Goal: Information Seeking & Learning: Learn about a topic

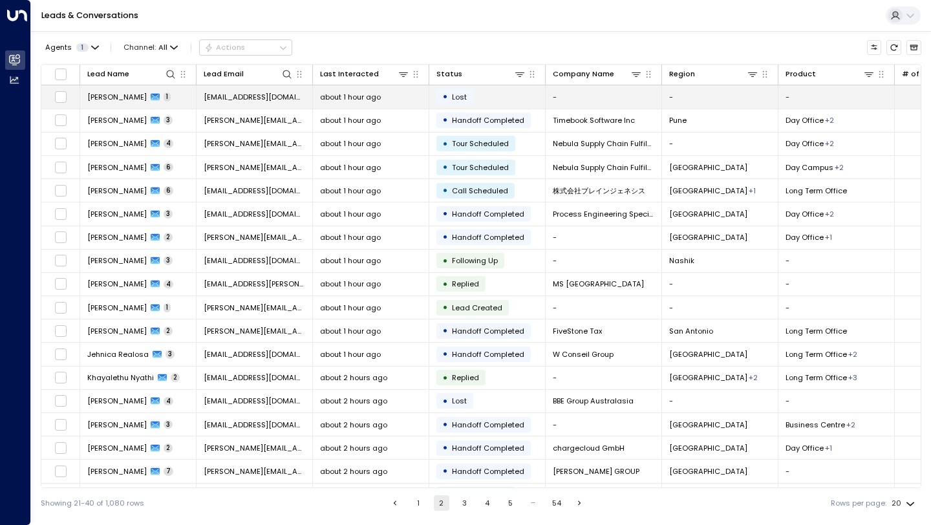
click at [568, 103] on td "-" at bounding box center [604, 96] width 116 height 23
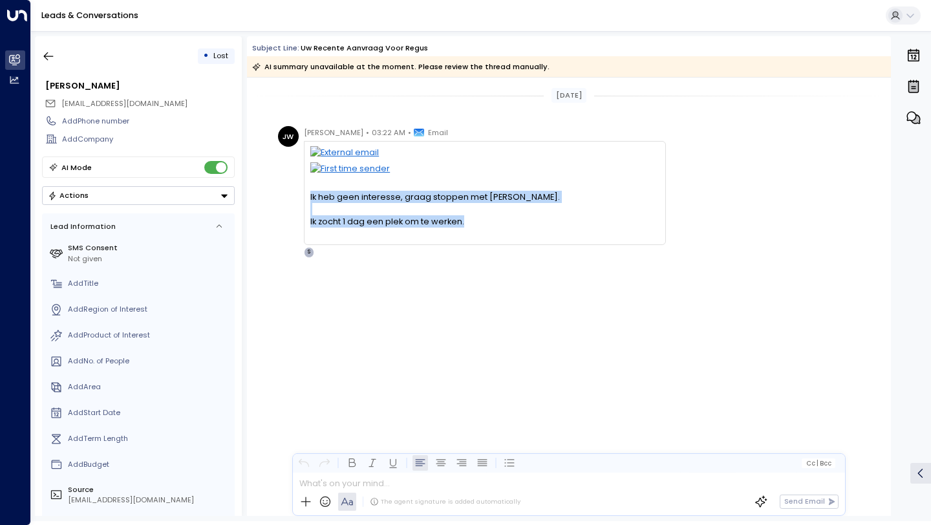
drag, startPoint x: 473, startPoint y: 226, endPoint x: 304, endPoint y: 192, distance: 172.3
click at [304, 192] on div "Ik heb geen interesse, graag stoppen met bellen. Ik zocht 1 dag een plek om te …" at bounding box center [485, 193] width 362 height 104
copy div "Ik heb geen interesse, graag stoppen met bellen. Ik zocht 1 dag een plek om te …"
click at [49, 51] on icon "button" at bounding box center [48, 56] width 13 height 13
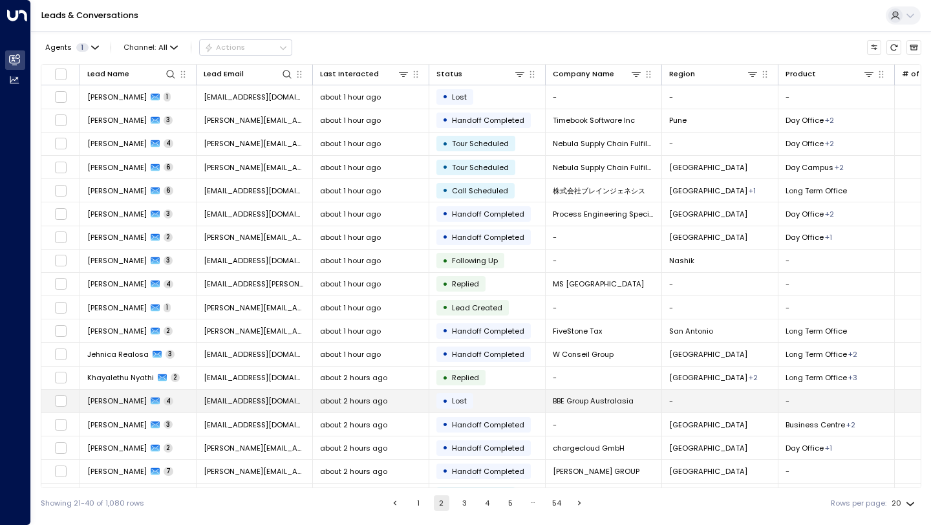
click at [450, 392] on td "• Lost" at bounding box center [488, 401] width 116 height 23
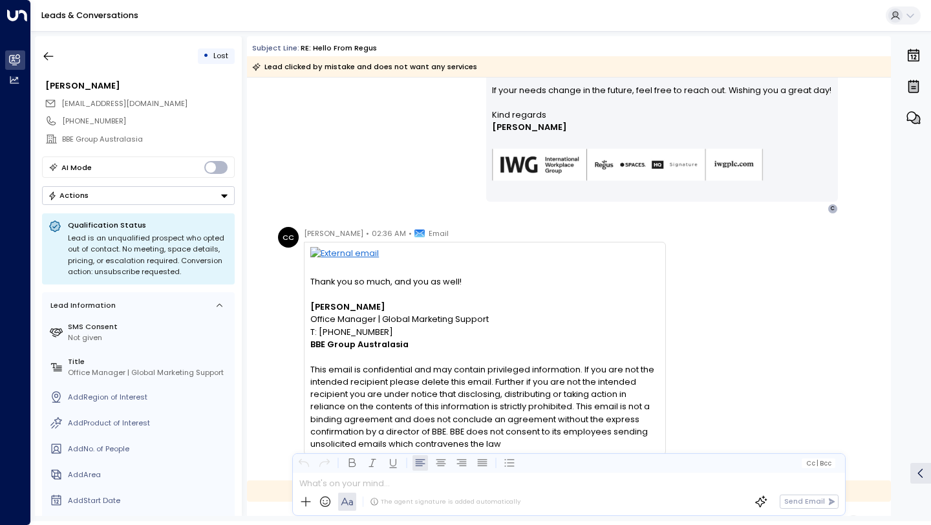
scroll to position [464, 0]
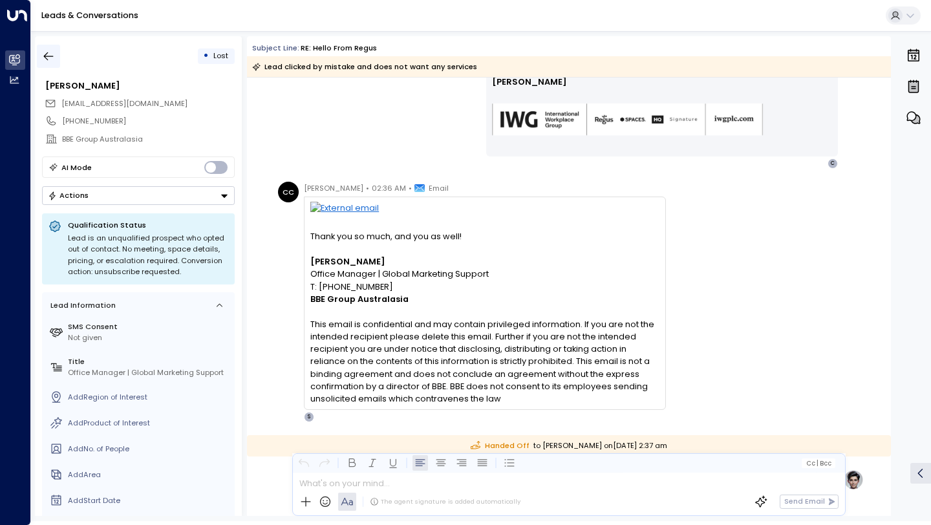
click at [47, 58] on icon "button" at bounding box center [48, 56] width 13 height 13
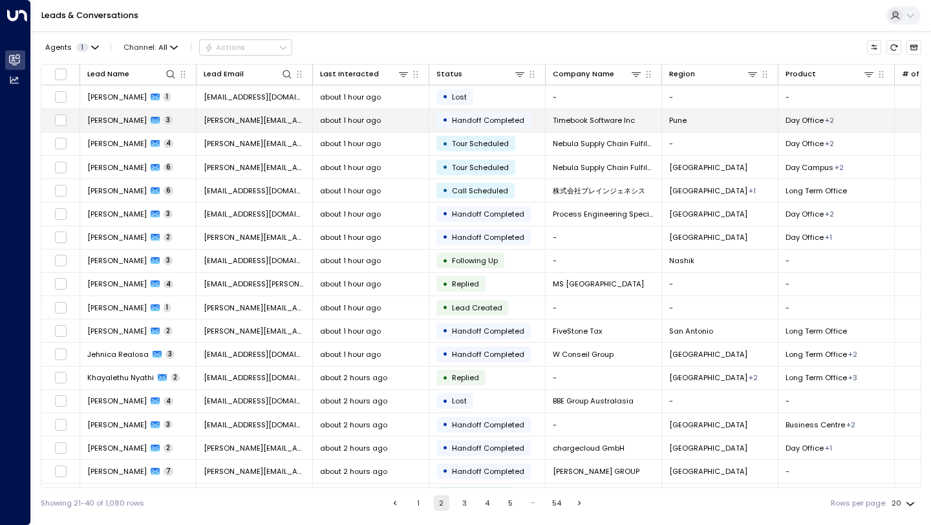
click at [331, 111] on td "about 1 hour ago" at bounding box center [371, 120] width 116 height 23
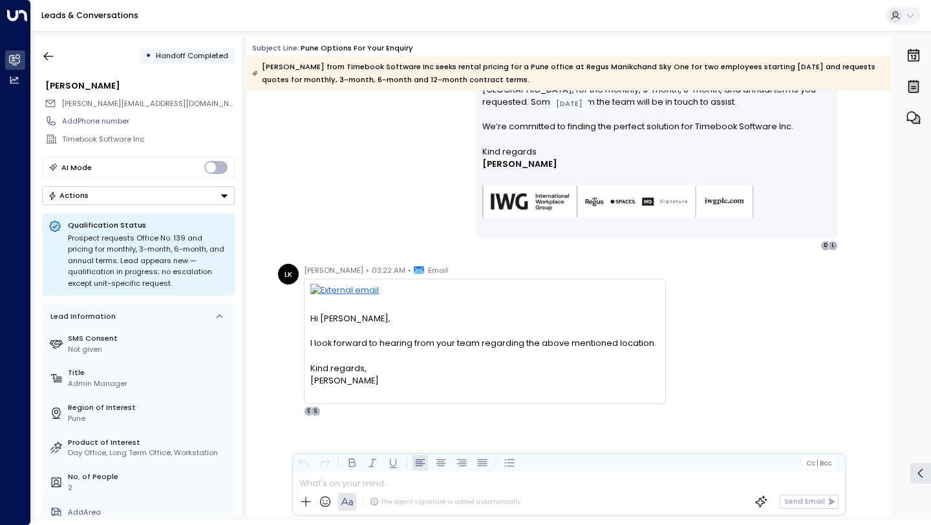
scroll to position [659, 0]
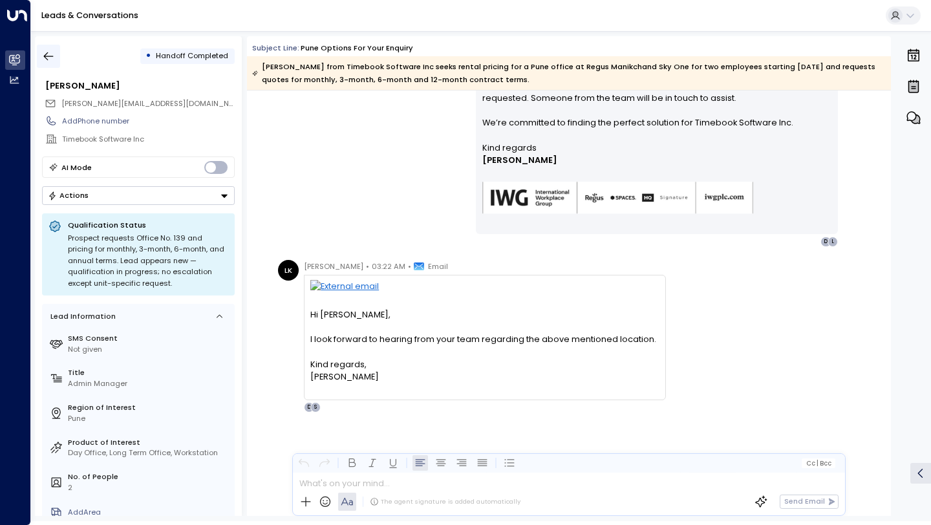
click at [47, 61] on icon "button" at bounding box center [48, 56] width 13 height 13
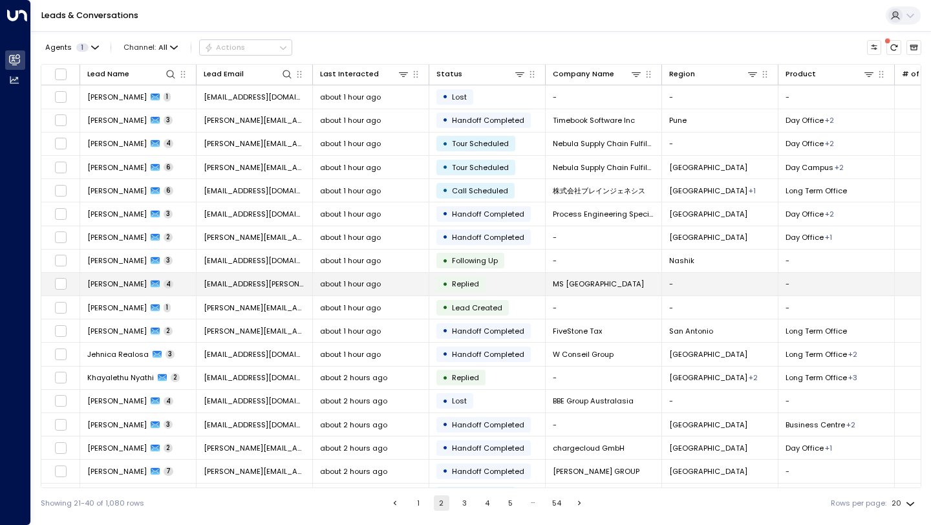
click at [354, 289] on span "about 1 hour ago" at bounding box center [350, 284] width 61 height 10
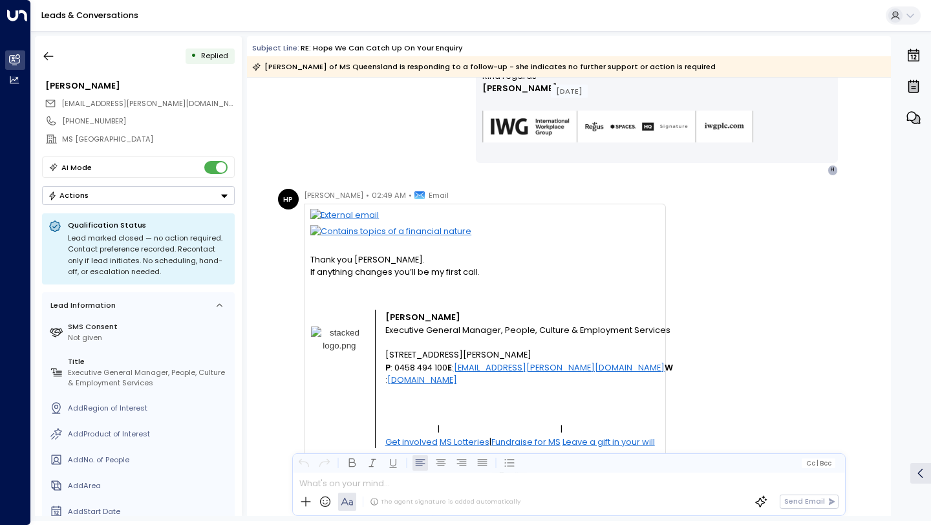
scroll to position [728, 0]
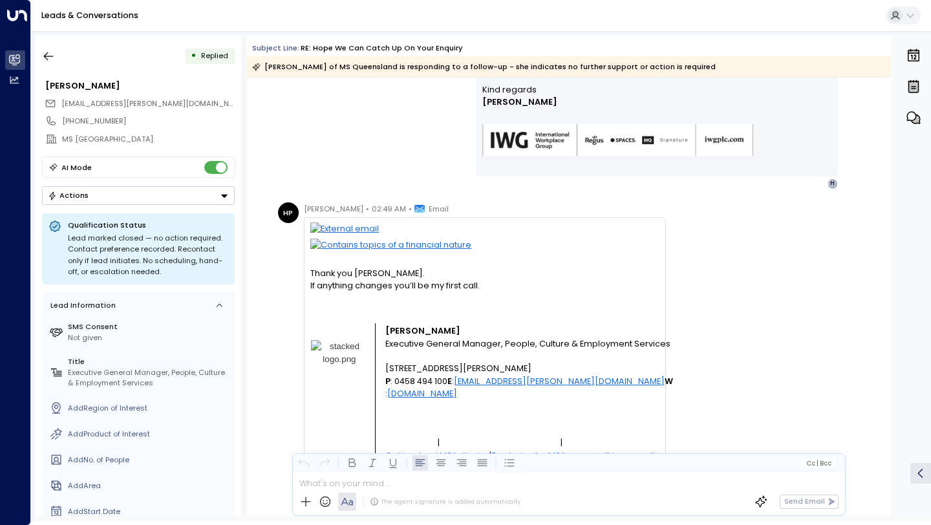
click at [354, 289] on span "Thank you Michael. If anything changes you’ll be my first call." at bounding box center [394, 279] width 169 height 25
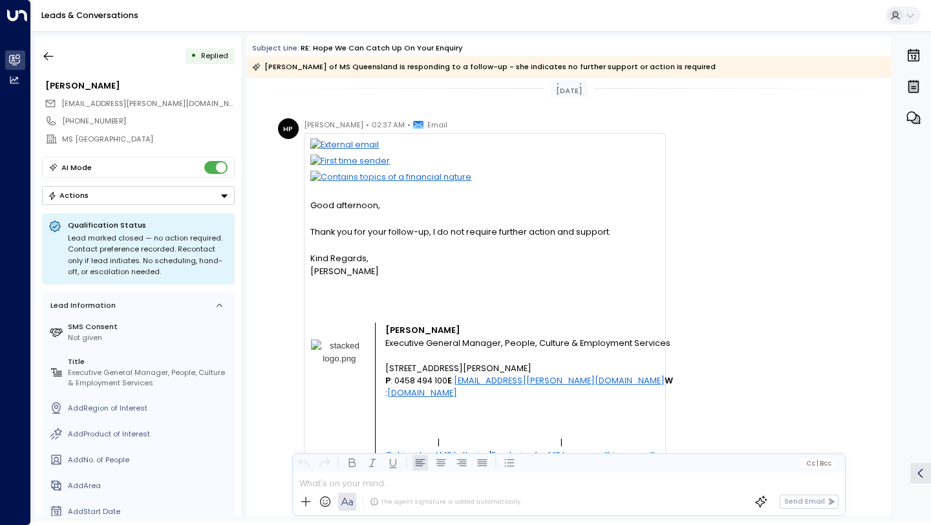
scroll to position [0, 0]
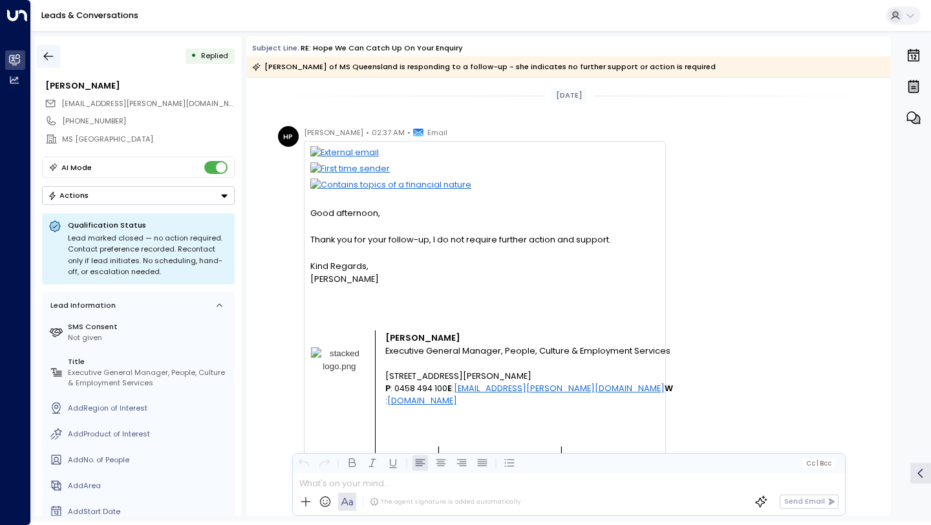
click at [47, 58] on icon "button" at bounding box center [48, 56] width 13 height 13
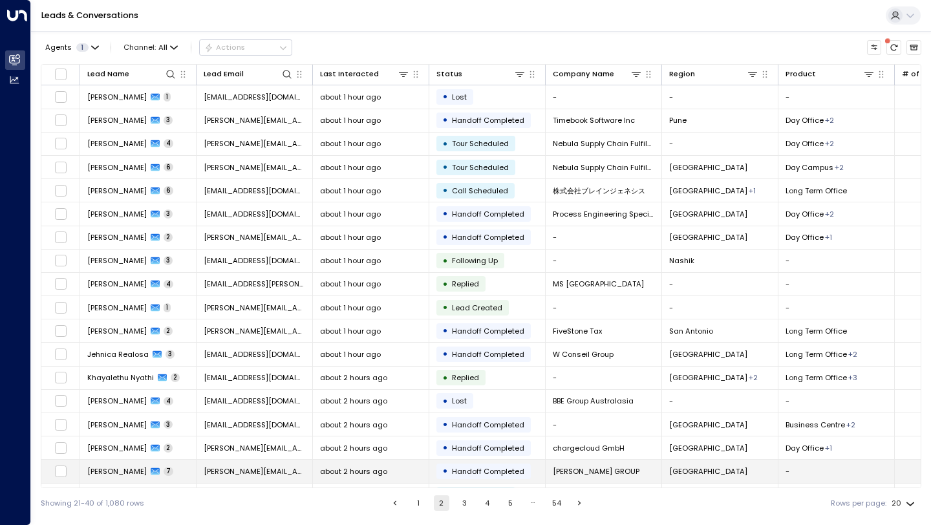
click at [404, 471] on div "about 2 hours ago" at bounding box center [371, 471] width 102 height 10
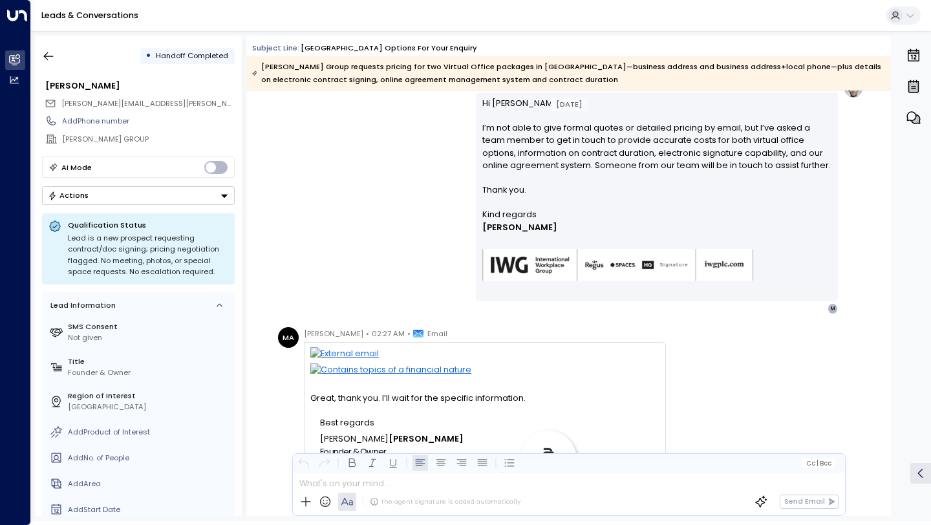
scroll to position [1842, 0]
click at [52, 52] on icon "button" at bounding box center [48, 56] width 13 height 13
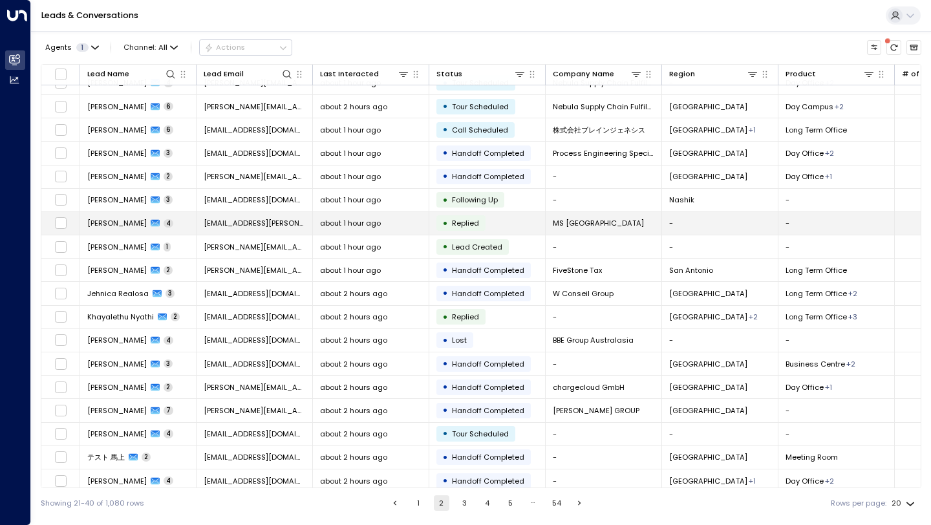
scroll to position [69, 0]
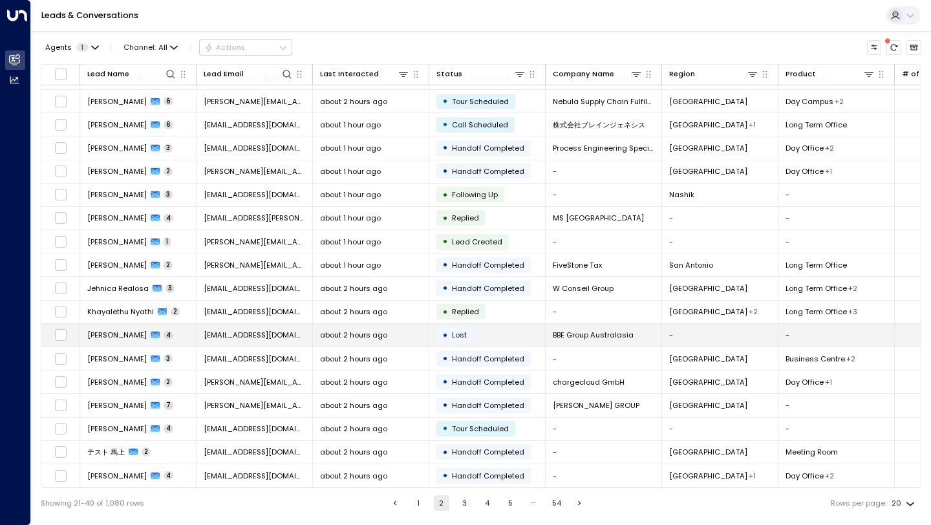
click at [189, 337] on td "Chantel Colomb 4" at bounding box center [138, 335] width 116 height 23
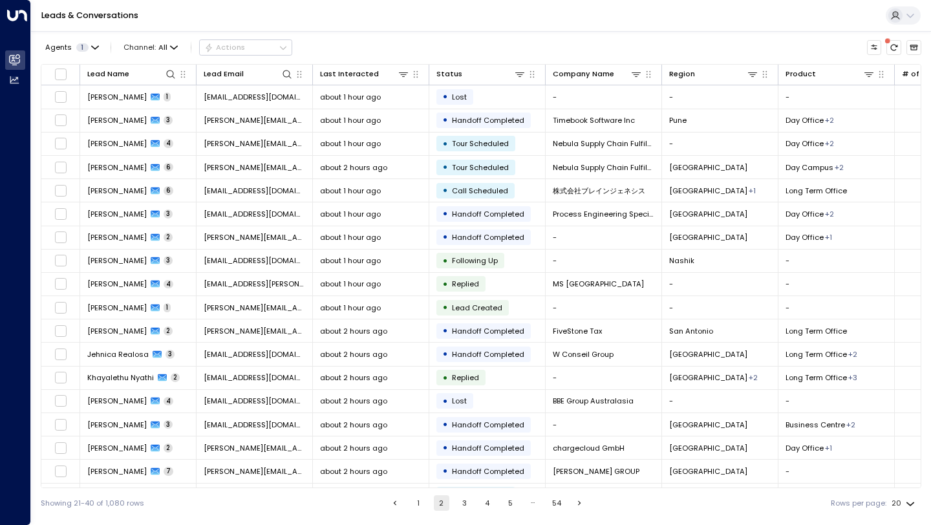
scroll to position [69, 0]
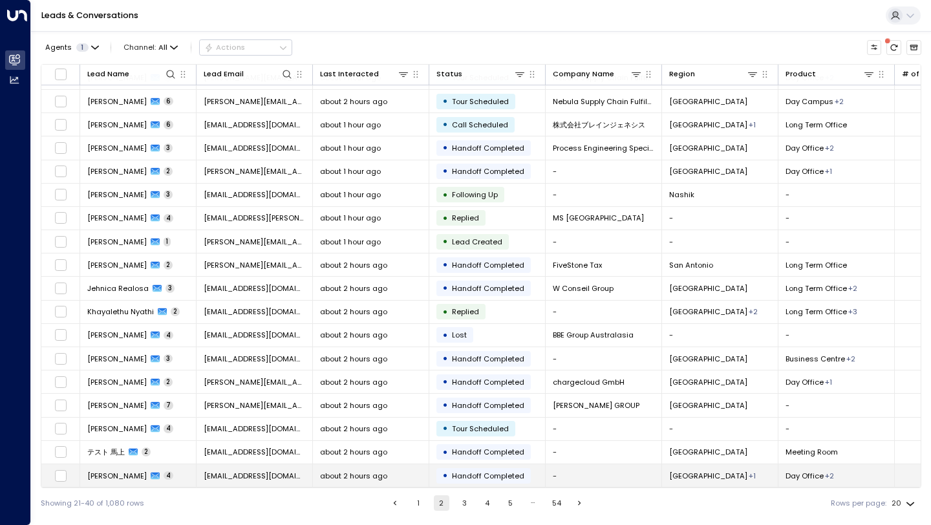
click at [173, 472] on span "4" at bounding box center [169, 476] width 10 height 9
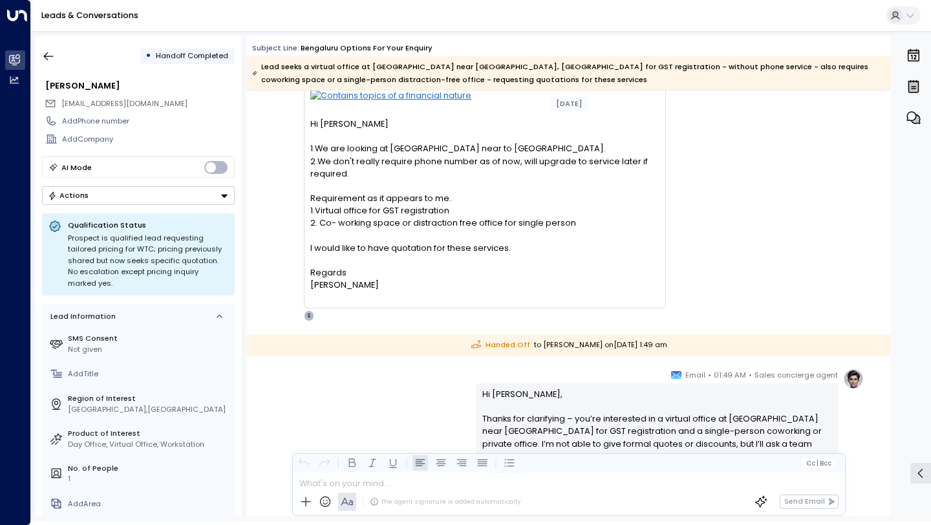
scroll to position [673, 0]
click at [55, 50] on button "button" at bounding box center [48, 56] width 23 height 23
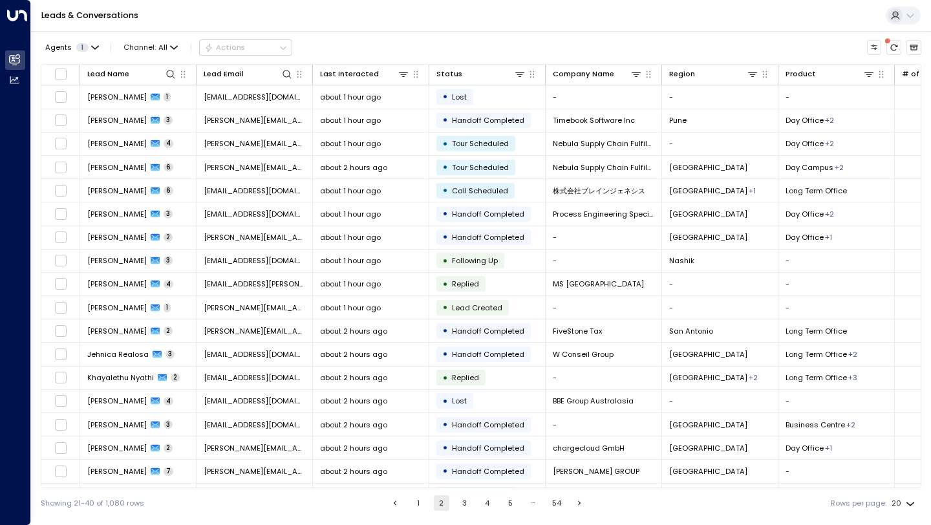
scroll to position [69, 0]
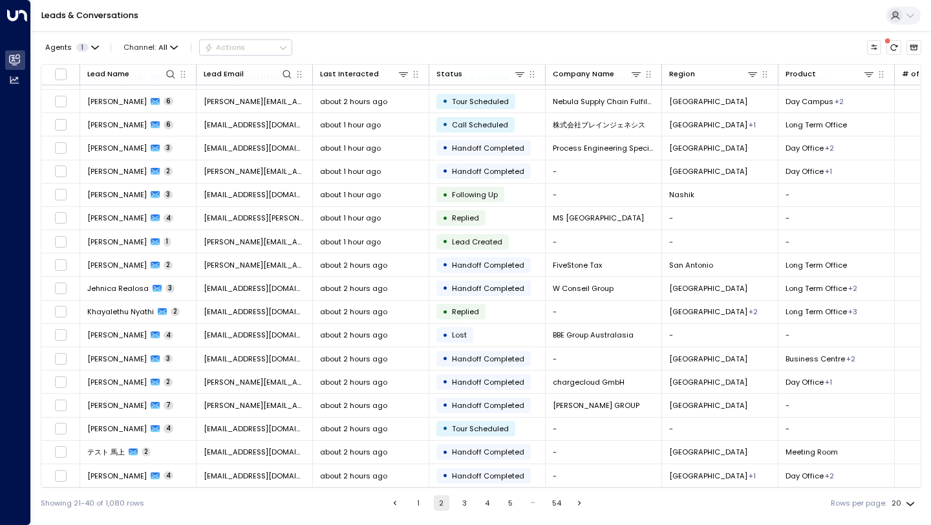
click at [462, 503] on button "3" at bounding box center [465, 503] width 16 height 16
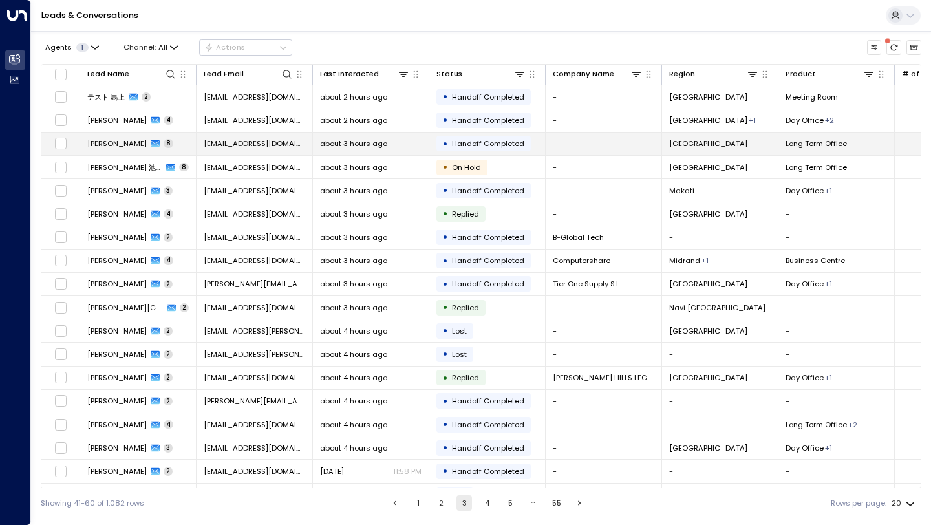
click at [358, 143] on span "about 3 hours ago" at bounding box center [353, 143] width 67 height 10
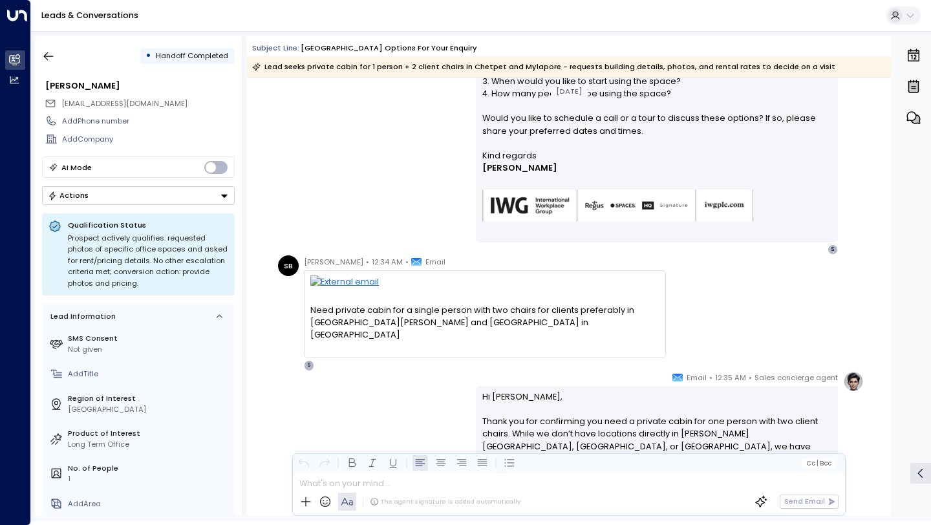
scroll to position [329, 0]
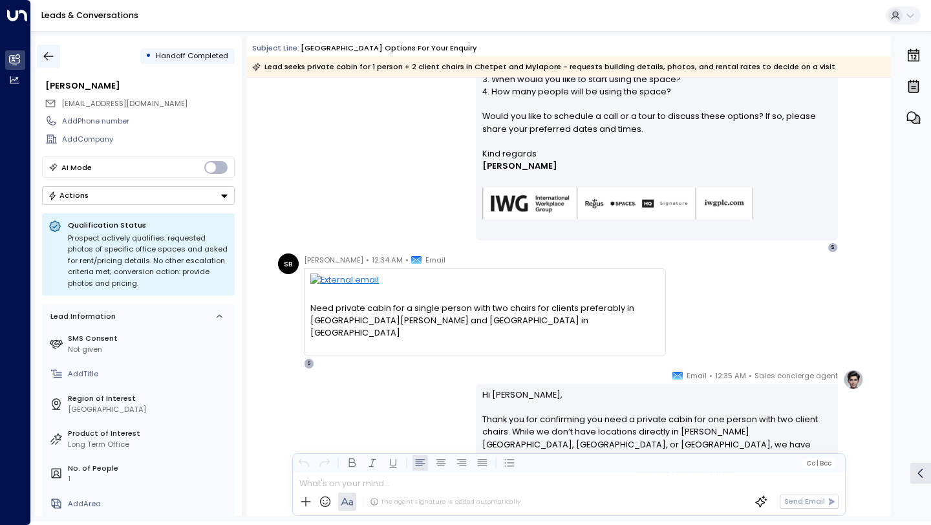
click at [56, 60] on button "button" at bounding box center [48, 56] width 23 height 23
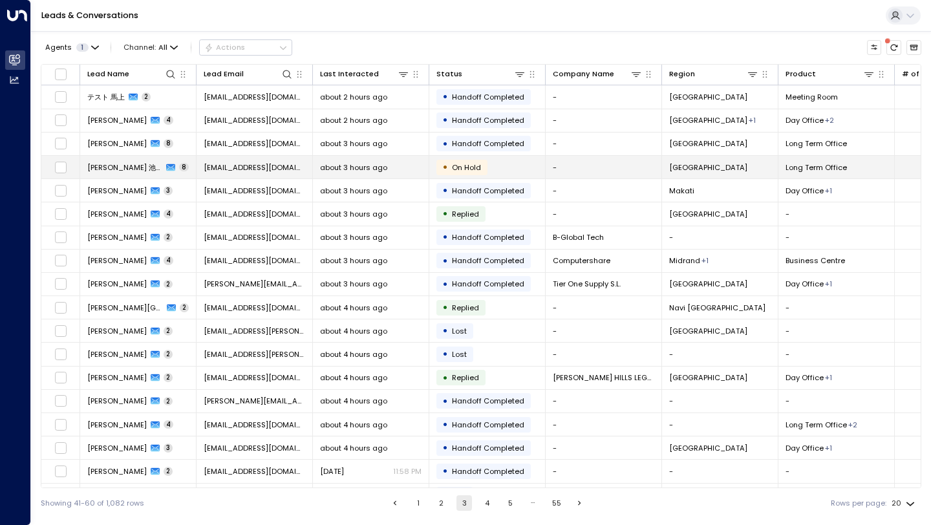
click at [204, 175] on td "[EMAIL_ADDRESS][DOMAIN_NAME]" at bounding box center [255, 167] width 116 height 23
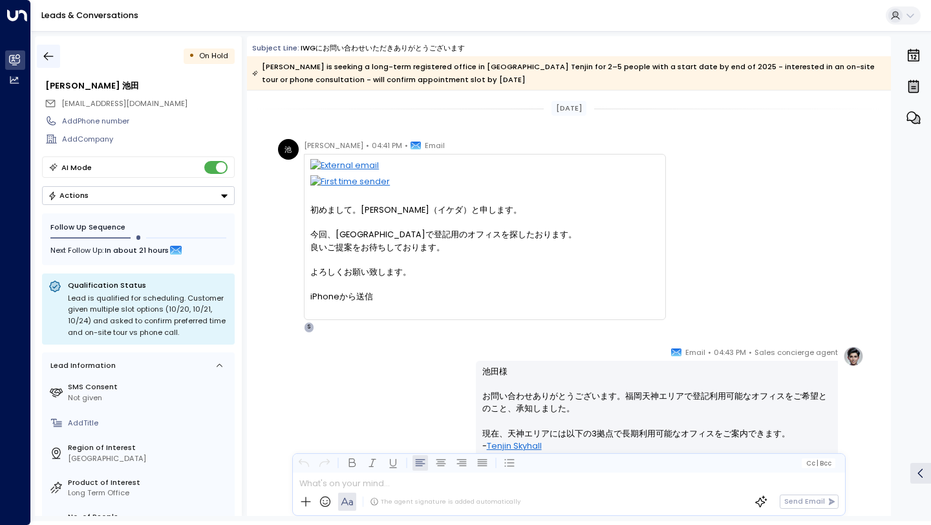
click at [50, 51] on icon "button" at bounding box center [48, 56] width 13 height 13
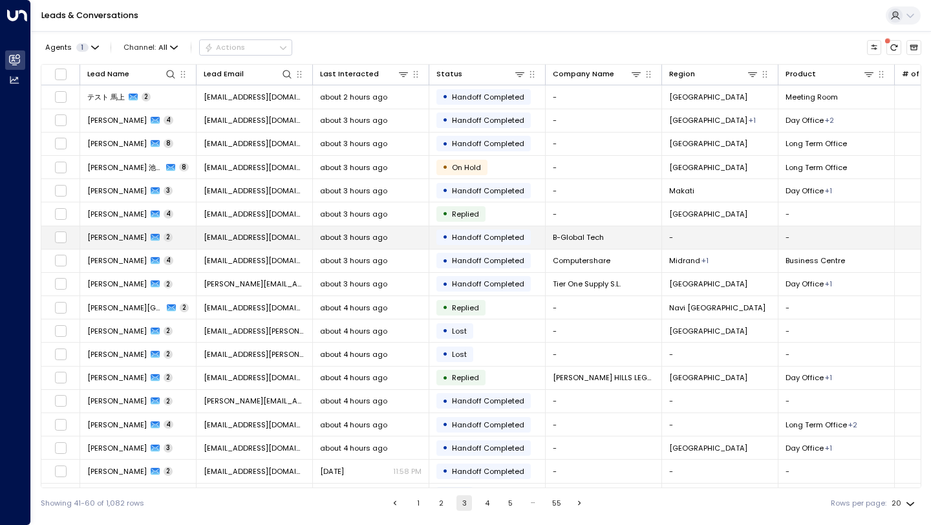
scroll to position [69, 0]
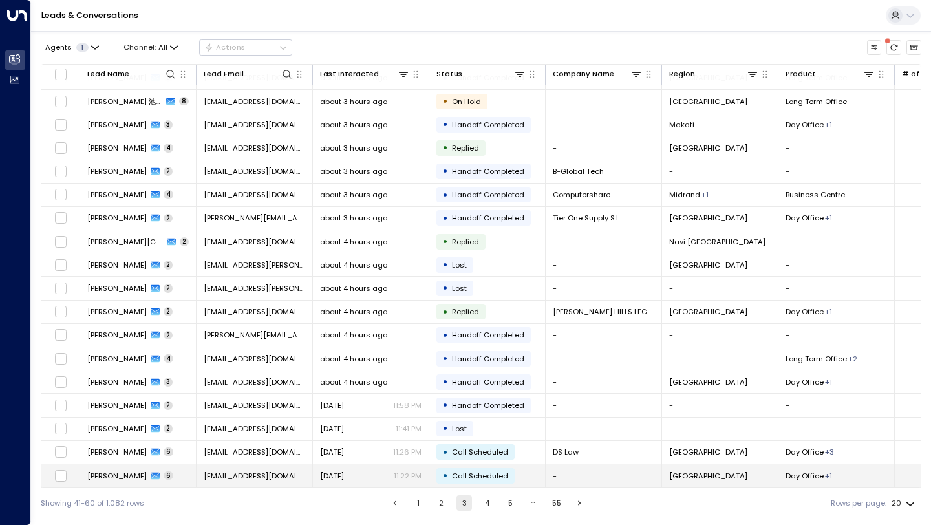
click at [292, 468] on td "[EMAIL_ADDRESS][DOMAIN_NAME]" at bounding box center [255, 475] width 116 height 23
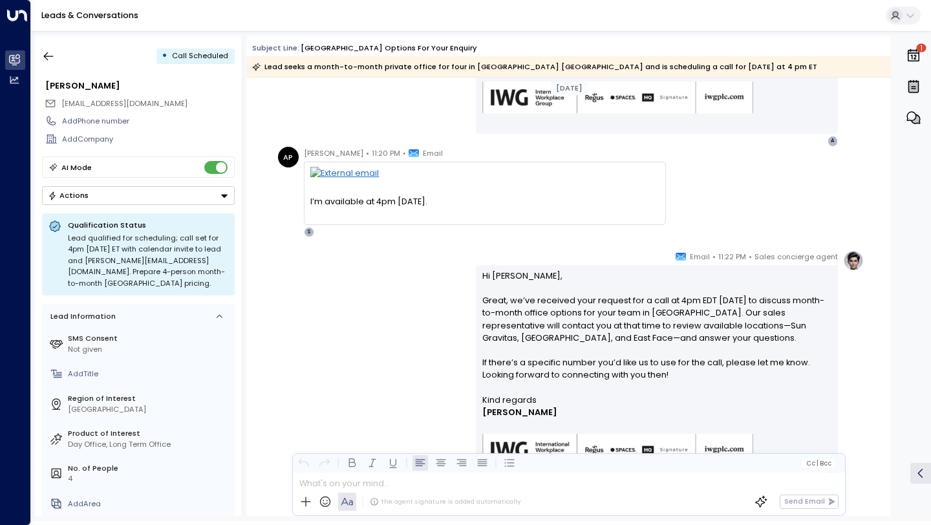
scroll to position [1032, 0]
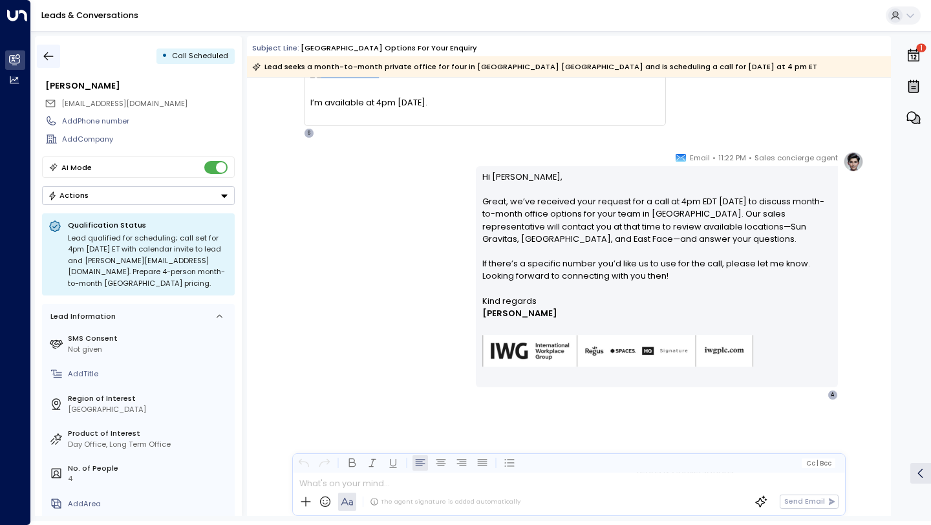
click at [55, 65] on button "button" at bounding box center [48, 56] width 23 height 23
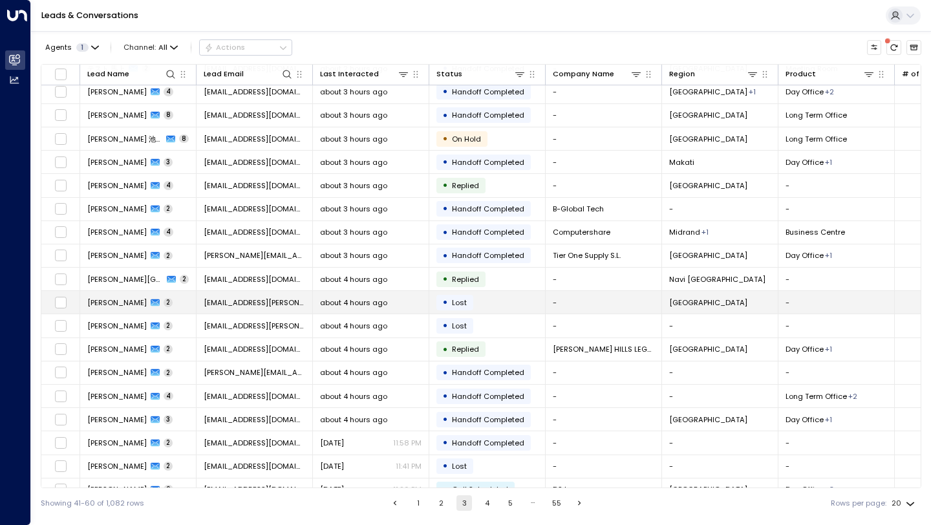
scroll to position [69, 0]
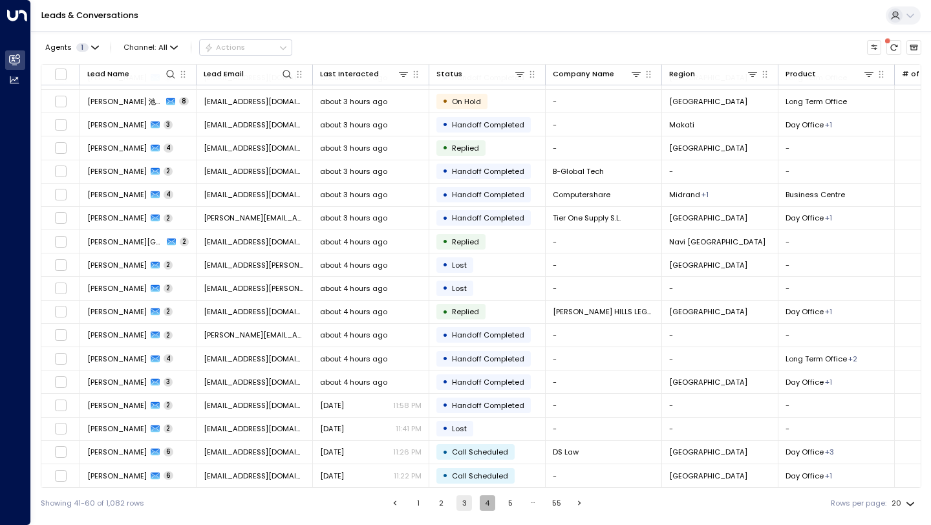
click at [486, 506] on button "4" at bounding box center [488, 503] width 16 height 16
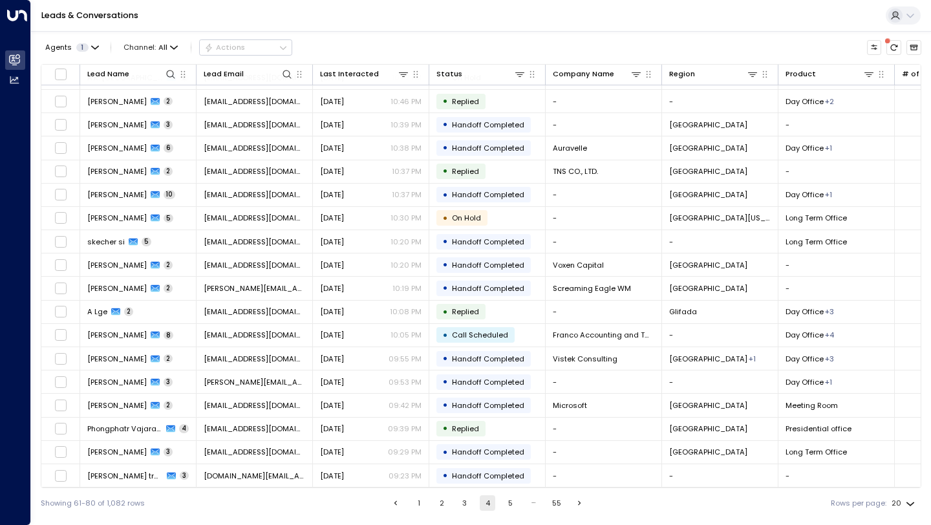
scroll to position [69, 0]
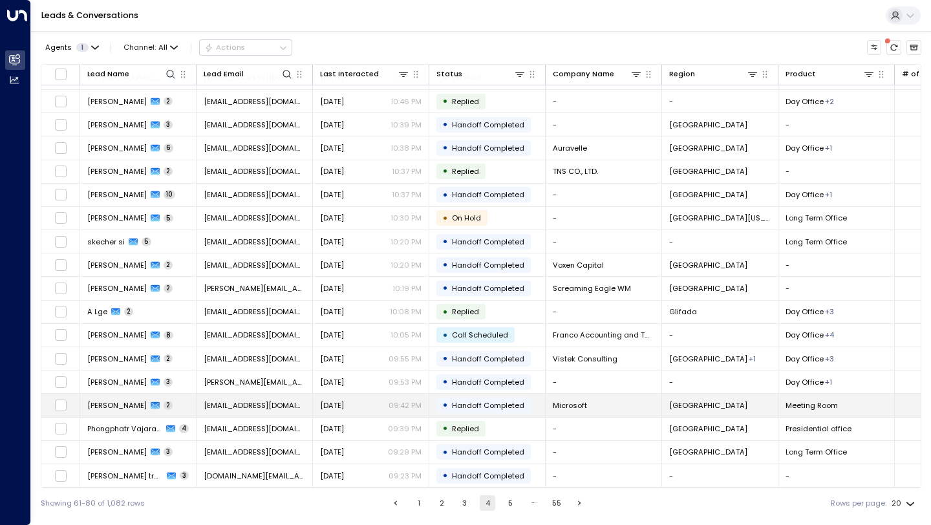
click at [367, 404] on div "Yesterday 09:42 PM" at bounding box center [371, 405] width 102 height 10
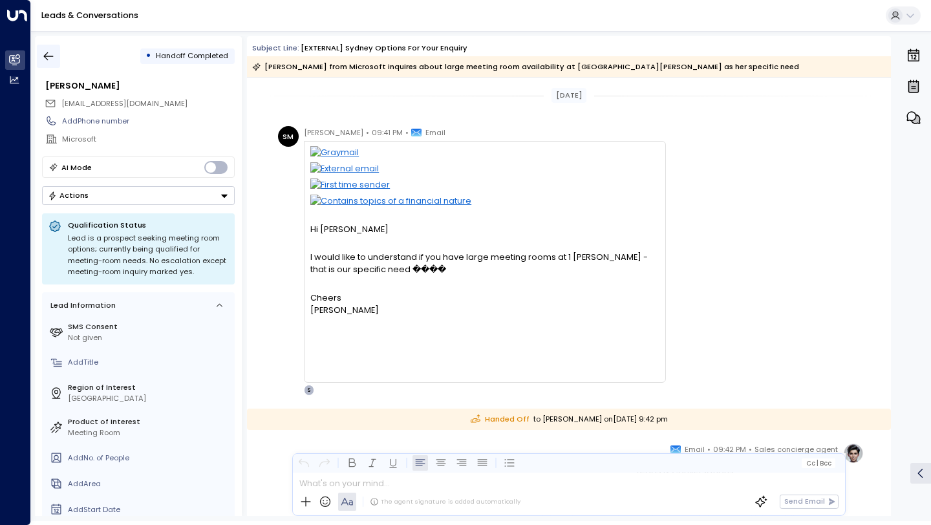
click at [51, 49] on button "button" at bounding box center [48, 56] width 23 height 23
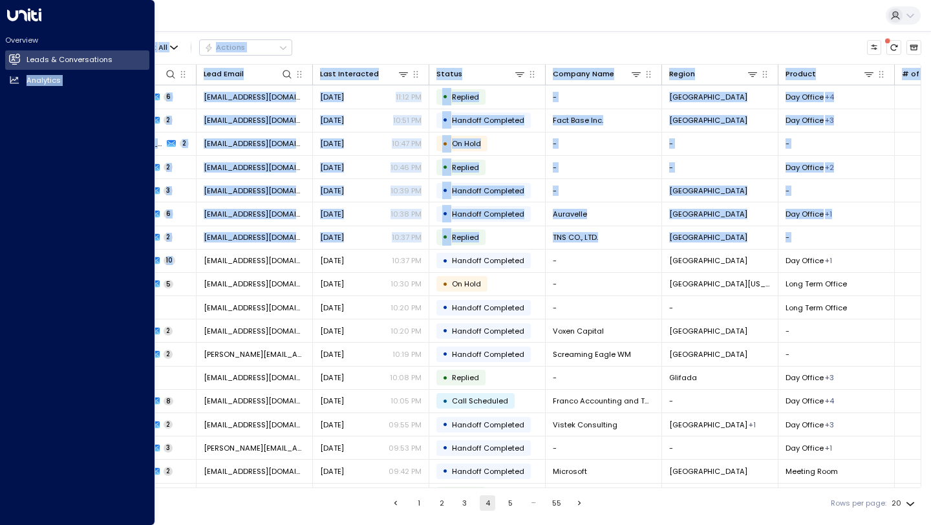
drag, startPoint x: 195, startPoint y: 259, endPoint x: 0, endPoint y: 225, distance: 198.2
click at [0, 225] on div "Overview Leads & Conversations Leads & Conversations Analytics Analytics Leads …" at bounding box center [465, 259] width 931 height 518
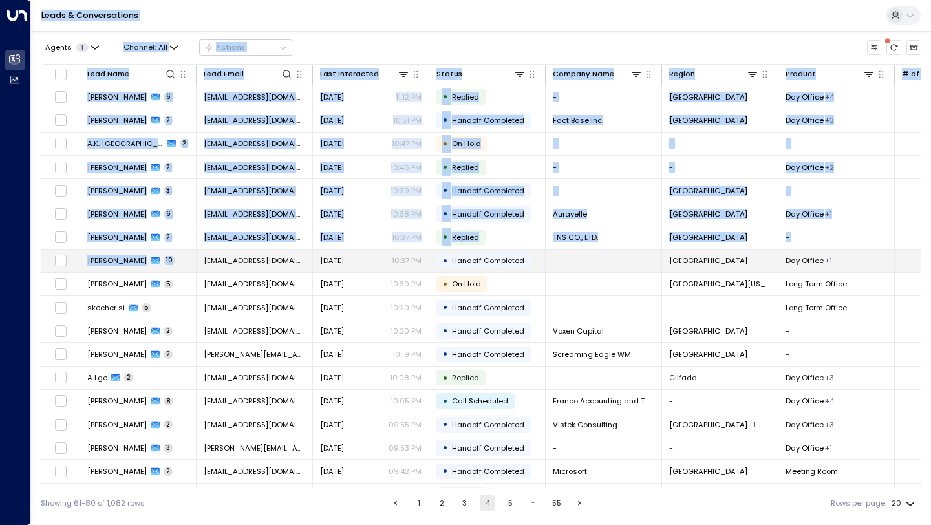
click at [190, 264] on td "Colleen Whittaker 10" at bounding box center [138, 261] width 116 height 23
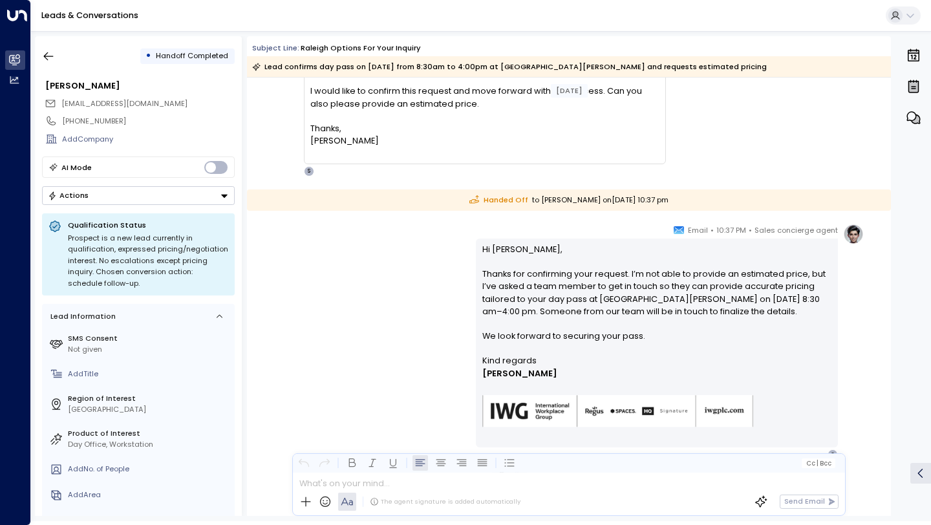
scroll to position [2741, 0]
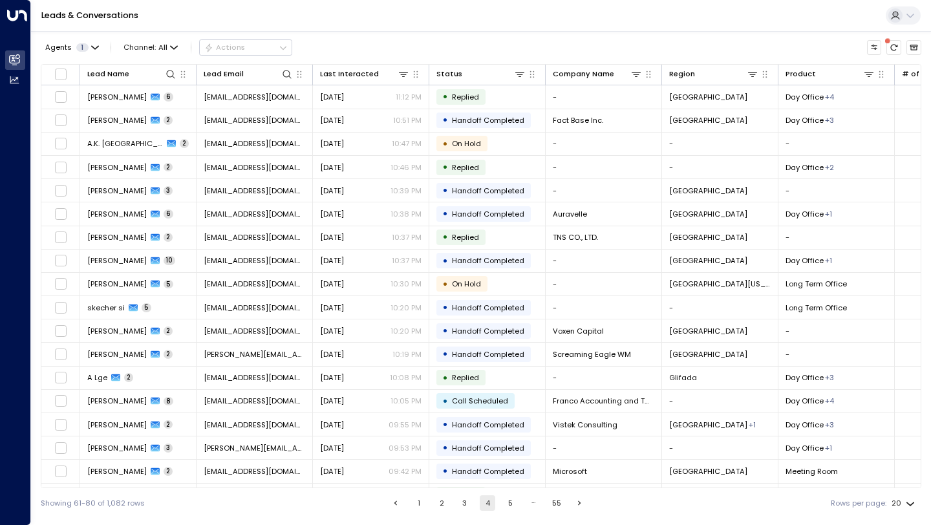
scroll to position [69, 0]
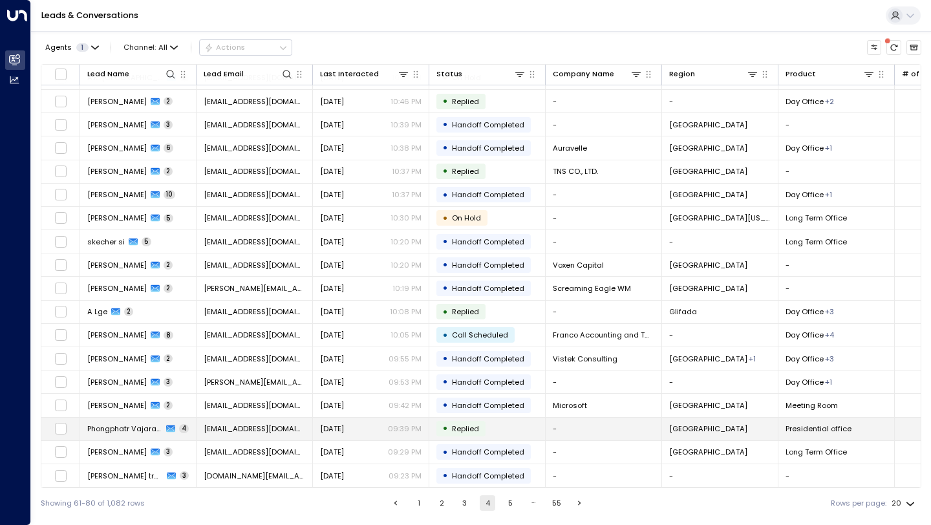
click at [349, 433] on td "Yesterday 09:39 PM" at bounding box center [371, 429] width 116 height 23
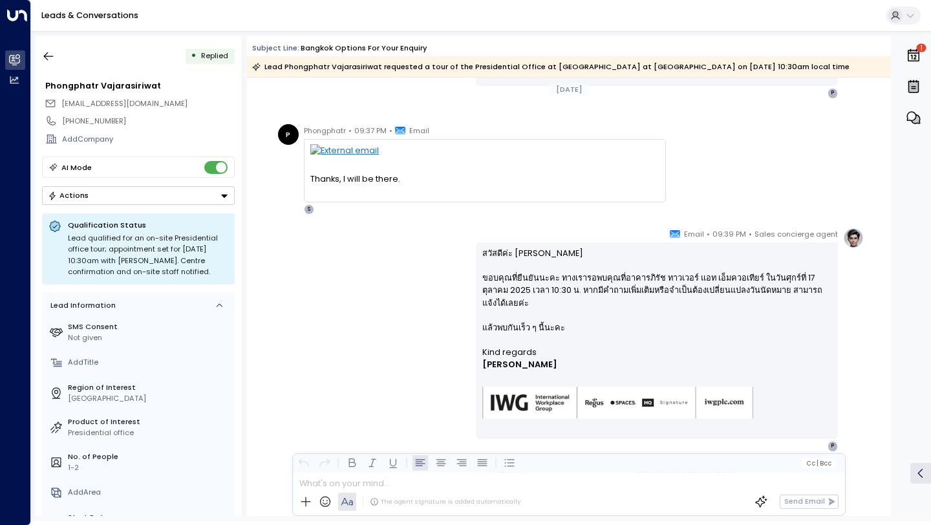
scroll to position [649, 0]
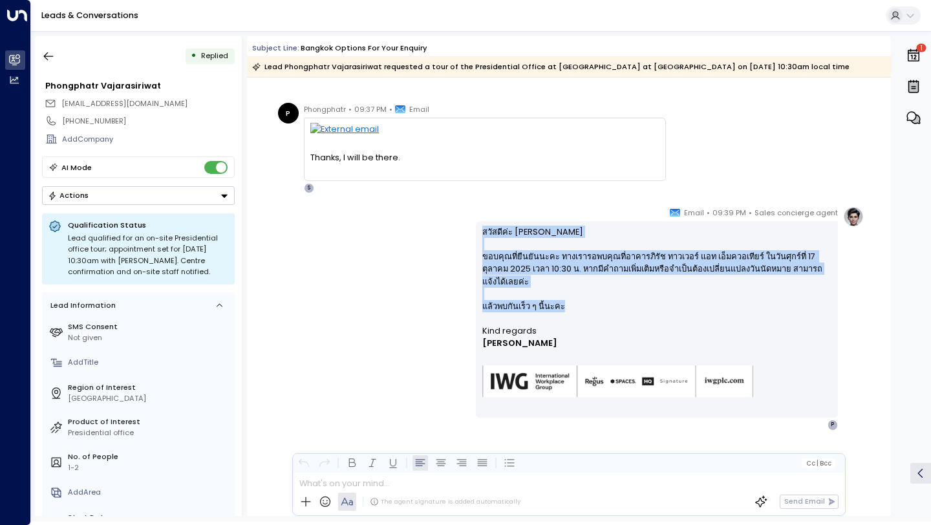
drag, startPoint x: 565, startPoint y: 294, endPoint x: 479, endPoint y: 235, distance: 104.1
click at [479, 235] on div "สวัสดีค่ะ คุณพงศ์ภัทร ขอบคุณที่ยืนยันนะคะ ทางเรารอพบคุณที่อาคารภิรัช ทาวเวอร์ แ…" at bounding box center [657, 319] width 362 height 197
copy p "สวัสดีค่ะ คุณพงศ์ภัทร ขอบคุณที่ยืนยันนะคะ ทางเรารอพบคุณที่อาคารภิรัช ทาวเวอร์ แ…"
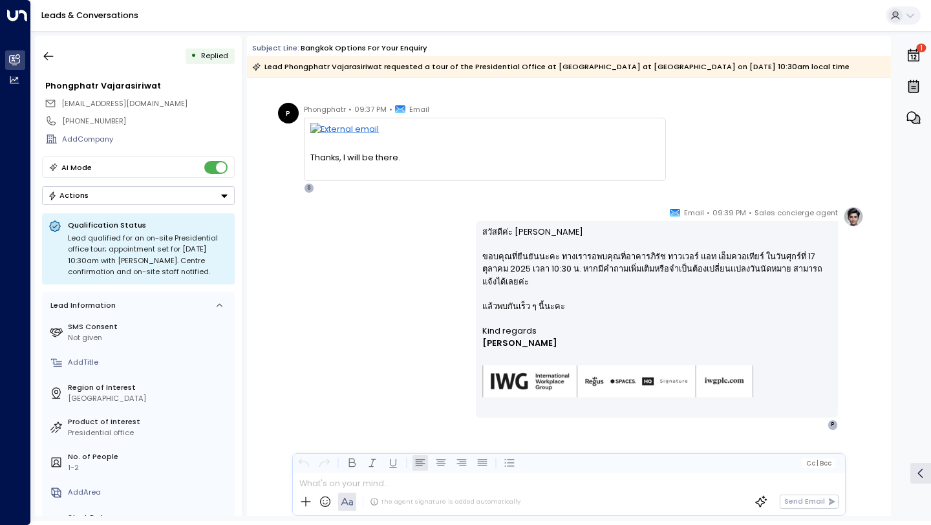
click at [120, 105] on span "[EMAIL_ADDRESS][DOMAIN_NAME]" at bounding box center [124, 103] width 126 height 10
copy div "[EMAIL_ADDRESS][DOMAIN_NAME]"
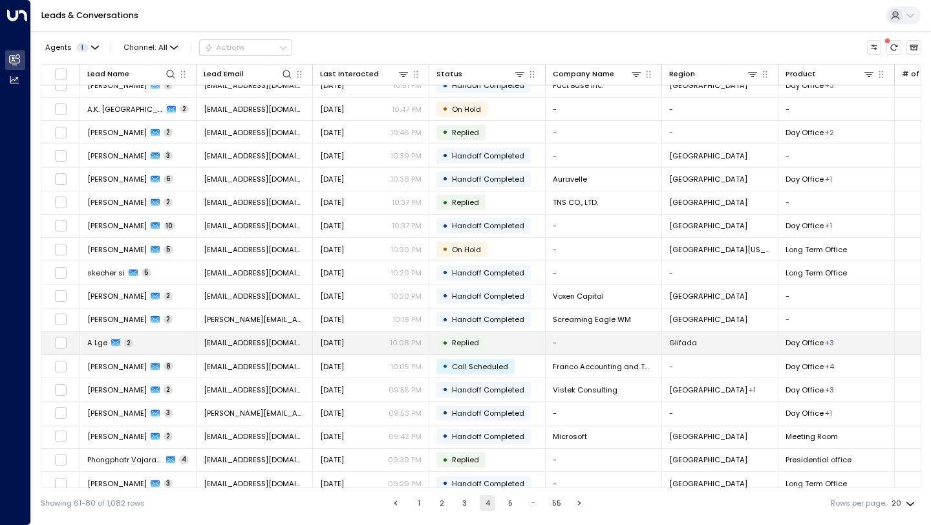
scroll to position [69, 0]
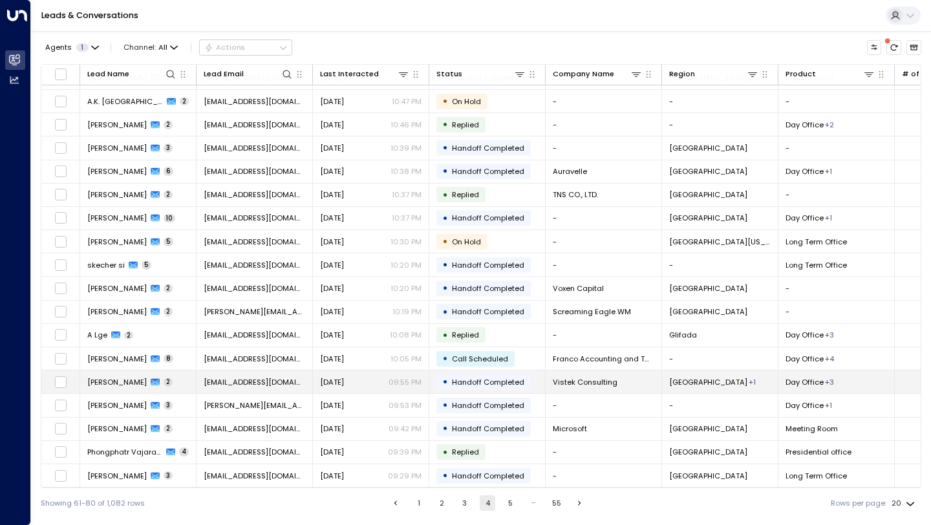
click at [400, 377] on p "09:55 PM" at bounding box center [405, 382] width 33 height 10
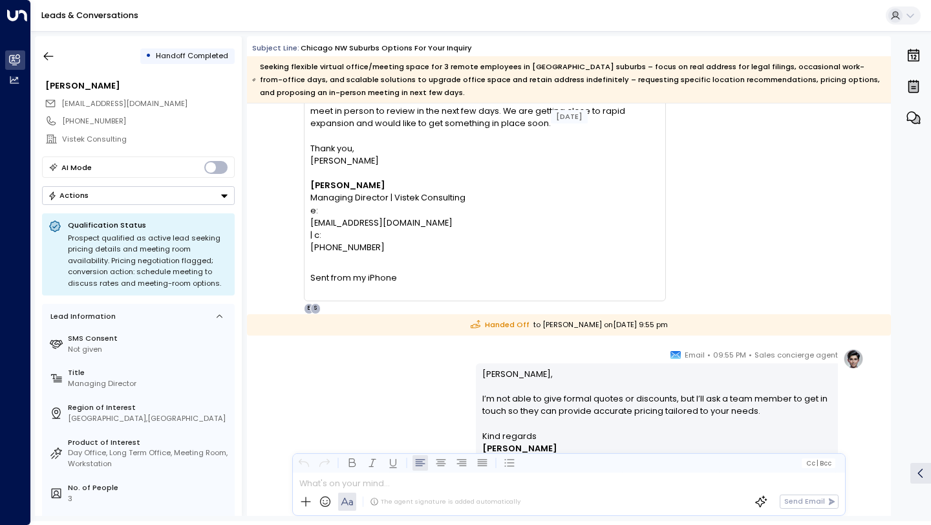
scroll to position [254, 0]
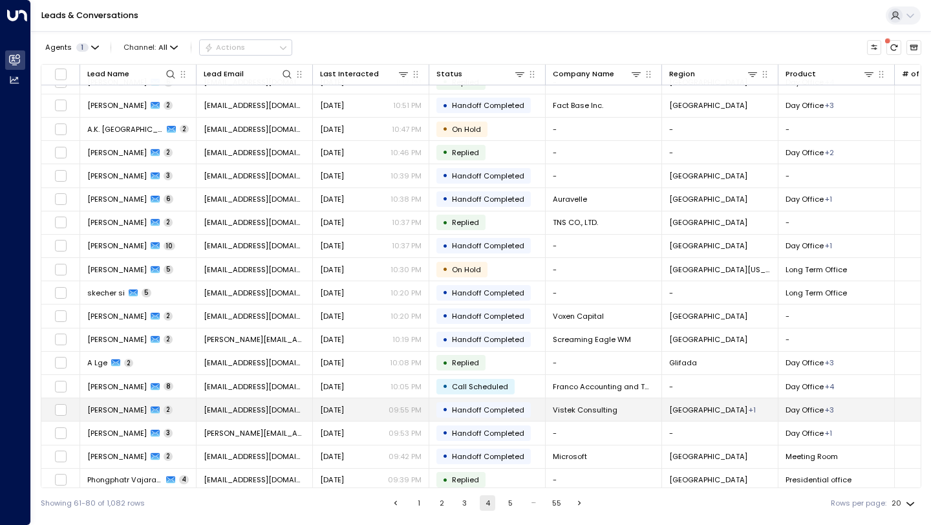
scroll to position [69, 0]
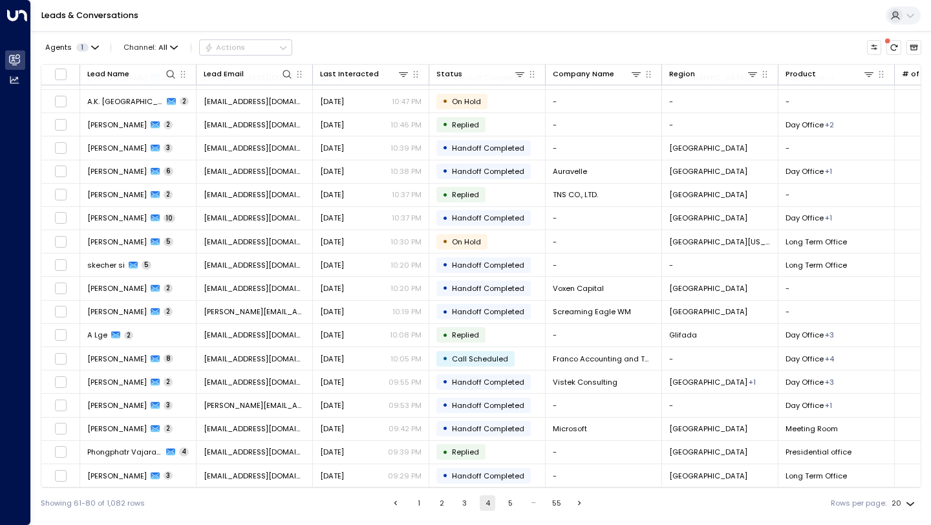
click at [514, 503] on button "5" at bounding box center [511, 503] width 16 height 16
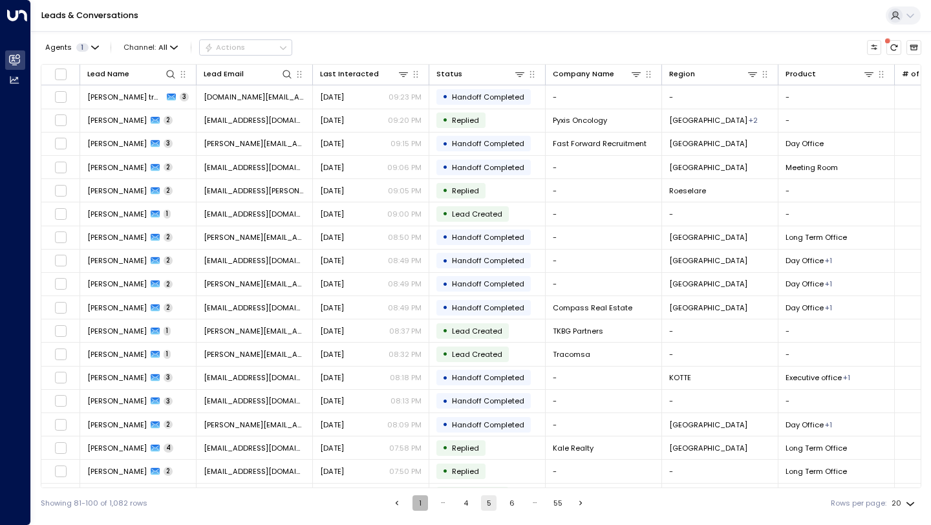
click at [417, 501] on button "1" at bounding box center [421, 503] width 16 height 16
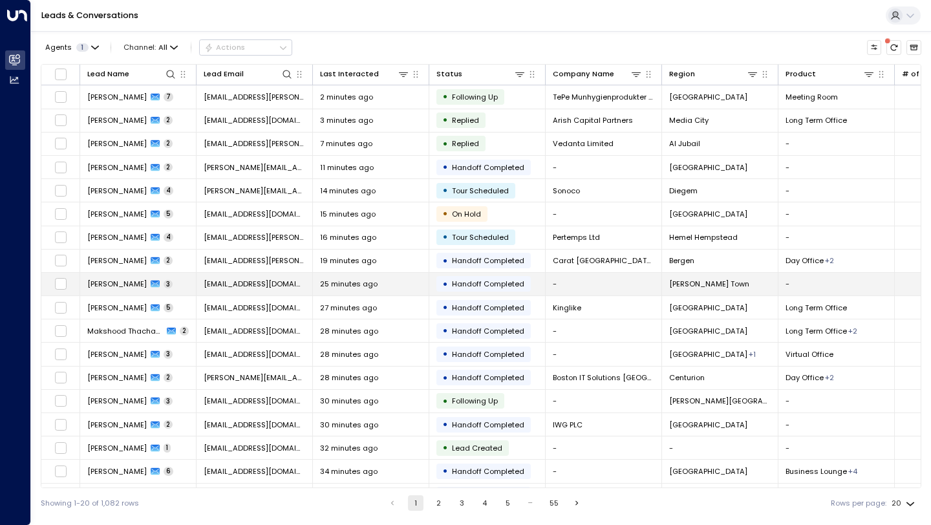
click at [285, 294] on td "[EMAIL_ADDRESS][DOMAIN_NAME]" at bounding box center [255, 284] width 116 height 23
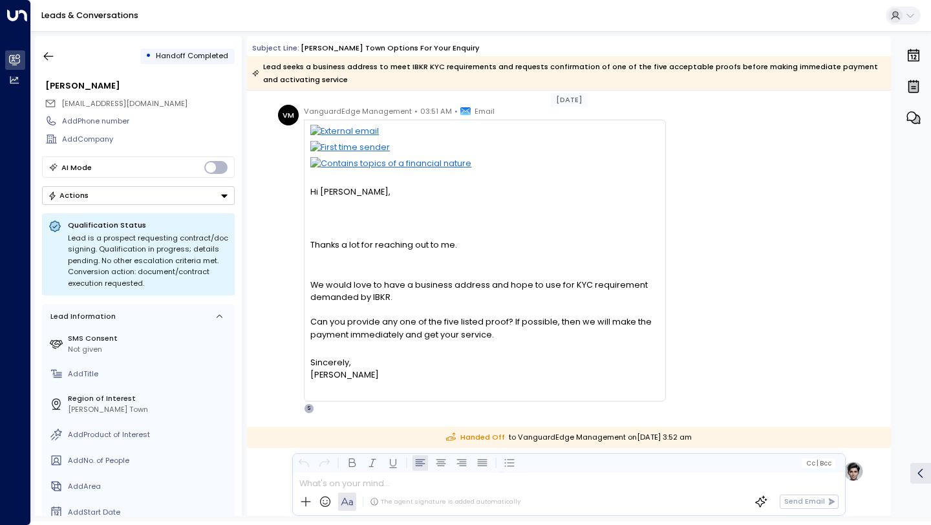
scroll to position [32, 0]
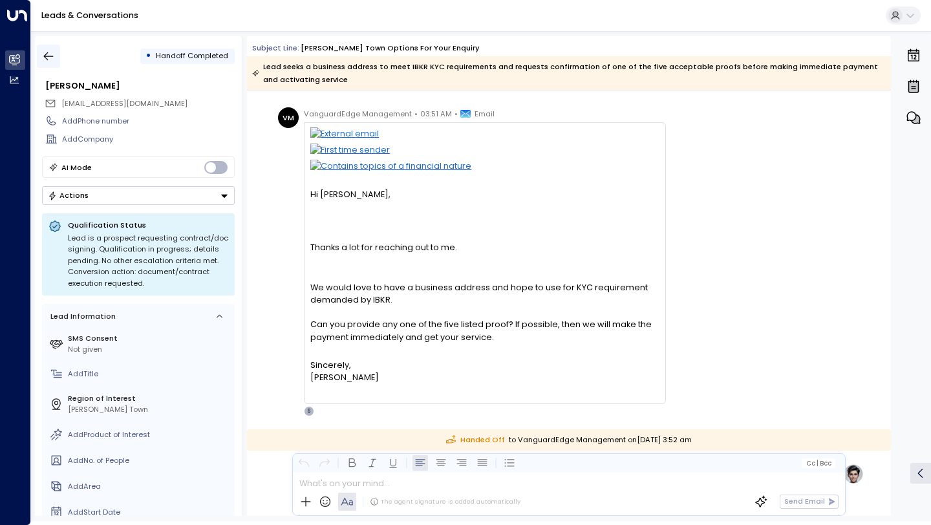
click at [51, 51] on icon "button" at bounding box center [48, 56] width 13 height 13
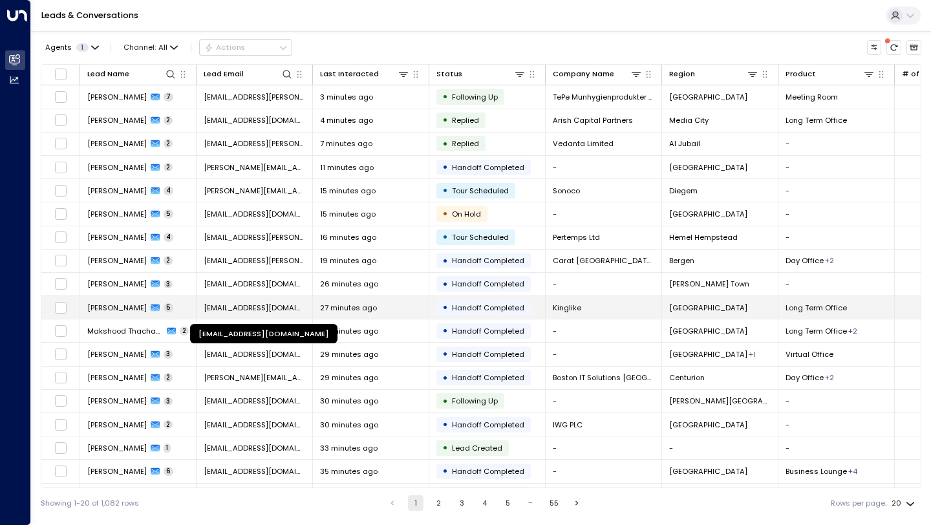
click at [259, 307] on span "[EMAIL_ADDRESS][DOMAIN_NAME]" at bounding box center [255, 308] width 102 height 10
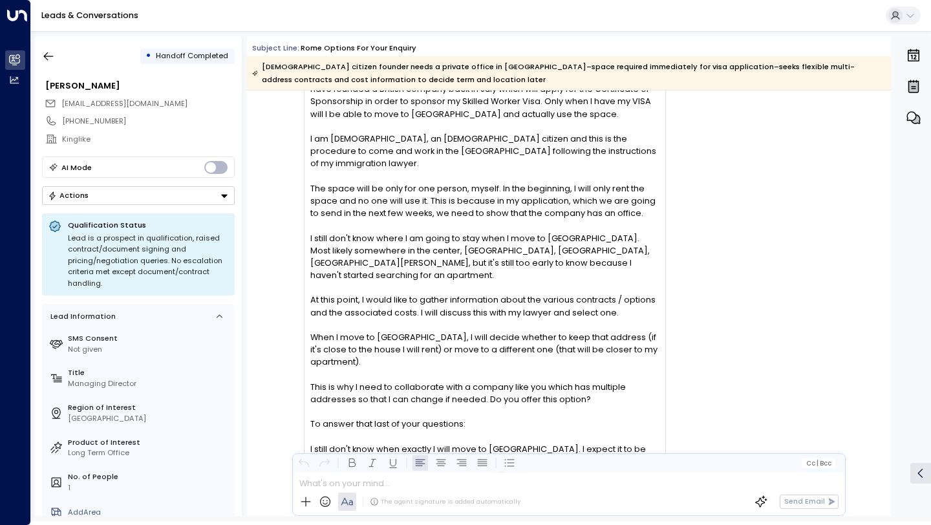
scroll to position [915, 0]
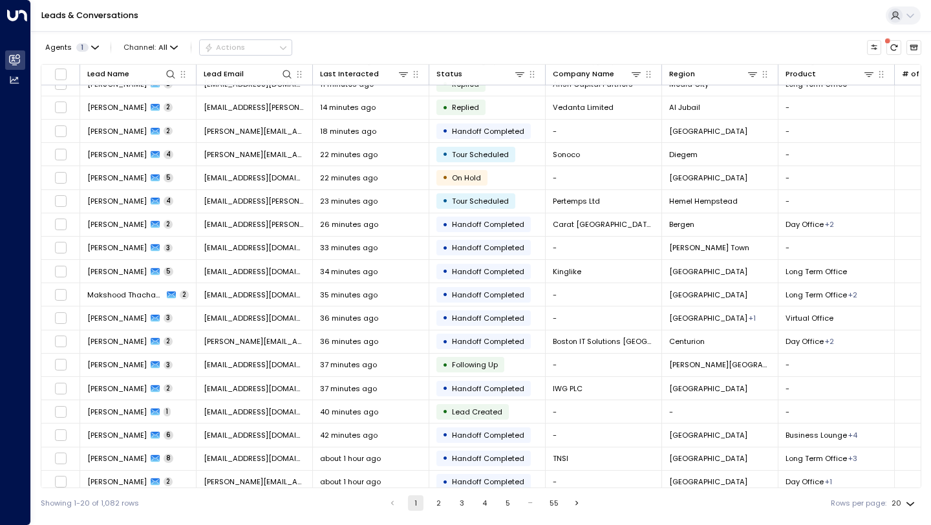
scroll to position [69, 0]
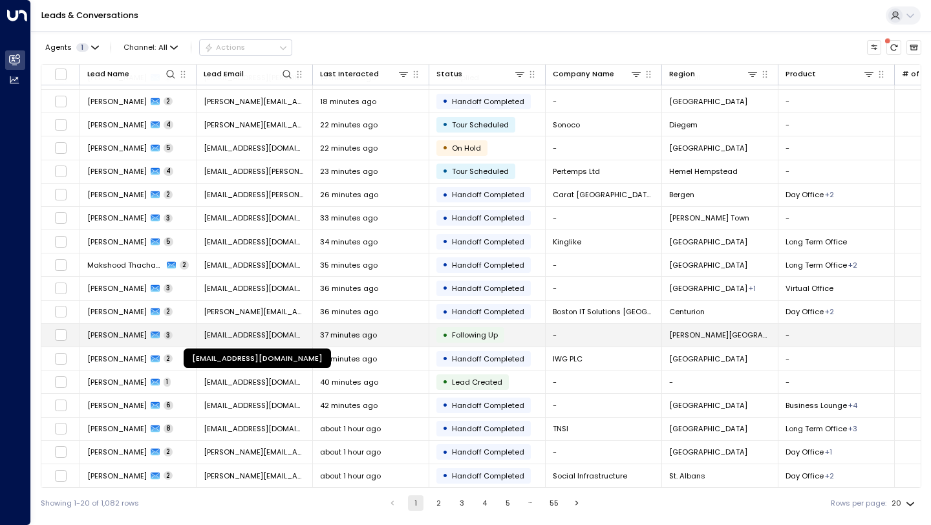
click at [254, 332] on span "[EMAIL_ADDRESS][DOMAIN_NAME]" at bounding box center [255, 335] width 102 height 10
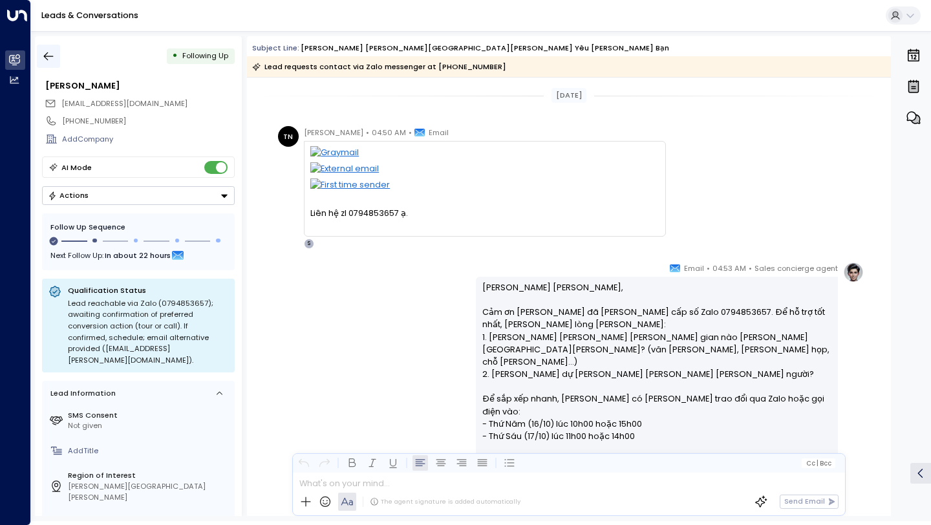
click at [49, 55] on icon "button" at bounding box center [48, 56] width 13 height 13
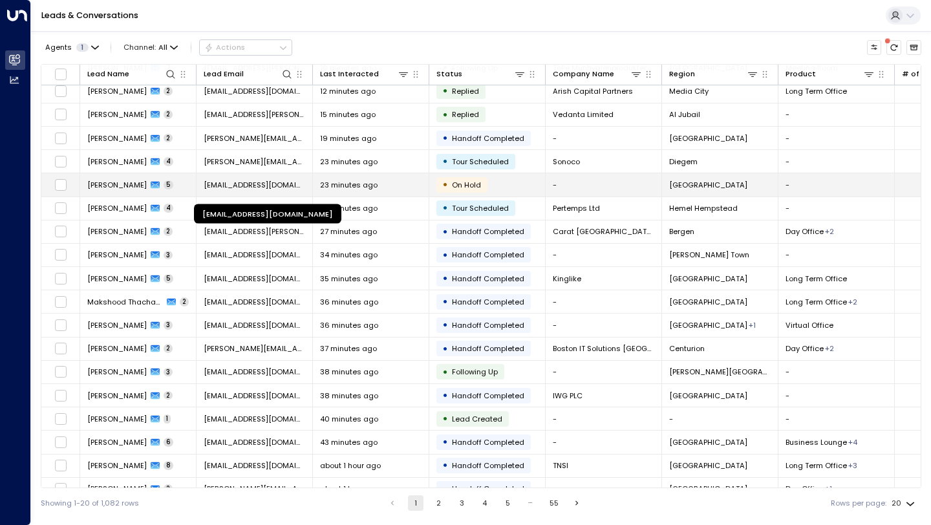
scroll to position [27, 4]
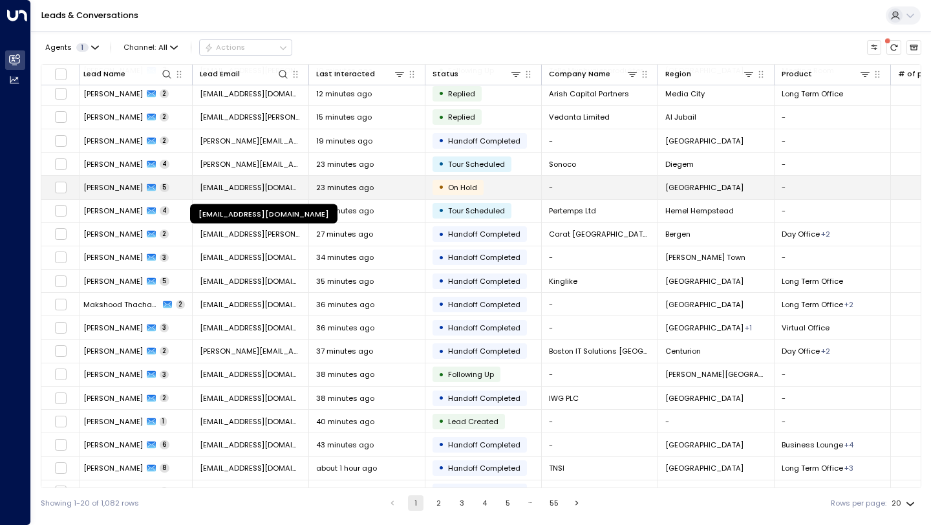
click at [293, 186] on span "[EMAIL_ADDRESS][DOMAIN_NAME]" at bounding box center [251, 187] width 102 height 10
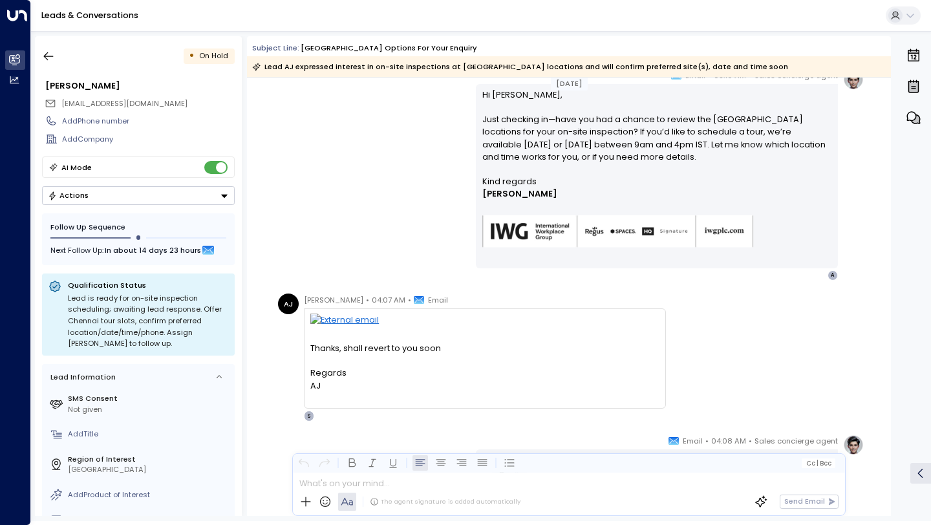
scroll to position [833, 0]
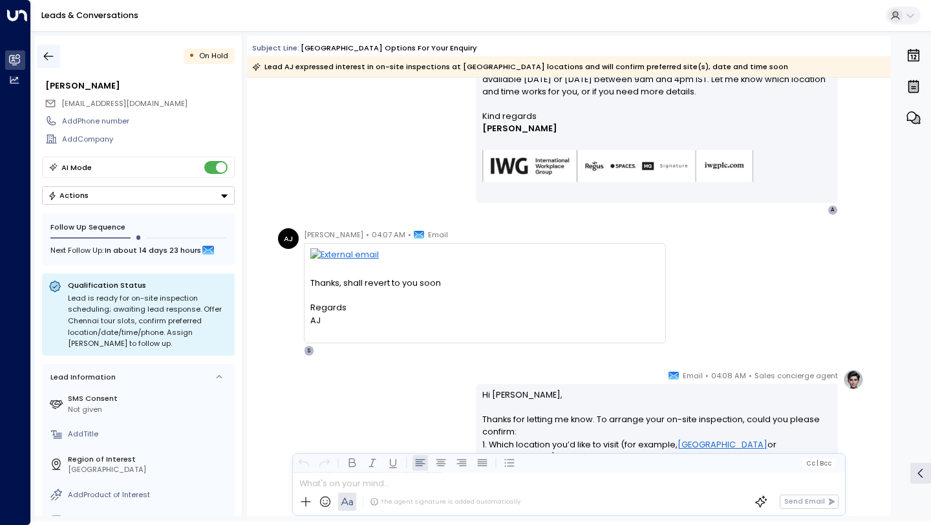
click at [58, 58] on button "button" at bounding box center [48, 56] width 23 height 23
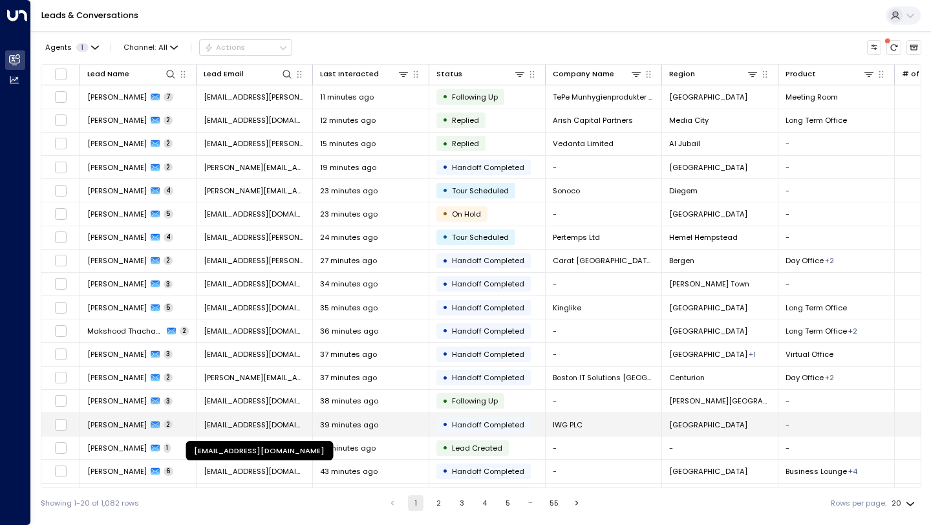
click at [271, 428] on span "[EMAIL_ADDRESS][DOMAIN_NAME]" at bounding box center [255, 425] width 102 height 10
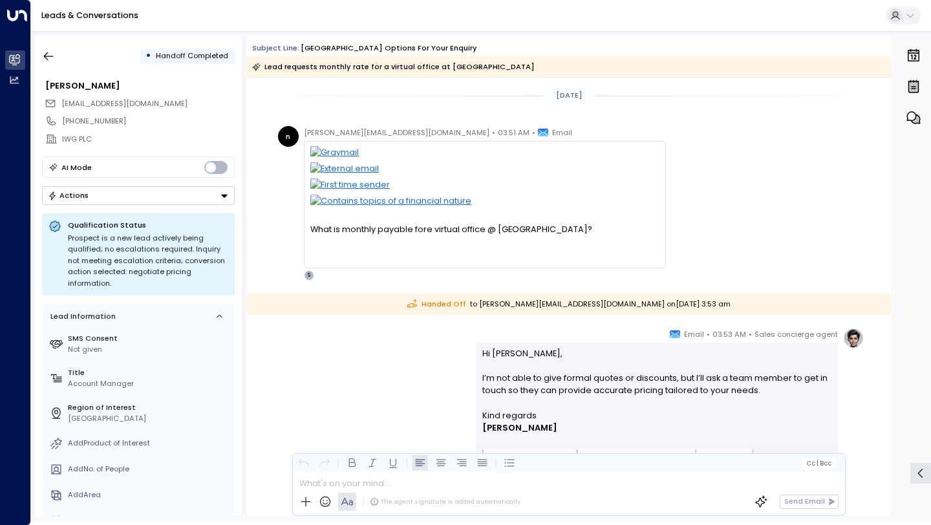
click at [331, 131] on span "[PERSON_NAME][EMAIL_ADDRESS][DOMAIN_NAME]" at bounding box center [397, 132] width 186 height 13
copy span "bepglobal"
click at [352, 135] on span "[PERSON_NAME][EMAIL_ADDRESS][DOMAIN_NAME]" at bounding box center [397, 132] width 186 height 13
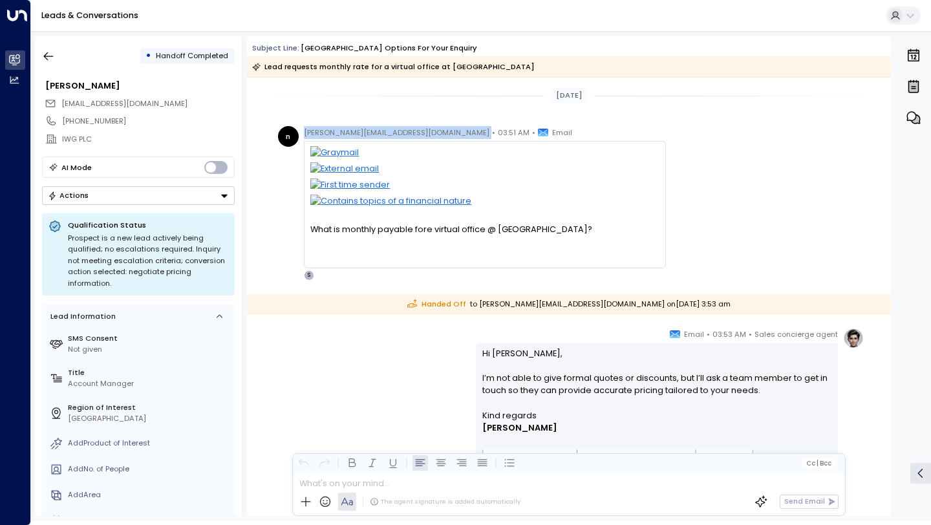
click at [352, 135] on span "[PERSON_NAME][EMAIL_ADDRESS][DOMAIN_NAME]" at bounding box center [397, 132] width 186 height 13
click at [374, 133] on span "[PERSON_NAME][EMAIL_ADDRESS][DOMAIN_NAME]" at bounding box center [397, 132] width 186 height 13
click at [48, 52] on icon "button" at bounding box center [48, 56] width 13 height 13
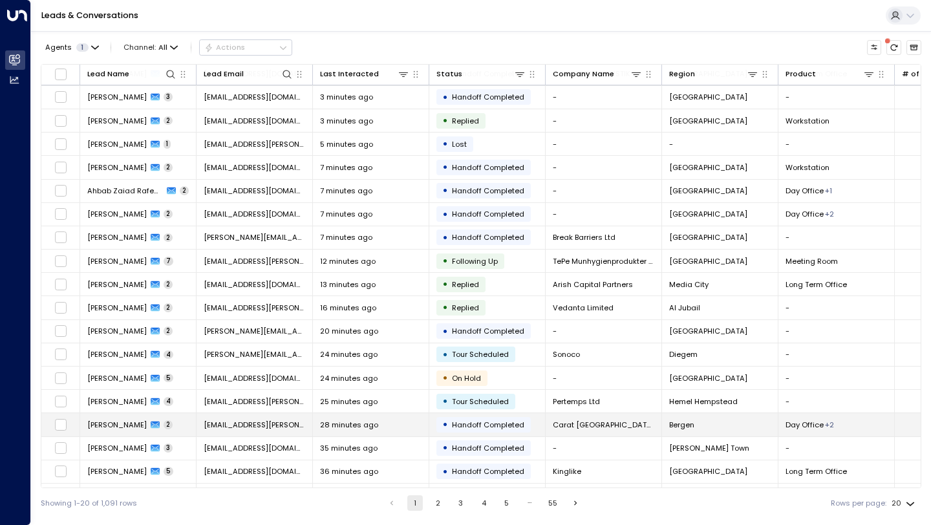
scroll to position [69, 0]
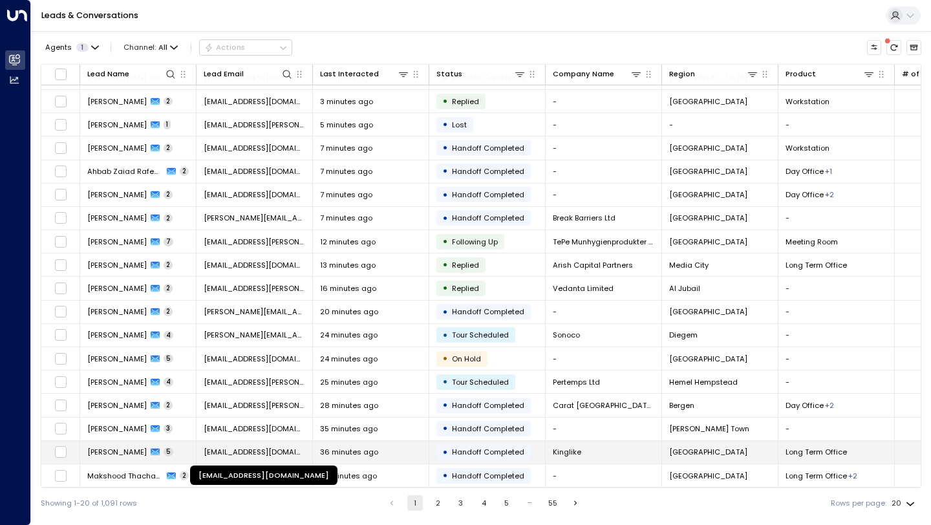
click at [287, 447] on span "[EMAIL_ADDRESS][DOMAIN_NAME]" at bounding box center [255, 452] width 102 height 10
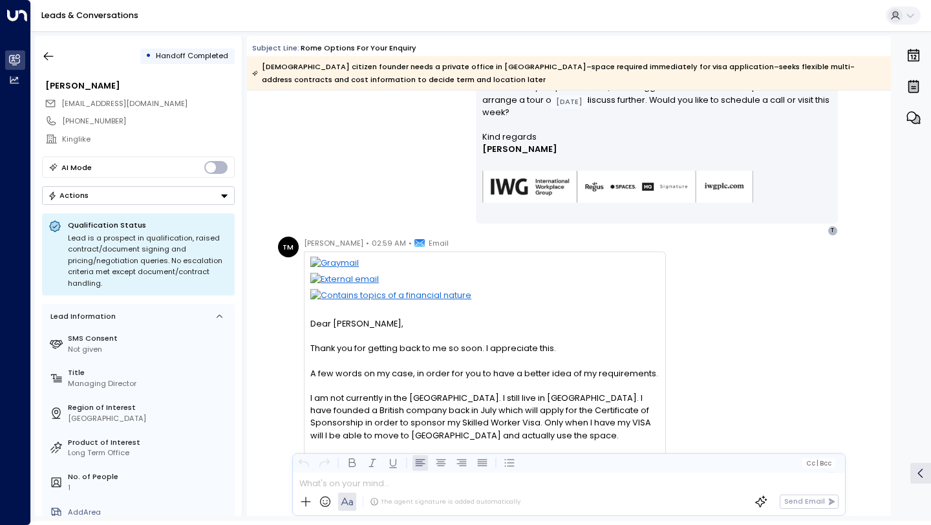
scroll to position [842, 0]
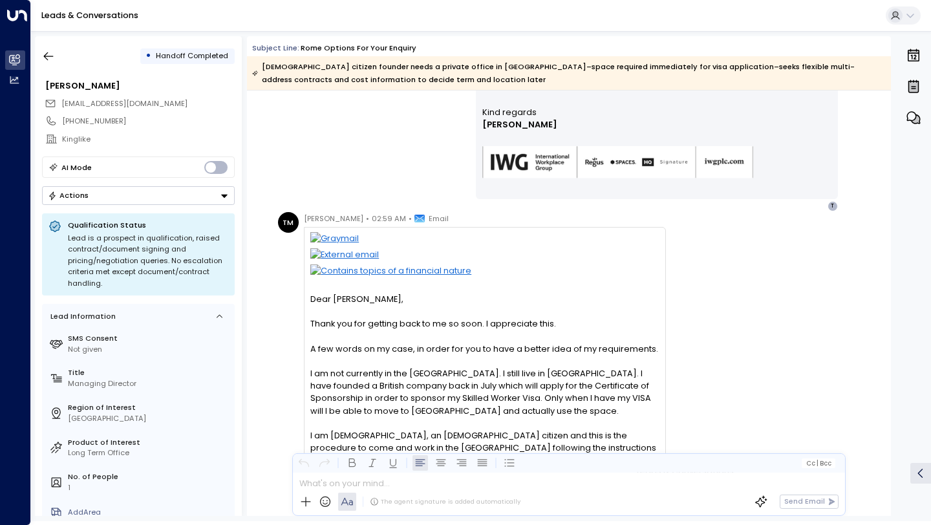
click at [446, 350] on div "A few words on my case, in order for you to have a better idea of my requiremen…" at bounding box center [484, 349] width 349 height 12
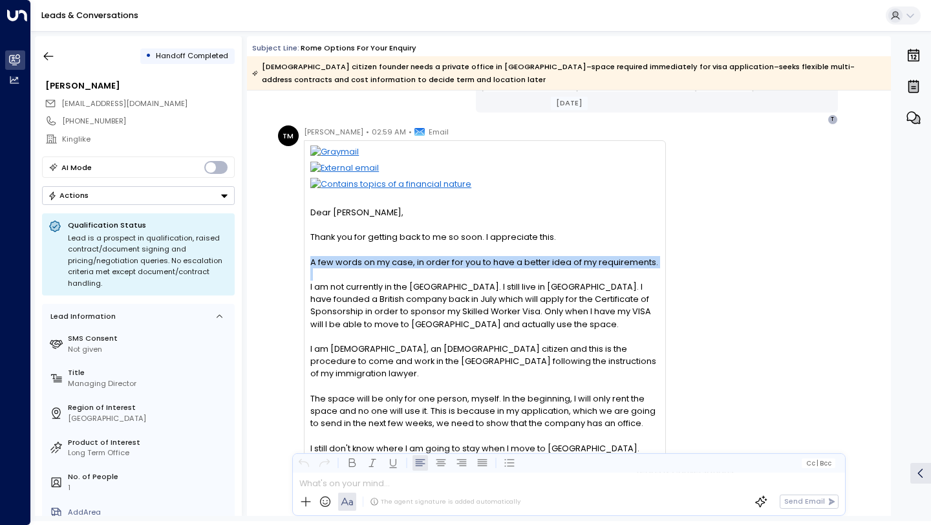
scroll to position [931, 0]
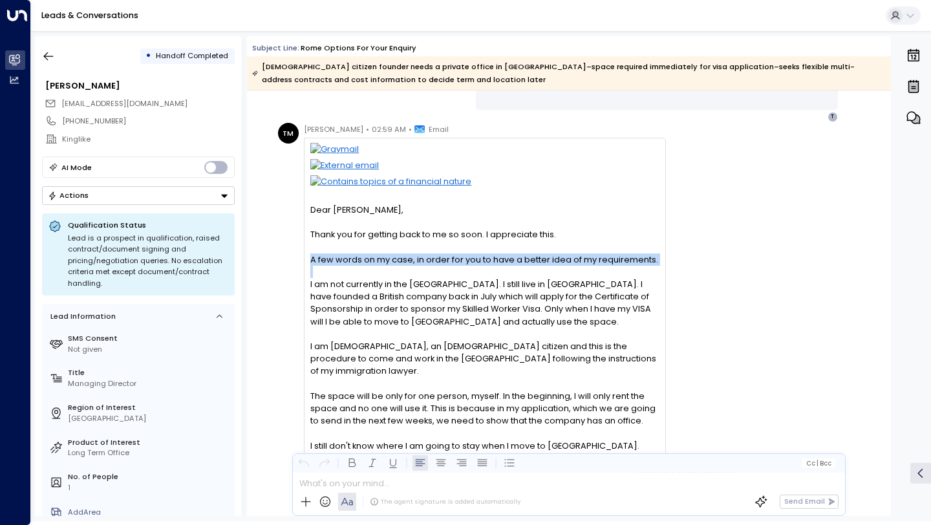
click at [446, 350] on div "I am Greek, an EU citizen and this is the procedure to come and work in the UK …" at bounding box center [484, 359] width 349 height 38
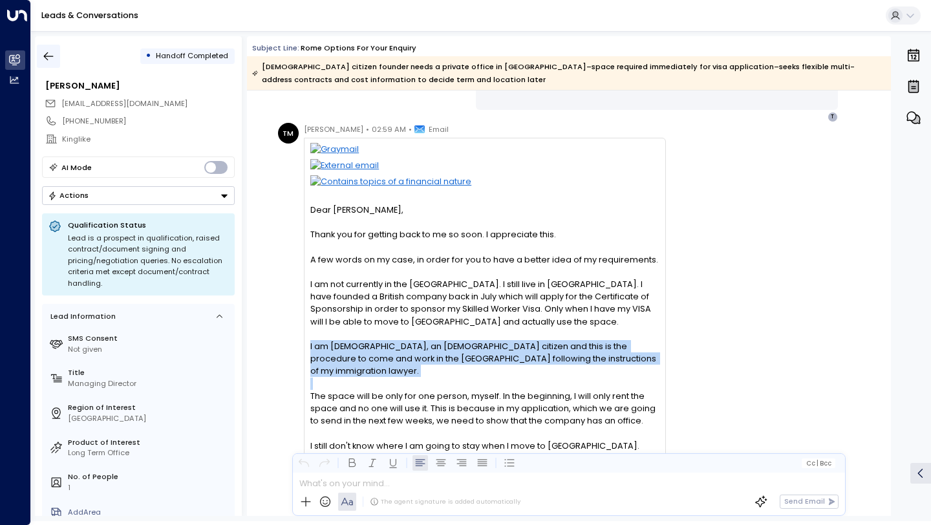
click at [49, 61] on icon "button" at bounding box center [48, 56] width 13 height 13
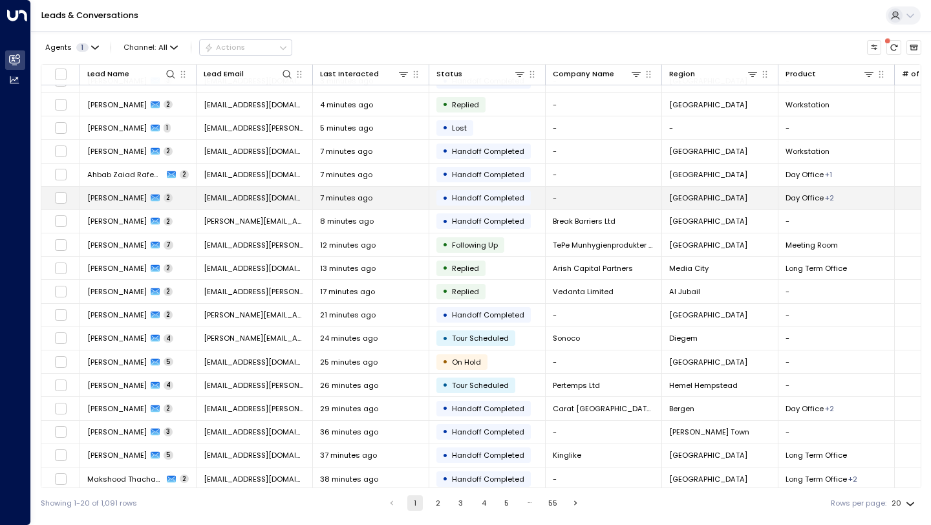
scroll to position [69, 0]
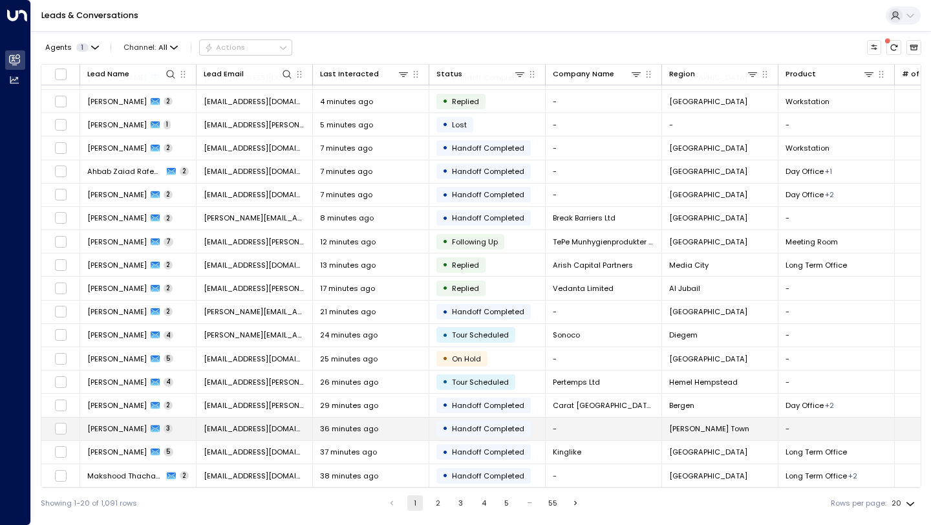
click at [425, 431] on td "36 minutes ago" at bounding box center [371, 429] width 116 height 23
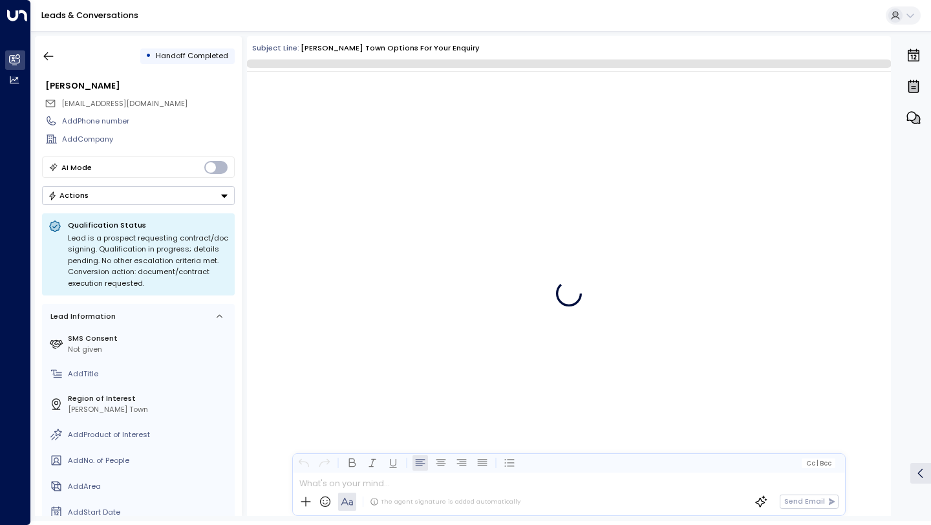
scroll to position [528, 0]
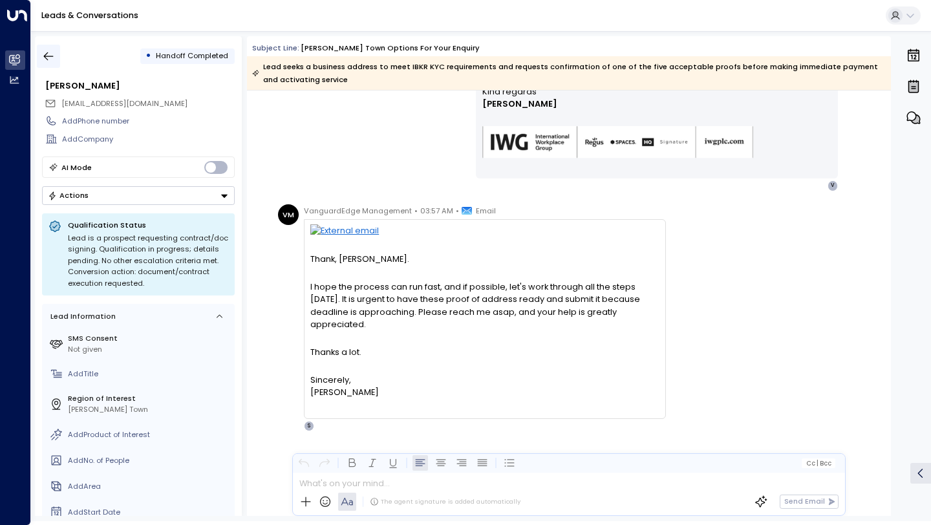
click at [50, 61] on icon "button" at bounding box center [48, 56] width 13 height 13
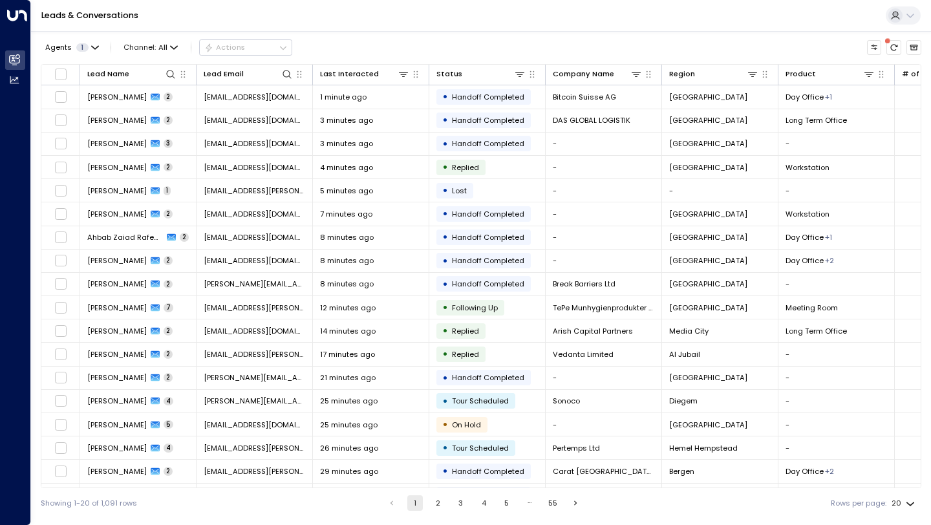
click at [444, 498] on ul "1 2 3 4 5 … 55" at bounding box center [484, 503] width 201 height 16
click at [444, 500] on ul "1 2 3 4 5 … 55" at bounding box center [484, 503] width 201 height 16
click at [442, 501] on button "2" at bounding box center [438, 503] width 16 height 16
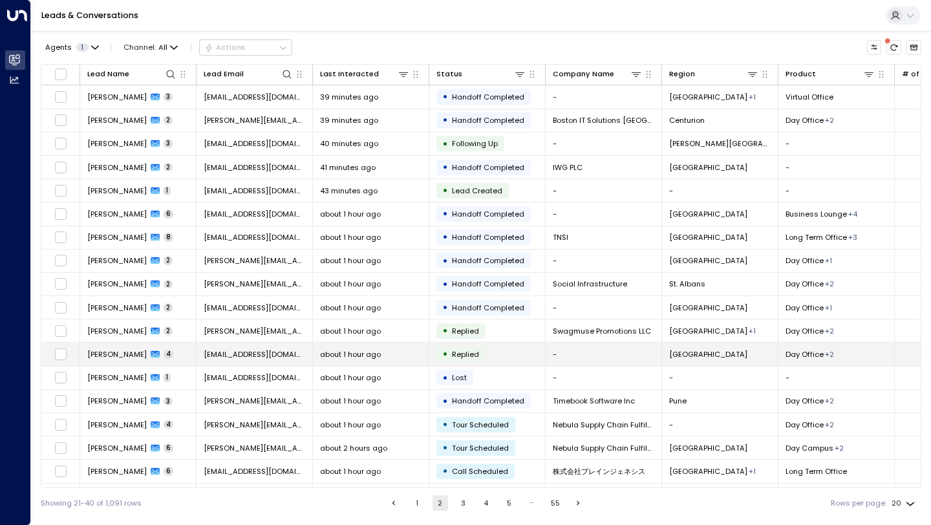
click at [314, 347] on td "about 1 hour ago" at bounding box center [371, 354] width 116 height 23
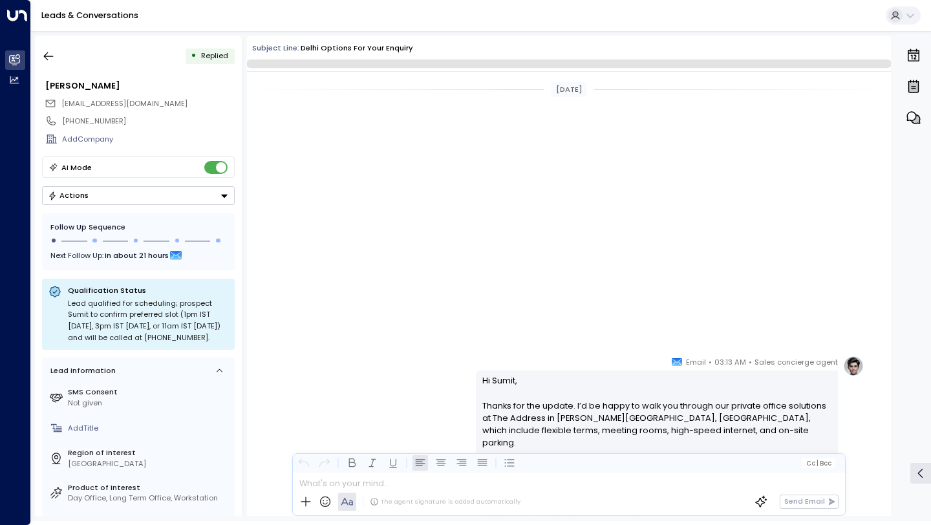
scroll to position [682, 0]
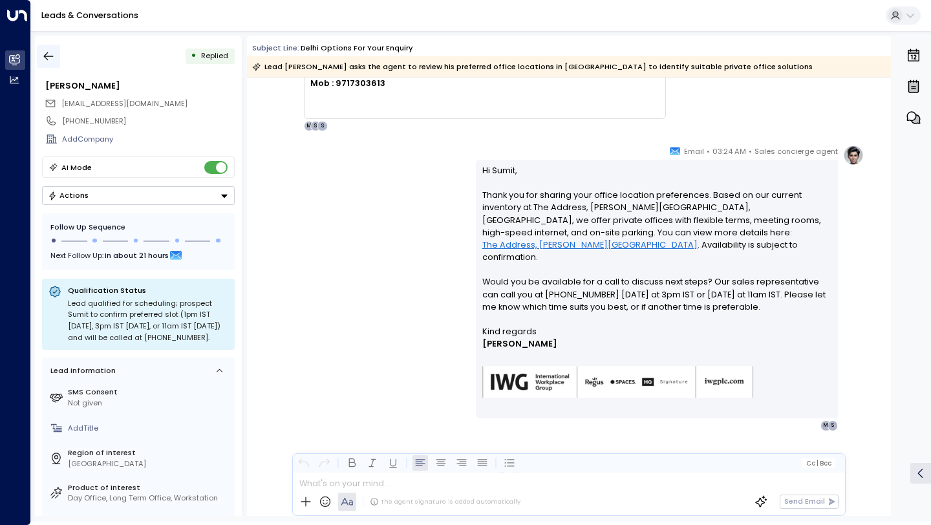
click at [54, 61] on icon "button" at bounding box center [48, 56] width 13 height 13
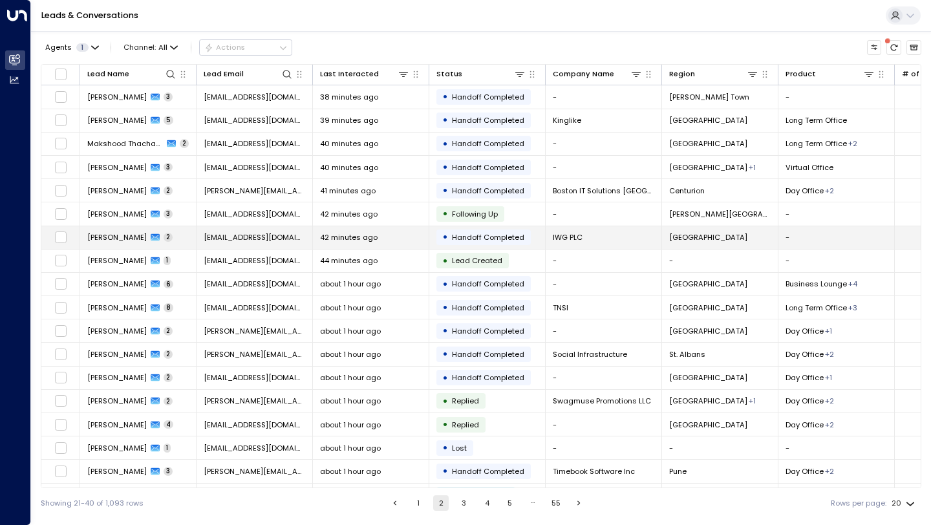
scroll to position [69, 0]
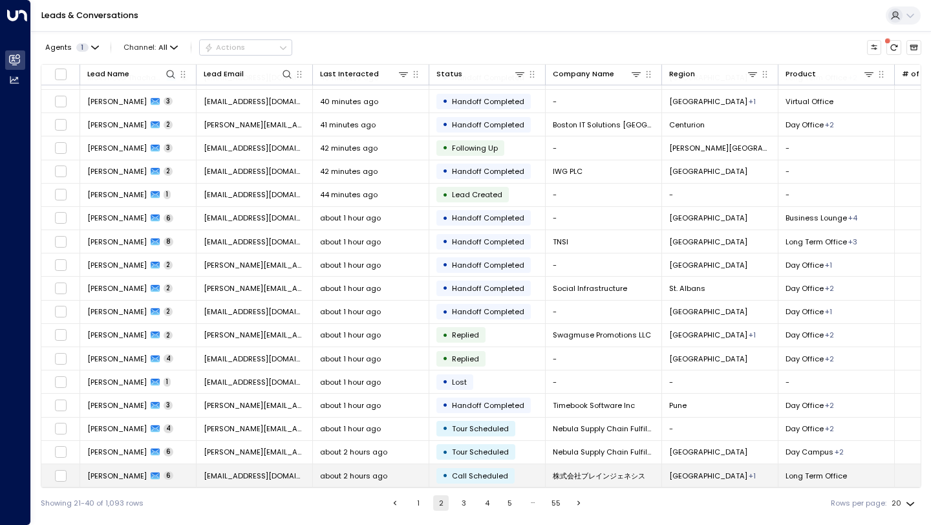
click at [417, 471] on div "about 2 hours ago" at bounding box center [371, 476] width 102 height 10
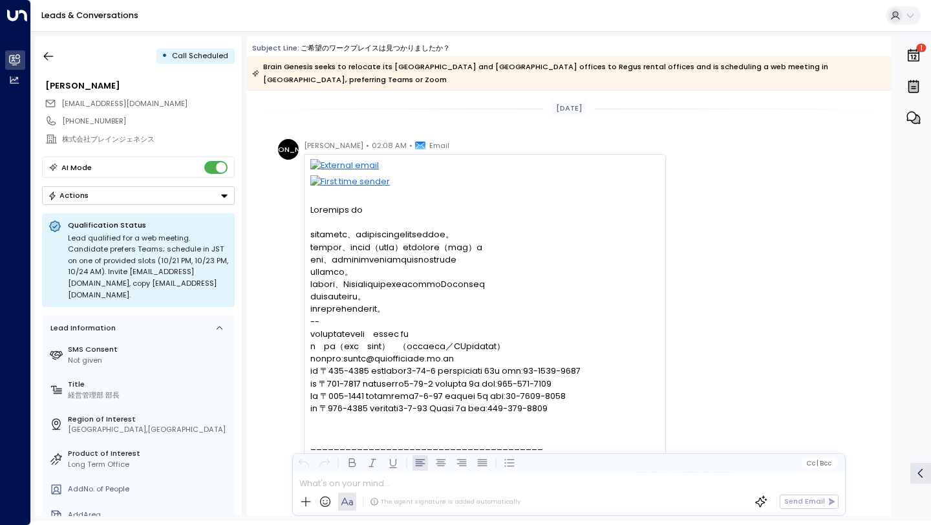
click at [63, 66] on div "• Call Scheduled" at bounding box center [138, 56] width 193 height 23
click at [51, 58] on icon "button" at bounding box center [48, 56] width 13 height 13
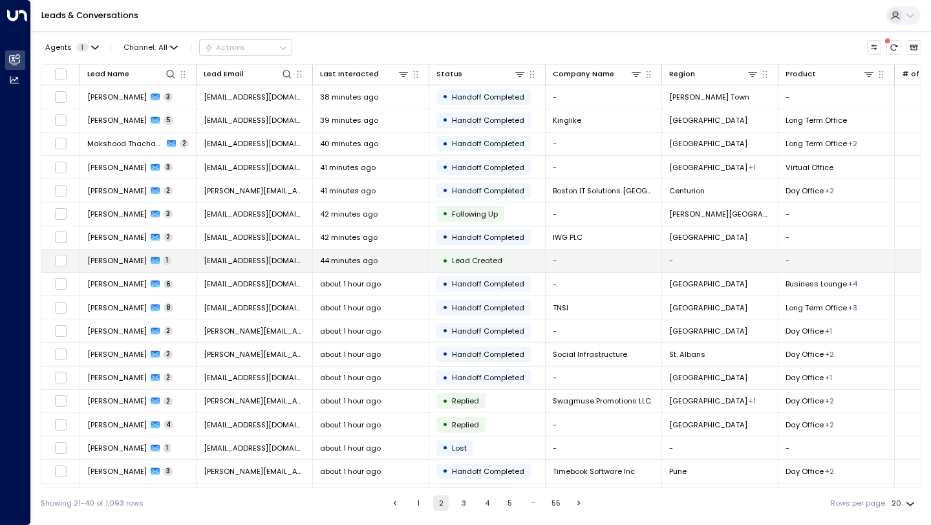
scroll to position [69, 0]
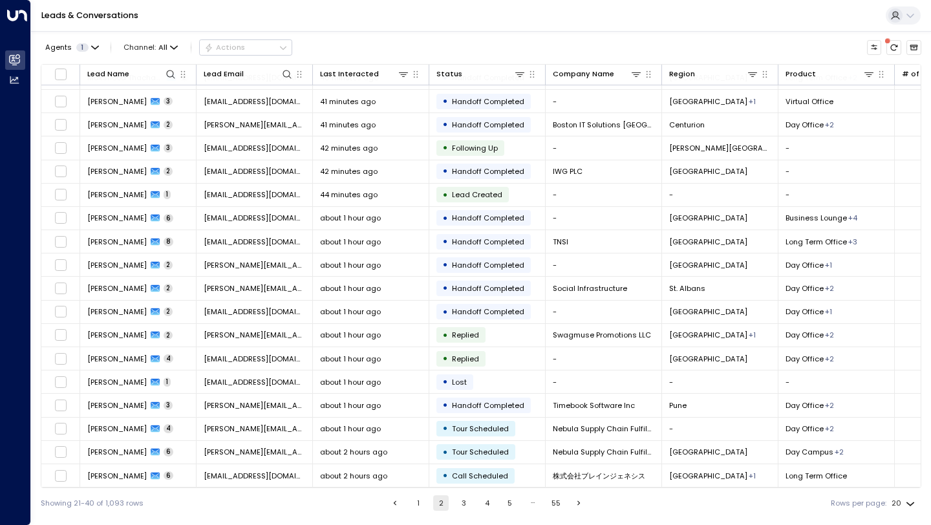
click at [463, 503] on button "3" at bounding box center [465, 503] width 16 height 16
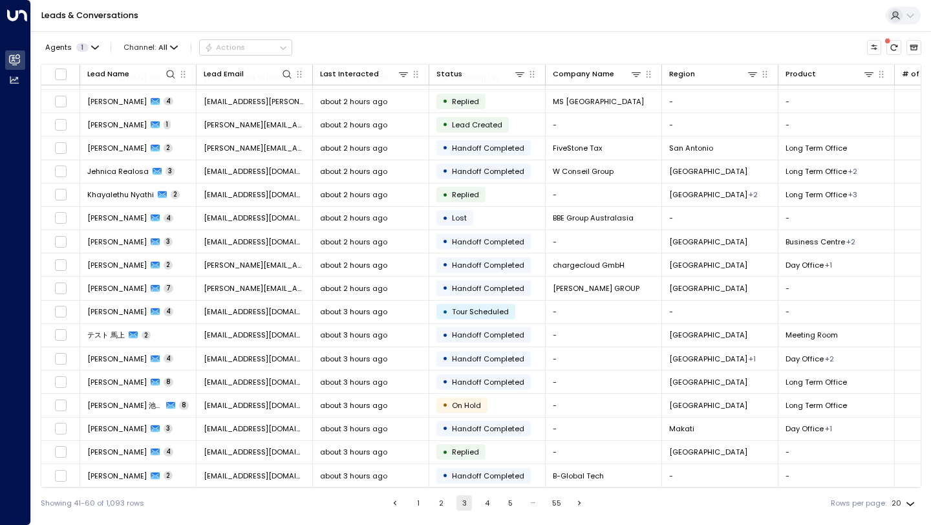
scroll to position [69, 0]
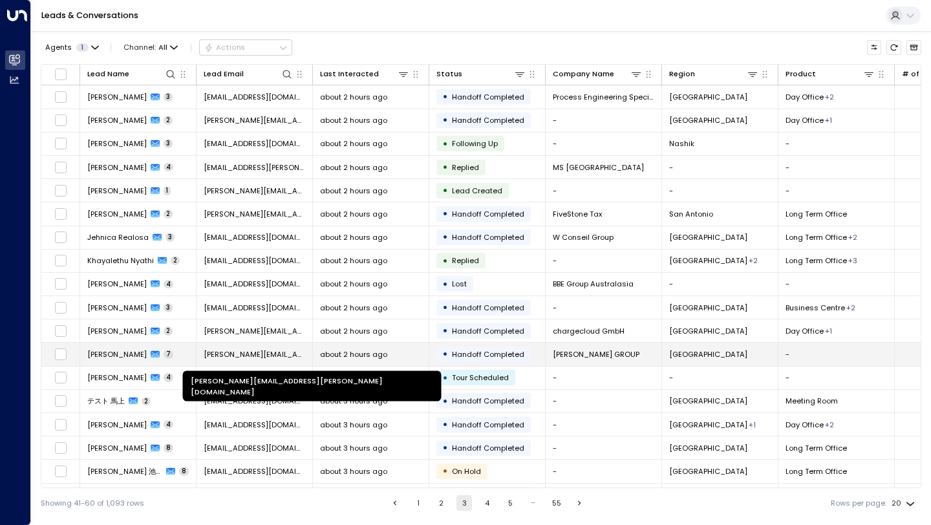
click at [270, 351] on span "[PERSON_NAME][EMAIL_ADDRESS][PERSON_NAME][DOMAIN_NAME]" at bounding box center [255, 354] width 102 height 10
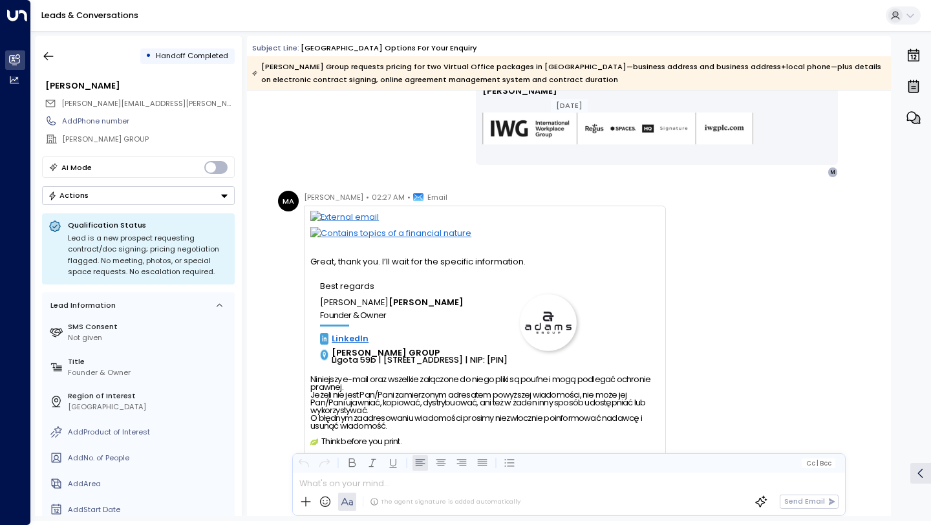
scroll to position [1930, 0]
click at [55, 56] on button "button" at bounding box center [48, 56] width 23 height 23
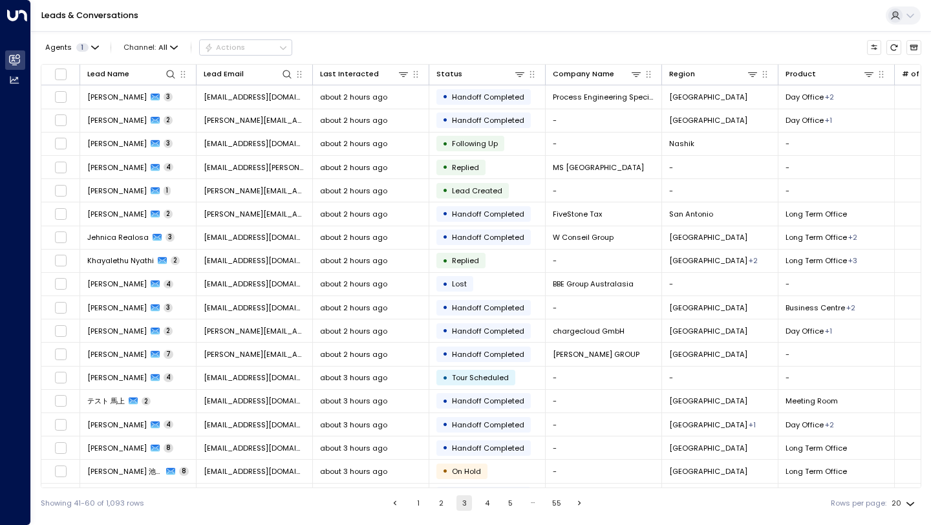
click at [444, 495] on button "2" at bounding box center [442, 503] width 16 height 16
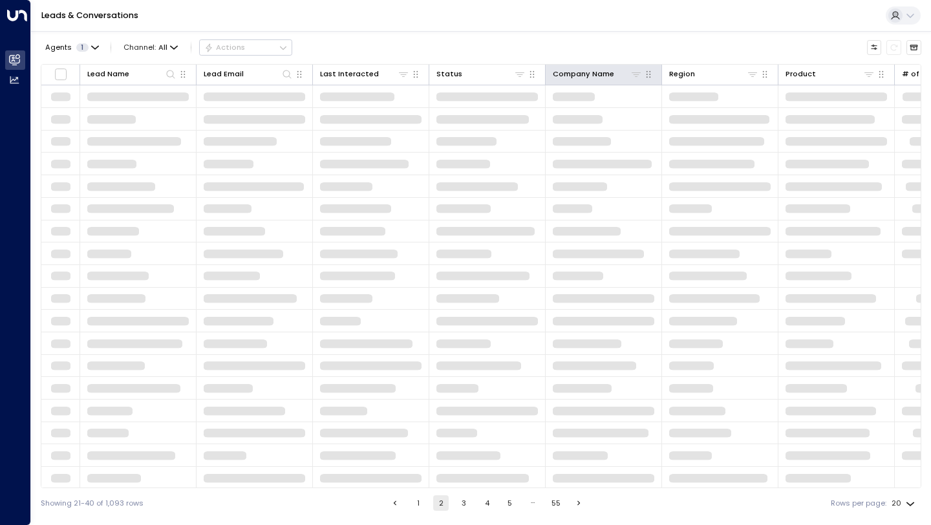
click at [442, 505] on button "2" at bounding box center [441, 503] width 16 height 16
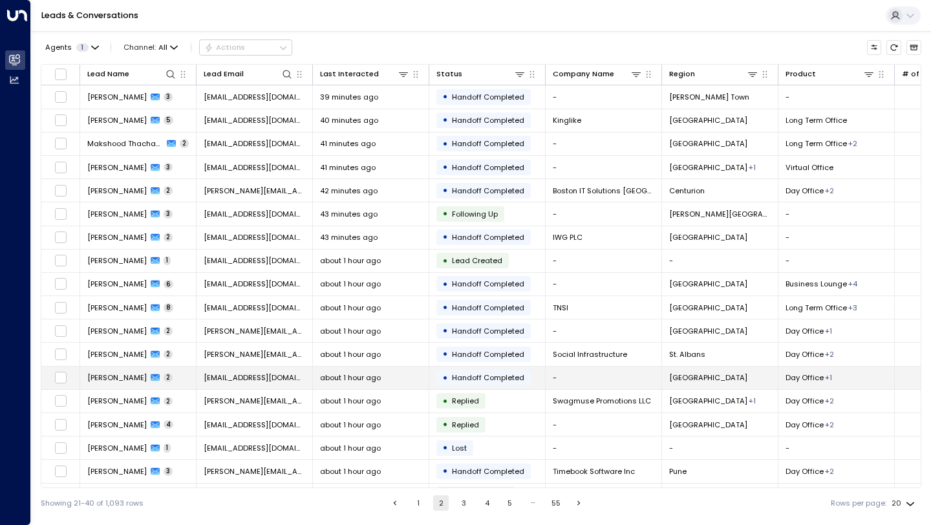
scroll to position [69, 0]
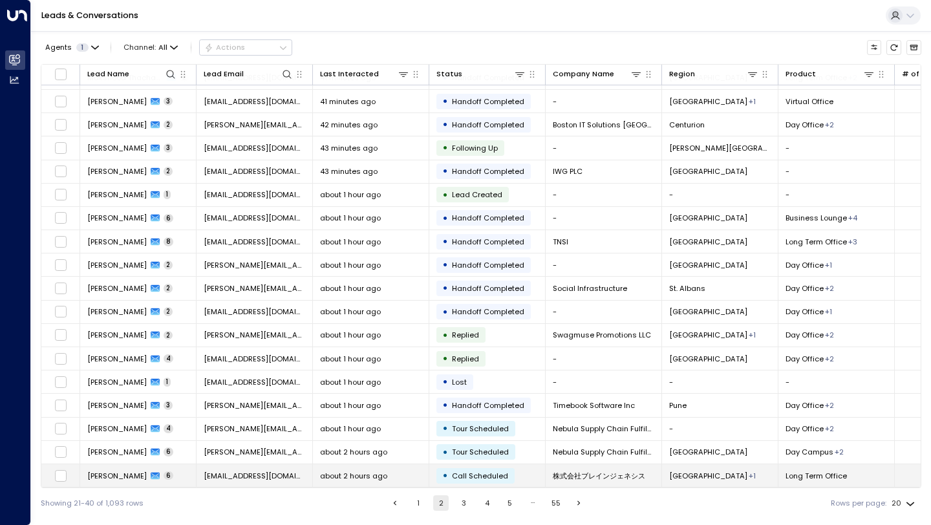
click at [568, 466] on td "株式会社ブレインジェネシス" at bounding box center [604, 475] width 116 height 23
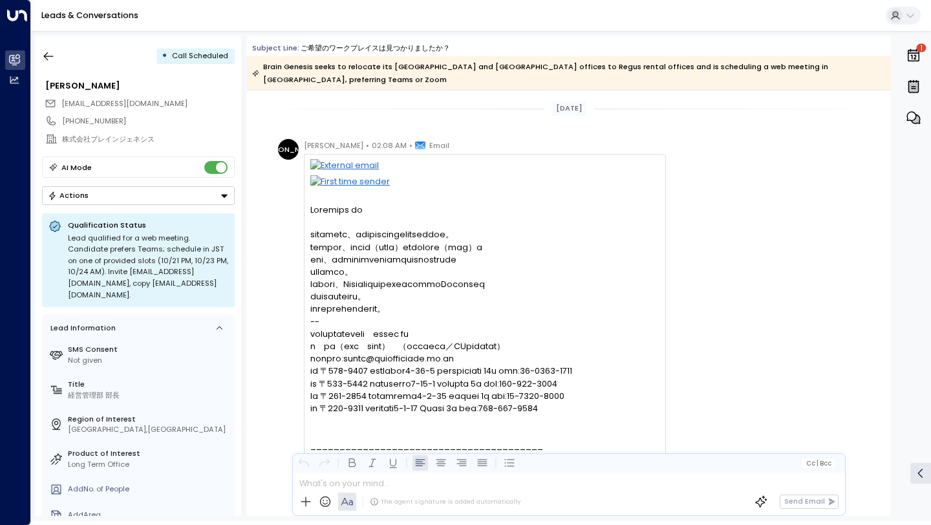
scroll to position [39, 0]
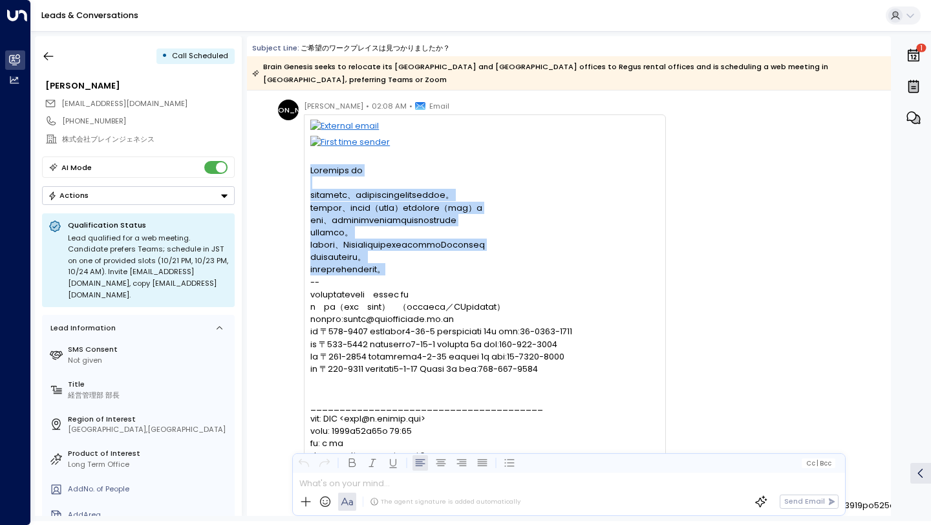
drag, startPoint x: 309, startPoint y: 157, endPoint x: 446, endPoint y: 262, distance: 173.1
click at [446, 262] on div "Regusチーム 御中 お世話になります、株式会社ブレインジェネシスの叶と申します。 現在弊社では、中部営業所（[GEOGRAPHIC_DATA]）および[G…" at bounding box center [485, 513] width 362 height 799
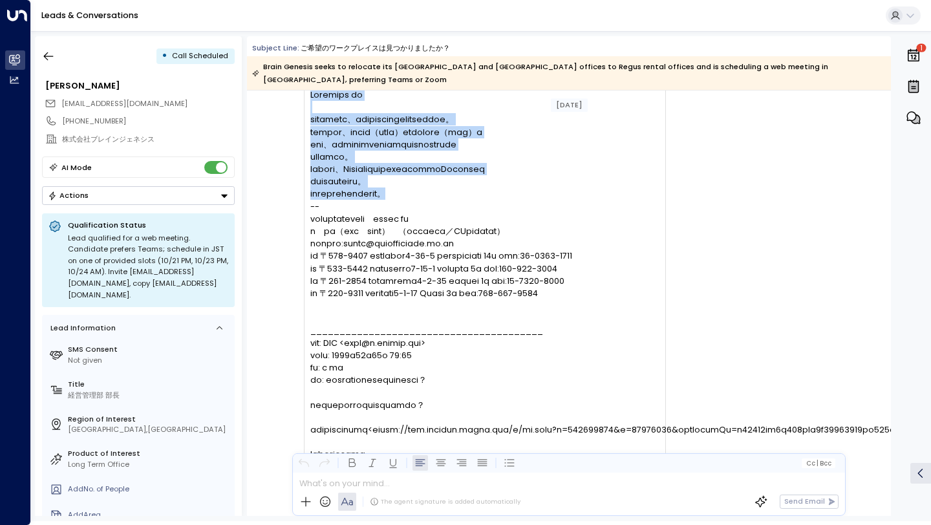
scroll to position [111, 0]
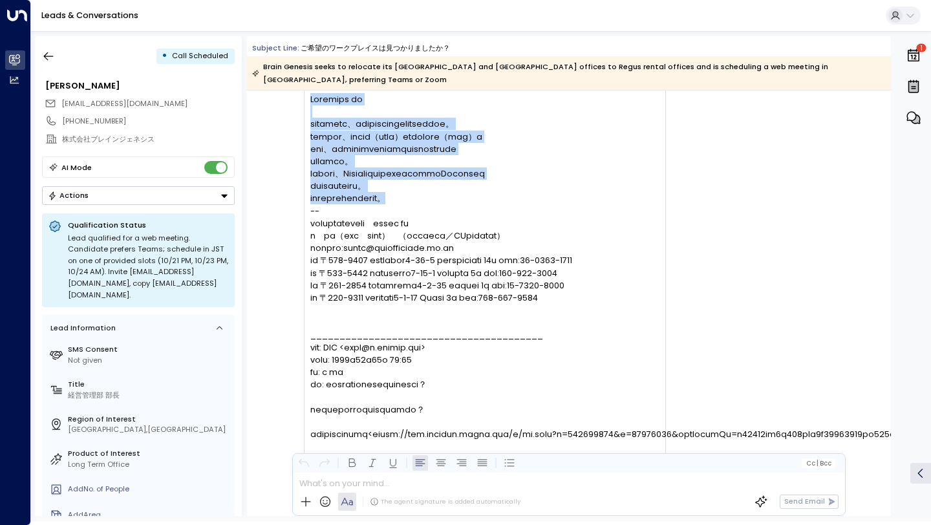
copy pre "Regusチーム 御中 お世話になります、株式会社ブレインジェネシスの叶と申します。 現在弊社では、中部営業所（[GEOGRAPHIC_DATA]）および[G…"
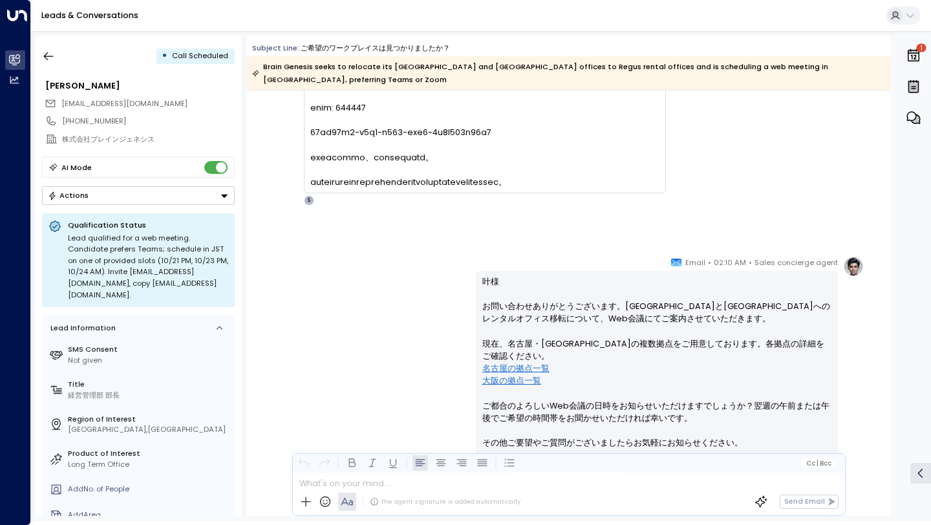
scroll to position [765, 0]
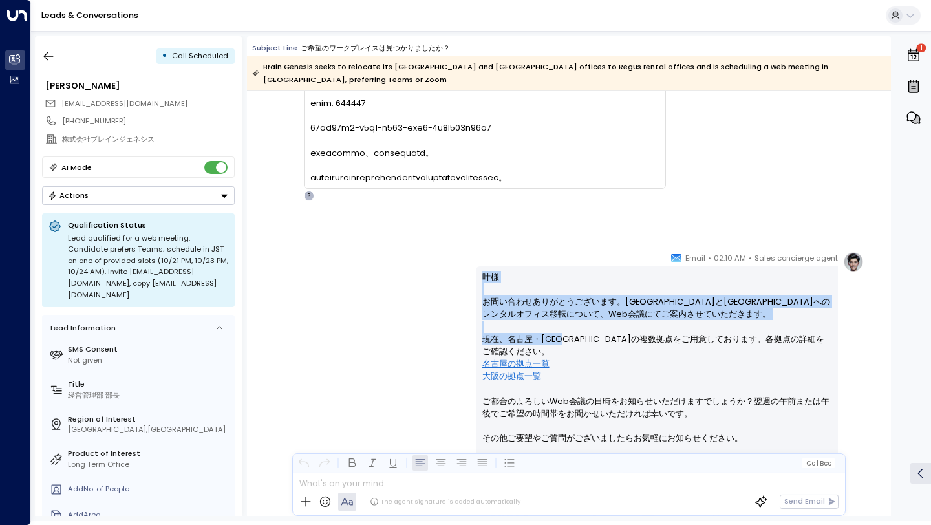
drag, startPoint x: 480, startPoint y: 263, endPoint x: 571, endPoint y: 330, distance: 112.8
click at [571, 329] on div "叶様 お問い合わせありがとうございます。[GEOGRAPHIC_DATA]と[GEOGRAPHIC_DATA]へのレンタルオフィス移転について、Web会議にて…" at bounding box center [657, 408] width 362 height 283
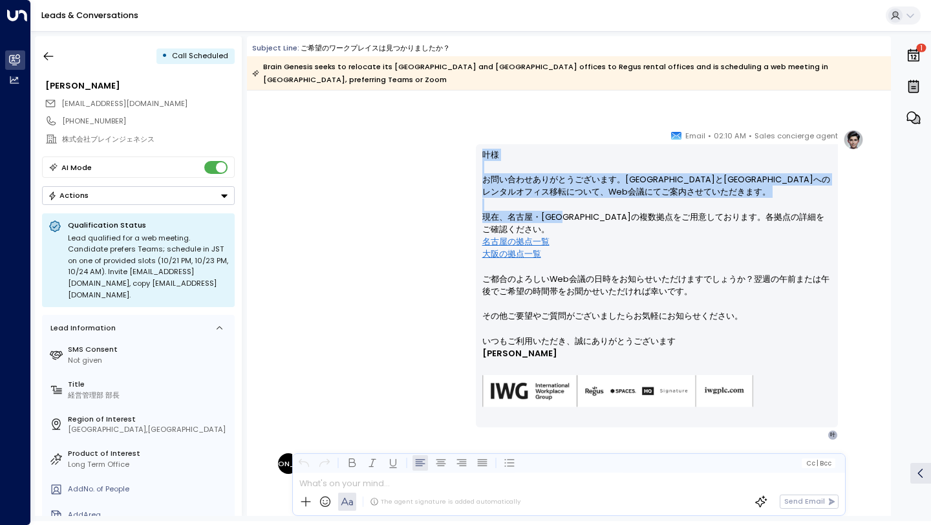
scroll to position [910, 0]
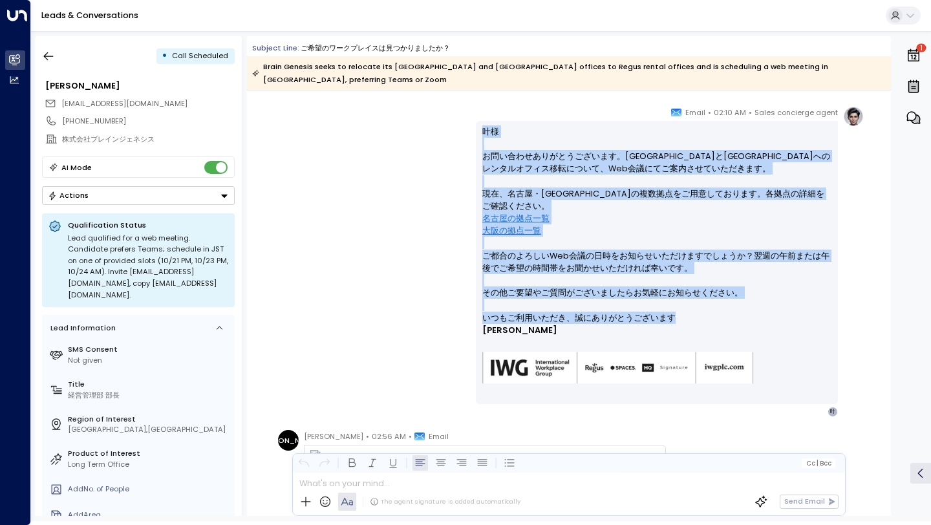
click at [682, 312] on p "いつもご利用いただき、誠にありがとうございます" at bounding box center [658, 318] width 350 height 12
copy div "叶様 お問い合わせありがとうございます。[GEOGRAPHIC_DATA]と[GEOGRAPHIC_DATA]へのレンタルオフィス移転について、Web会議にて…"
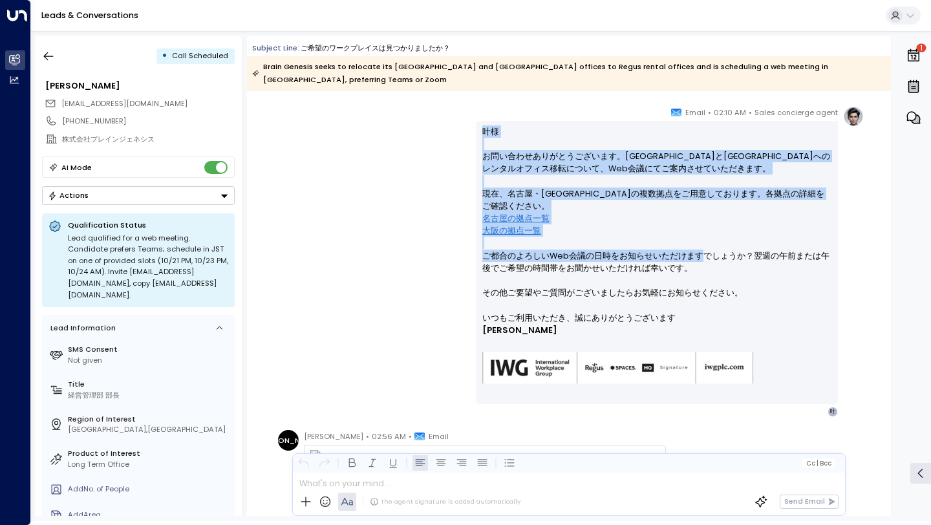
click at [697, 248] on p "叶様 お問い合わせありがとうございます。[GEOGRAPHIC_DATA]と[GEOGRAPHIC_DATA]へのレンタルオフィス移転について、Web会議にて…" at bounding box center [658, 218] width 350 height 186
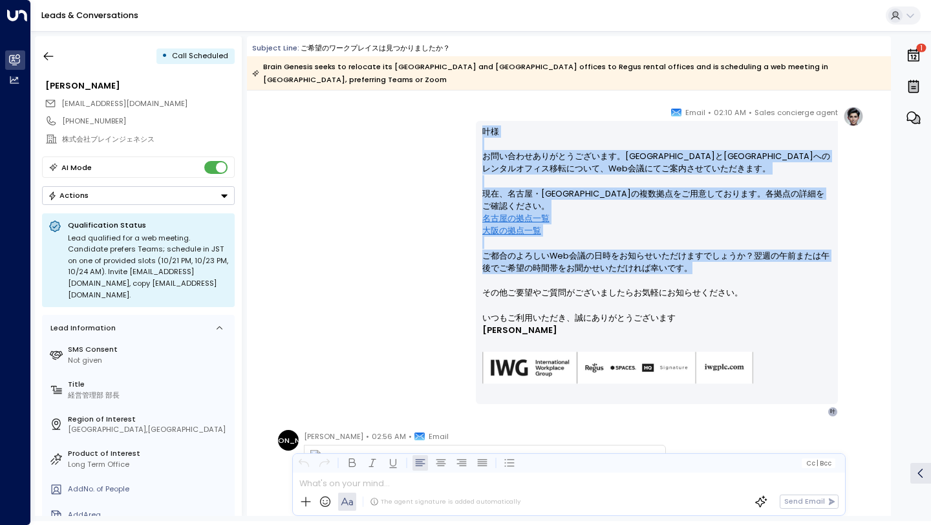
click at [697, 254] on p "叶様 お問い合わせありがとうございます。[GEOGRAPHIC_DATA]と[GEOGRAPHIC_DATA]へのレンタルオフィス移転について、Web会議にて…" at bounding box center [658, 218] width 350 height 186
copy p "叶様 お問い合わせありがとうございます。[GEOGRAPHIC_DATA]と[GEOGRAPHIC_DATA]へのレンタルオフィス移転について、Web会議にて…"
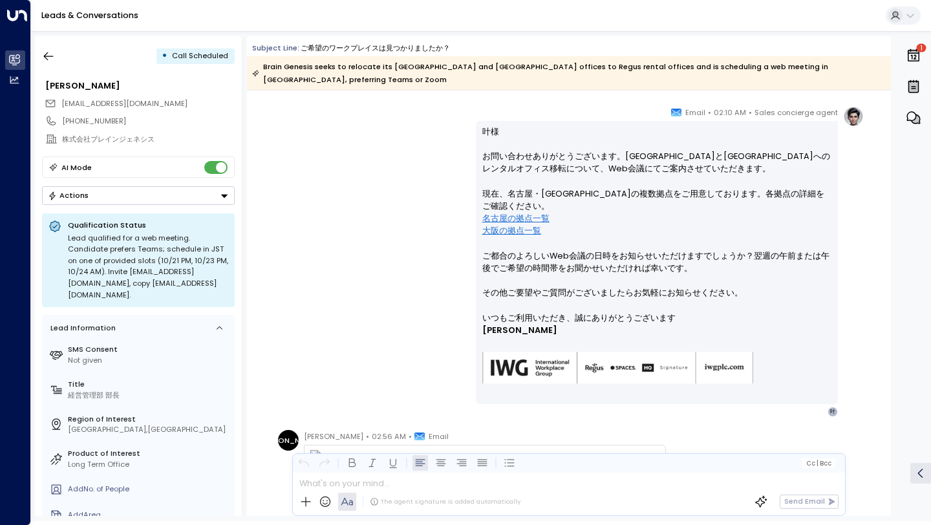
click at [737, 285] on p "叶様 お問い合わせありがとうございます。[GEOGRAPHIC_DATA]と[GEOGRAPHIC_DATA]へのレンタルオフィス移転について、Web会議にて…" at bounding box center [658, 218] width 350 height 186
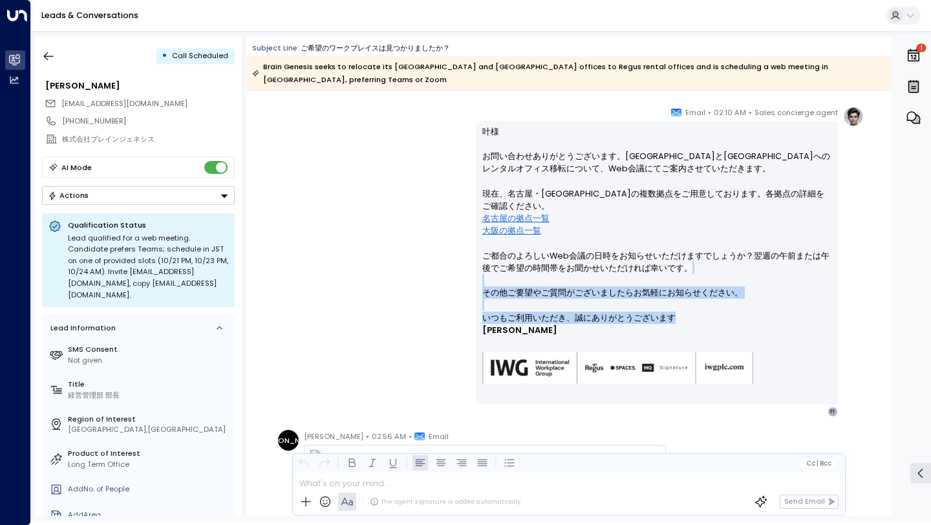
drag, startPoint x: 697, startPoint y: 305, endPoint x: 475, endPoint y: 274, distance: 224.0
click at [476, 274] on div "叶様 お問い合わせありがとうございます。[GEOGRAPHIC_DATA]と[GEOGRAPHIC_DATA]へのレンタルオフィス移転について、Web会議にて…" at bounding box center [657, 262] width 362 height 283
copy div "その他ご要望やご質問がございましたらお気軽にお知らせください。 いつもご利用いただき、誠にありがとうございます"
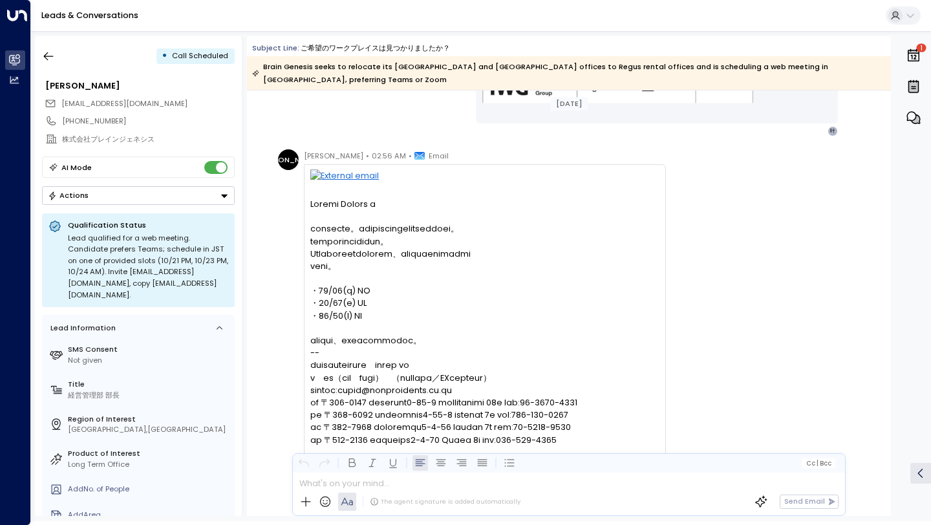
scroll to position [1197, 0]
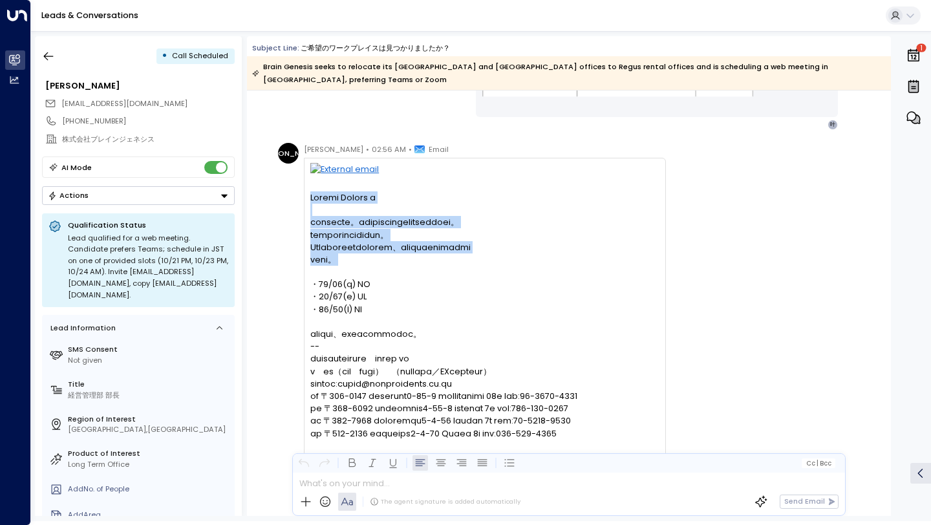
drag, startPoint x: 310, startPoint y: 181, endPoint x: 455, endPoint y: 272, distance: 171.4
click at [457, 271] on pre at bounding box center [484, 526] width 349 height 670
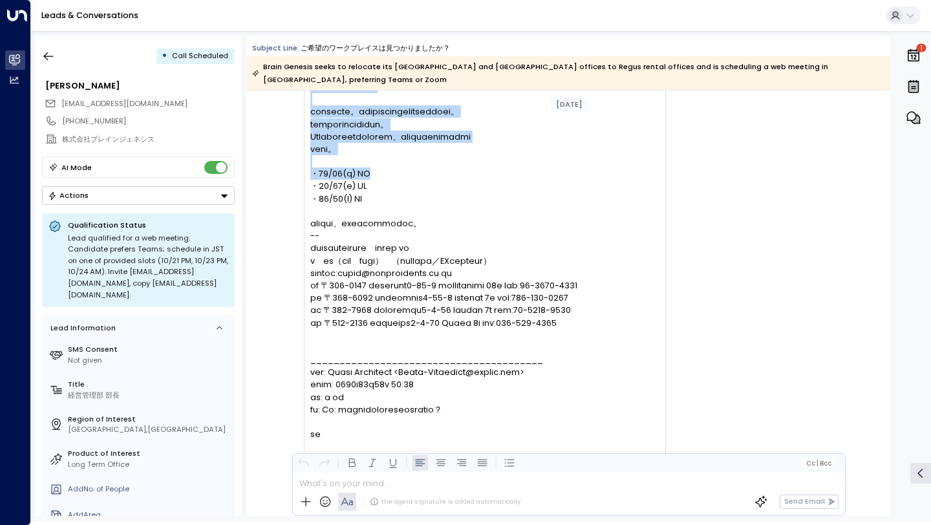
scroll to position [1312, 0]
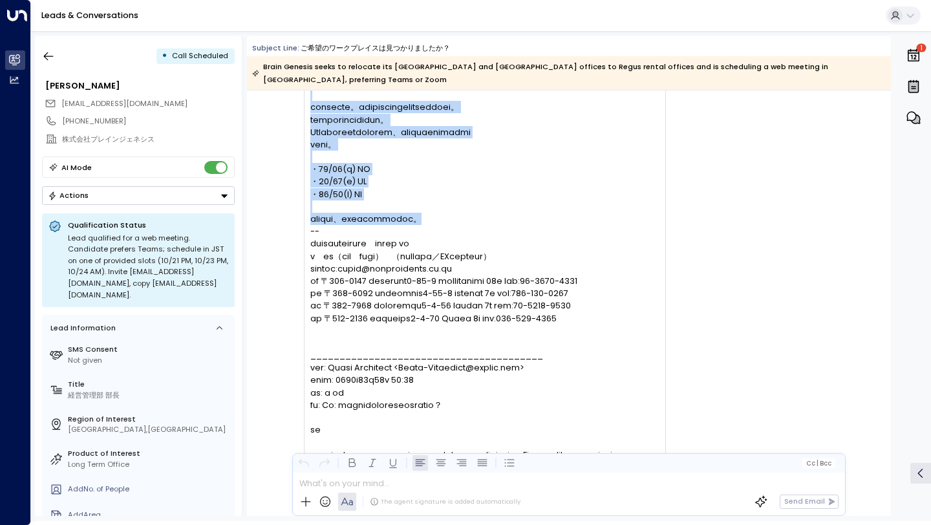
click at [487, 211] on pre at bounding box center [484, 411] width 349 height 670
copy pre "[PERSON_NAME] 様 お世話になります。株式会社ブレインジェネシスの叶でございます。 下記ご連絡ありがとうございます。 Web会議の候補日程について…"
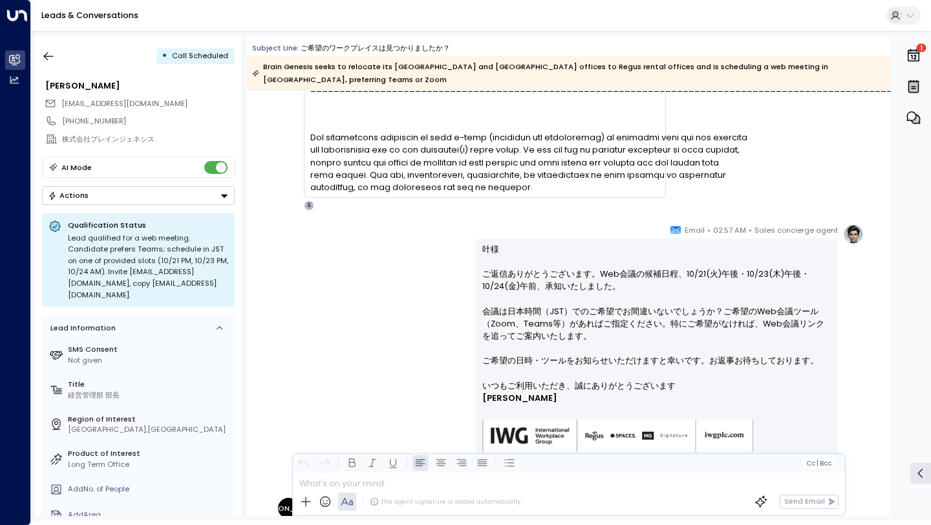
scroll to position [1948, 0]
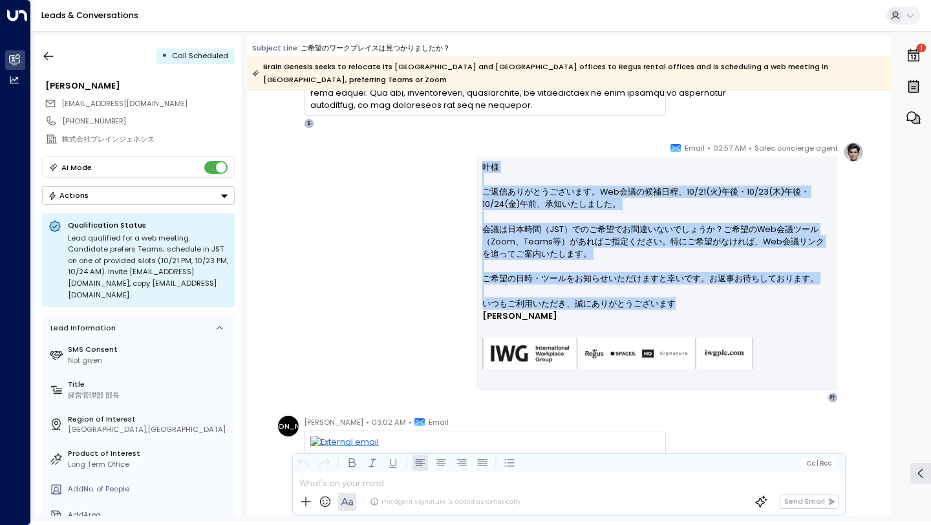
drag, startPoint x: 478, startPoint y: 153, endPoint x: 690, endPoint y: 289, distance: 251.4
click at [690, 289] on div "叶様 ご返信ありがとうございます。Web会議の候補日程、10/21(火)午後・10/23(木)午後・10/24(金)午前、承知いたしました。 会議は日本時間（…" at bounding box center [657, 274] width 362 height 234
copy div "叶様 ご返信ありがとうございます。Web会議の候補日程、10/21(火)午後・10/23(木)午後・10/24(金)午前、承知いたしました。 会議は日本時間（…"
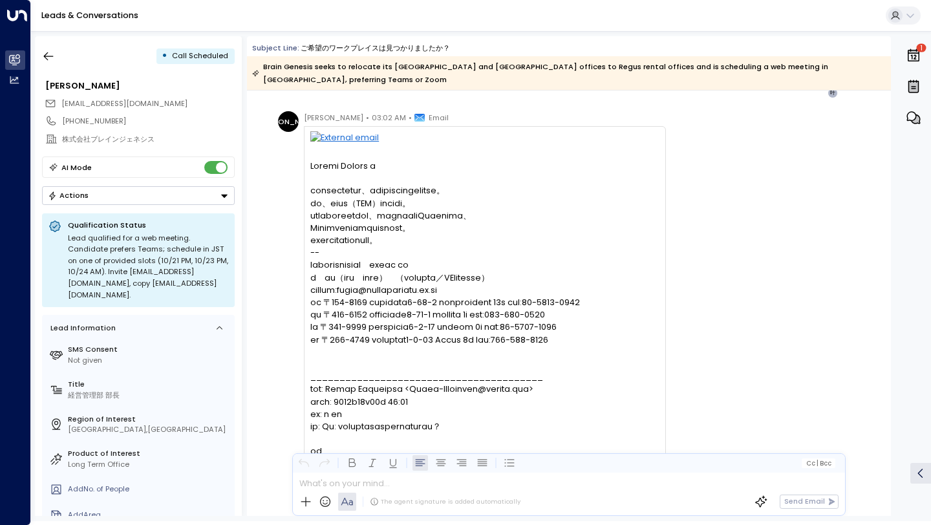
scroll to position [2283, 0]
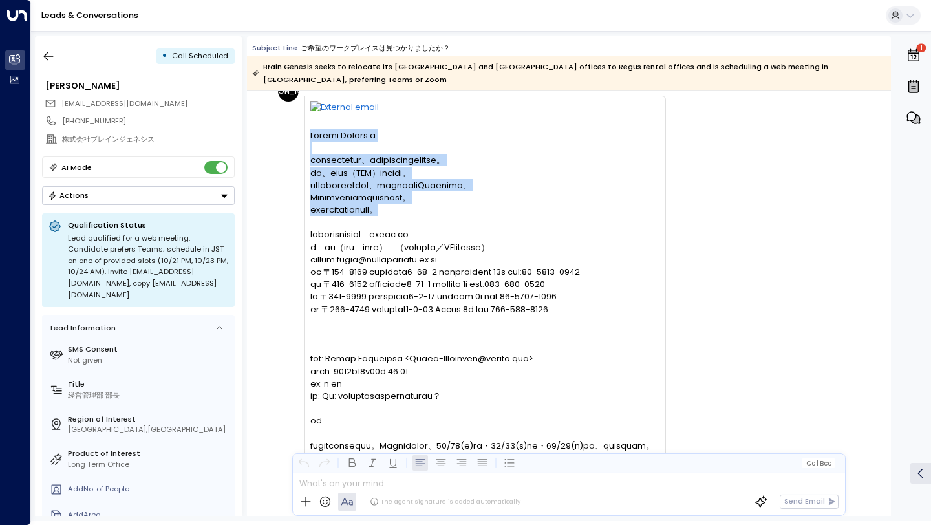
drag, startPoint x: 311, startPoint y: 120, endPoint x: 480, endPoint y: 199, distance: 186.1
click at [480, 199] on pre at bounding box center [484, 408] width 349 height 558
copy pre "[PERSON_NAME] 様 お世話になっております、ブレインジェネシス叶でございます。 はい、日本時間（JST）での希望です。 web会議ツールについては…"
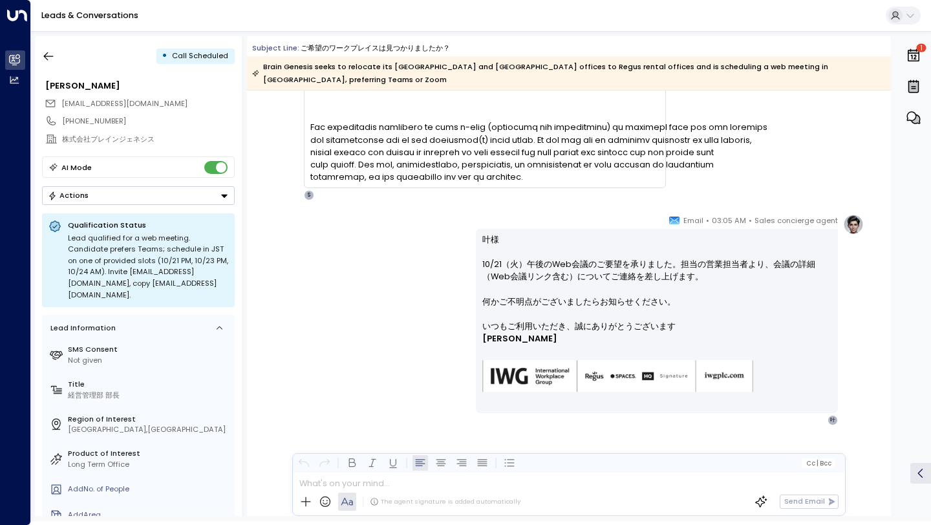
scroll to position [2787, 0]
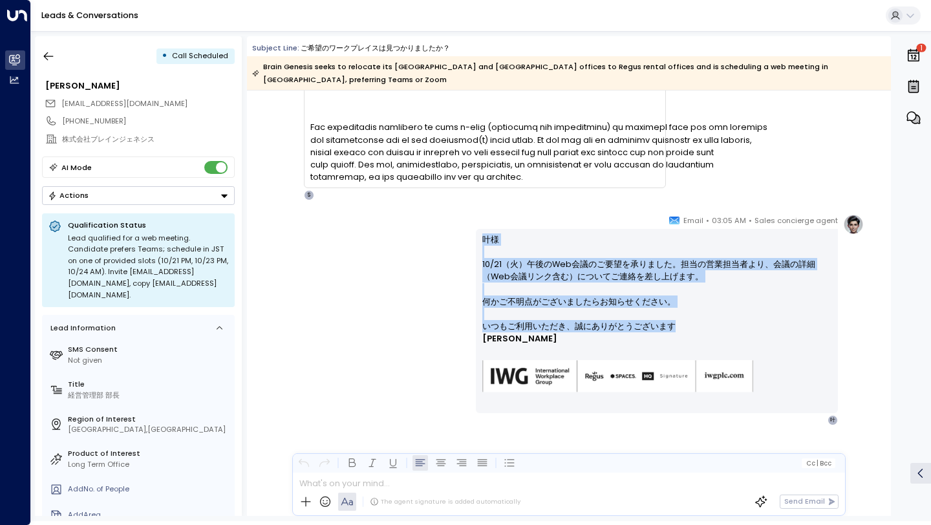
drag, startPoint x: 479, startPoint y: 228, endPoint x: 680, endPoint y: 314, distance: 218.2
click at [680, 314] on div "叶様 10/21（火）午後のWeb会議のご要望を承りました。担当の営業担当者より、会議の詳細（Web会議リンク含む）についてご連絡を差し上げます。 何かご不明…" at bounding box center [657, 321] width 362 height 184
copy div "叶様 10/21（火）午後のWeb会議のご要望を承りました。担当の営業担当者より、会議の詳細（Web会議リンク含む）についてご連絡を差し上げます。 何かご不明…"
click at [57, 61] on button "button" at bounding box center [48, 56] width 23 height 23
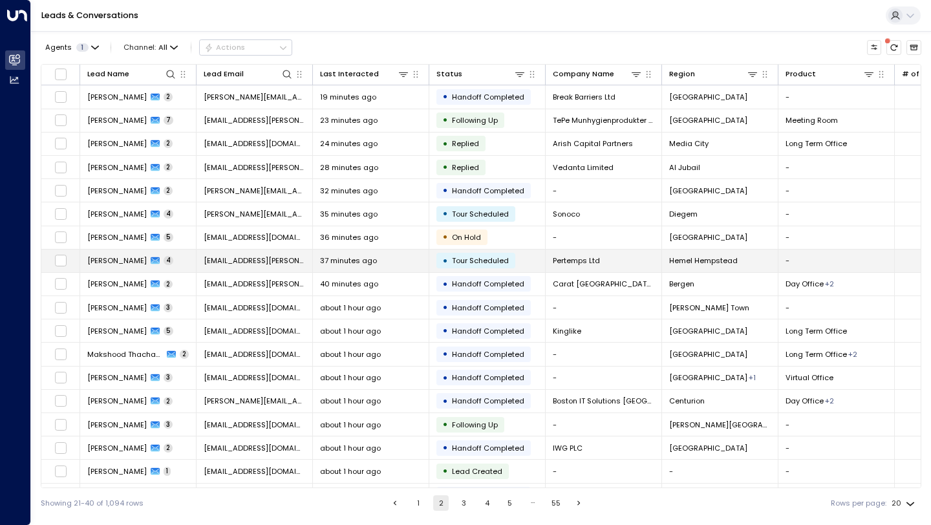
scroll to position [69, 0]
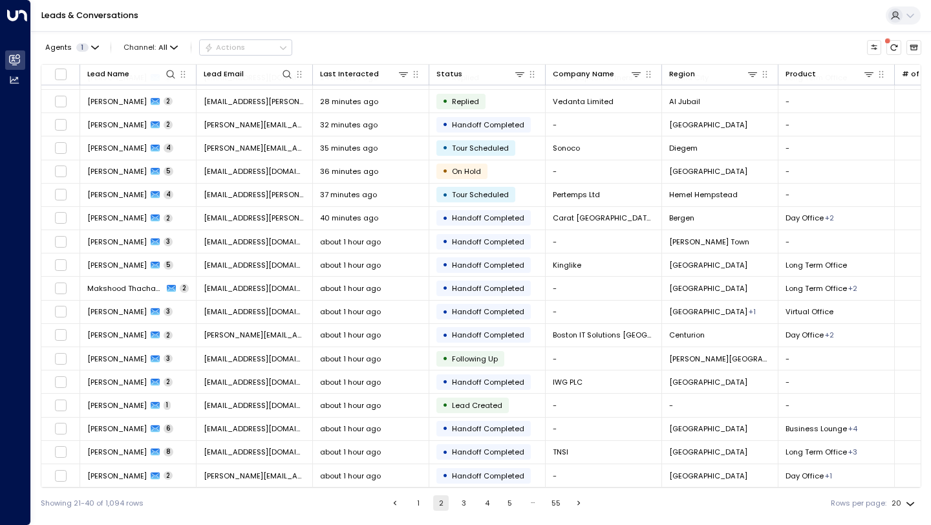
click at [422, 504] on button "1" at bounding box center [419, 503] width 16 height 16
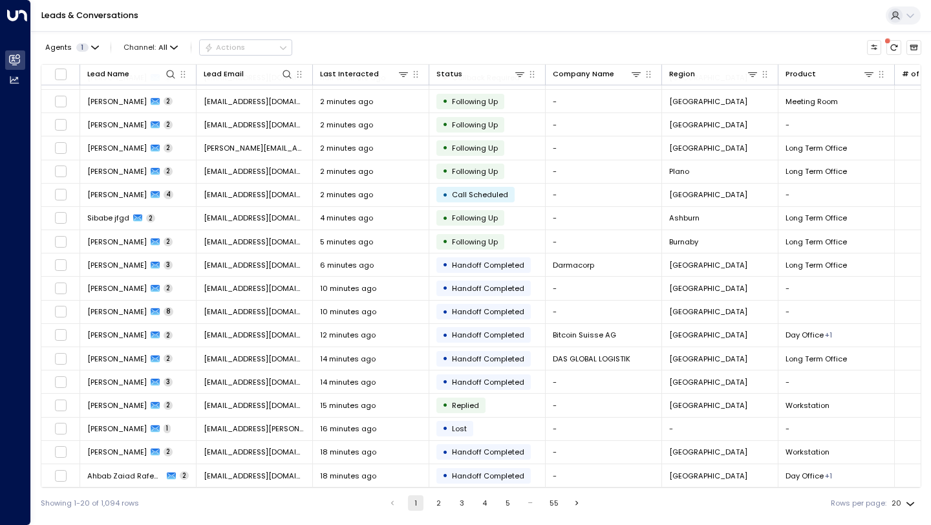
scroll to position [69, 0]
click at [479, 503] on button "4" at bounding box center [485, 503] width 16 height 16
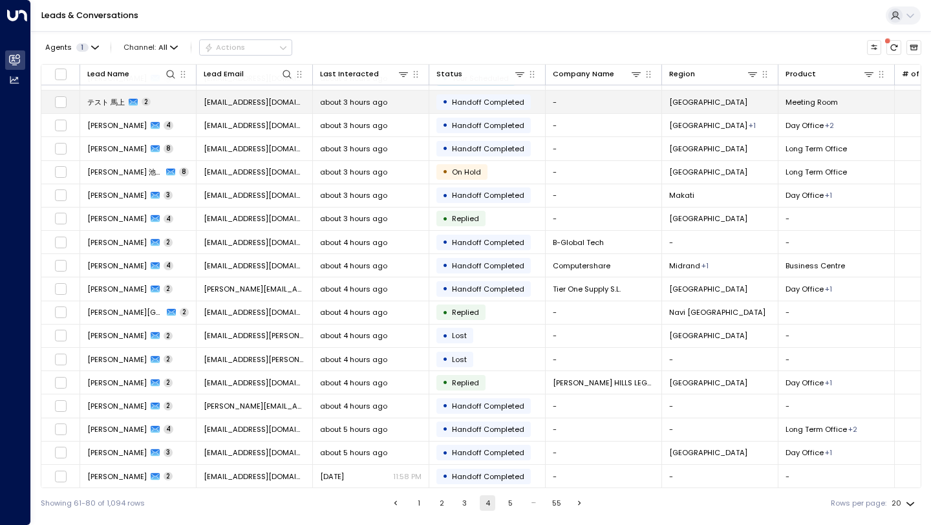
scroll to position [69, 0]
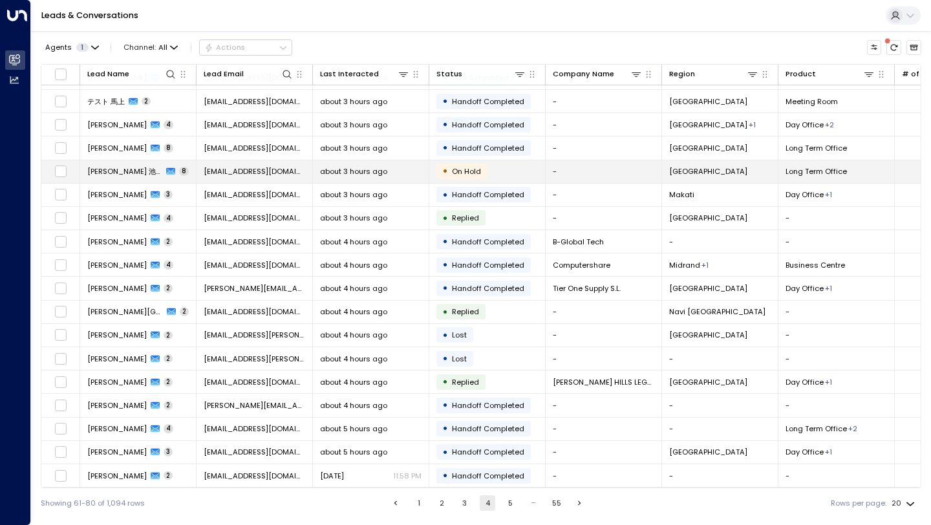
click at [168, 173] on td "[PERSON_NAME] 池田 8" at bounding box center [138, 171] width 116 height 23
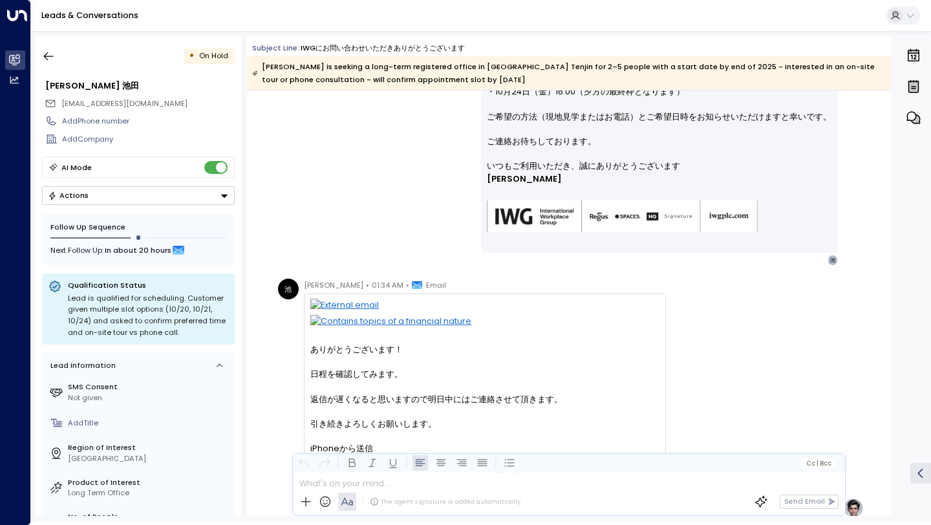
scroll to position [1433, 0]
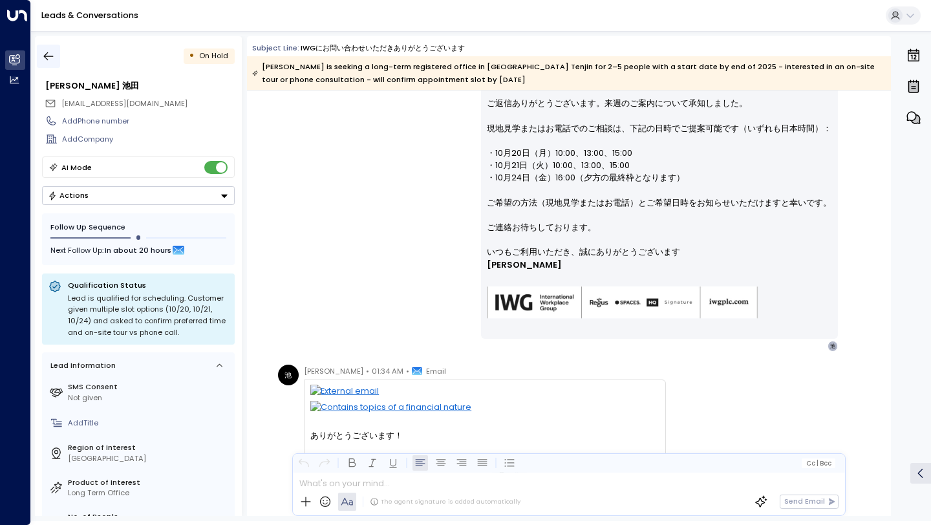
click at [56, 45] on button "button" at bounding box center [48, 56] width 23 height 23
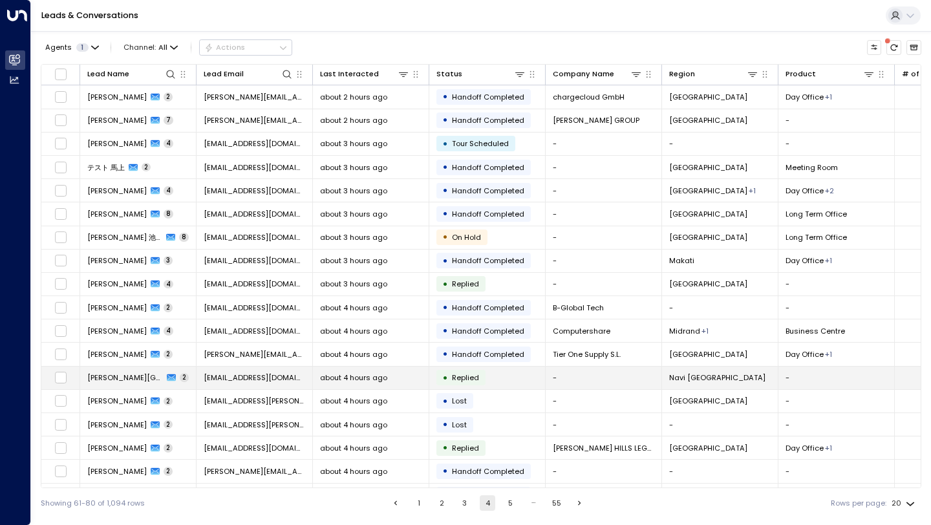
scroll to position [69, 0]
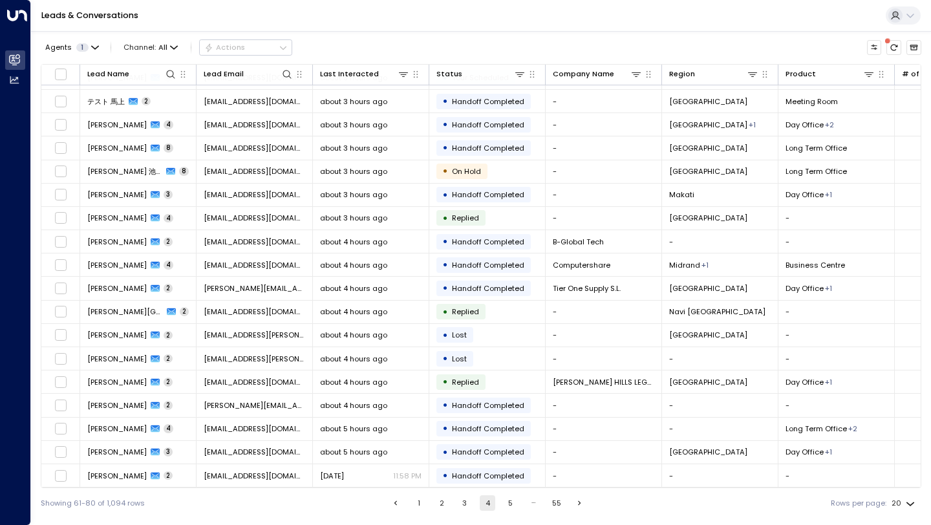
click at [505, 501] on button "5" at bounding box center [511, 503] width 16 height 16
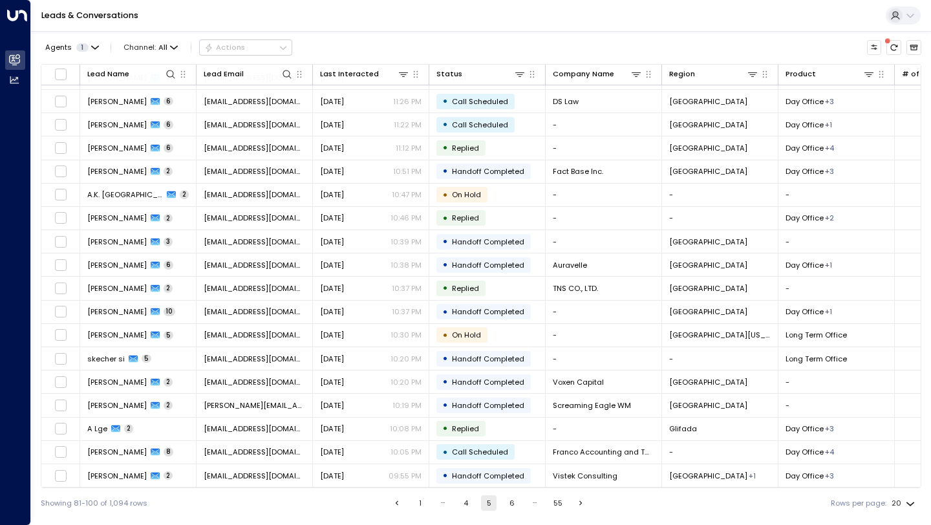
scroll to position [69, 0]
click at [319, 106] on td "[DATE] 11:26 PM" at bounding box center [371, 101] width 116 height 23
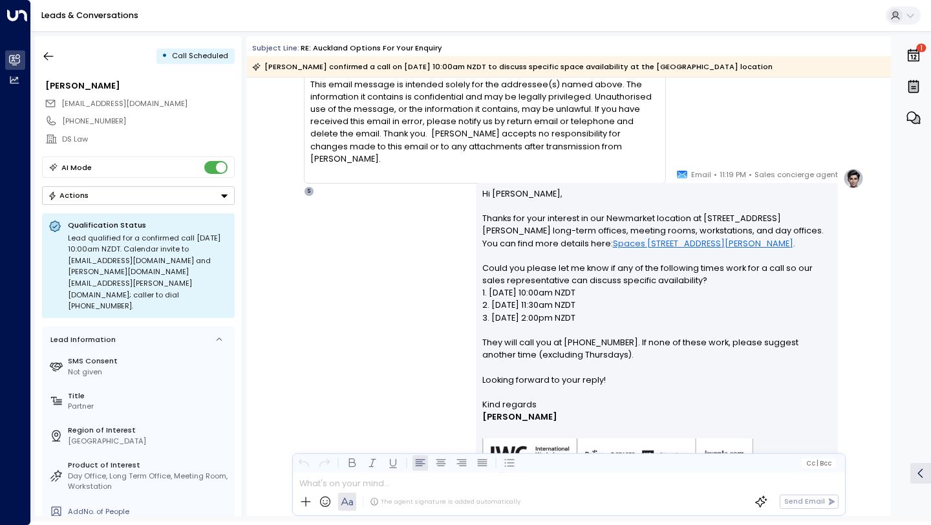
scroll to position [492, 0]
click at [535, 279] on p "Hi [PERSON_NAME], Thanks for your interest in our Newmarket location at [STREET…" at bounding box center [658, 292] width 350 height 211
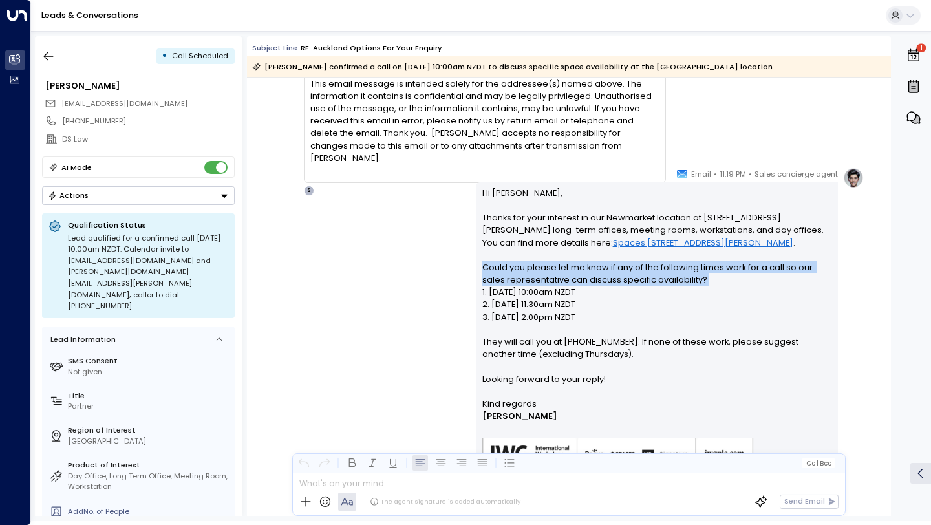
click at [535, 279] on p "Hi [PERSON_NAME], Thanks for your interest in our Newmarket location at [STREET…" at bounding box center [658, 292] width 350 height 211
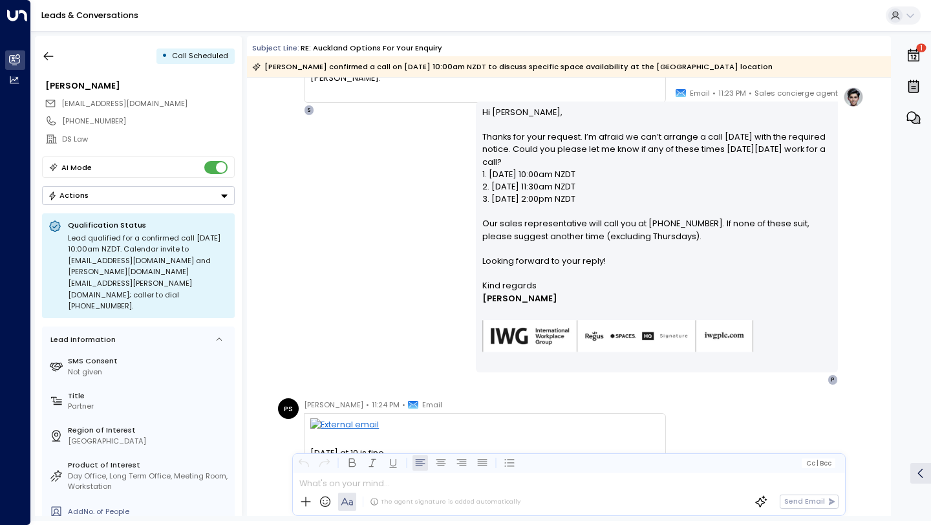
scroll to position [1377, 0]
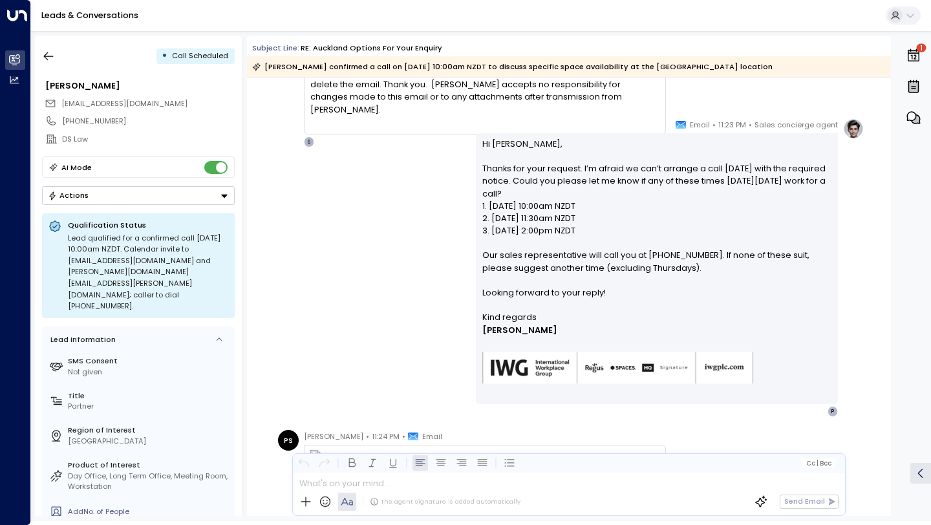
click at [590, 184] on p "Hi [PERSON_NAME], Thanks for your request. I’m afraid we can’t arrange a call […" at bounding box center [658, 225] width 350 height 174
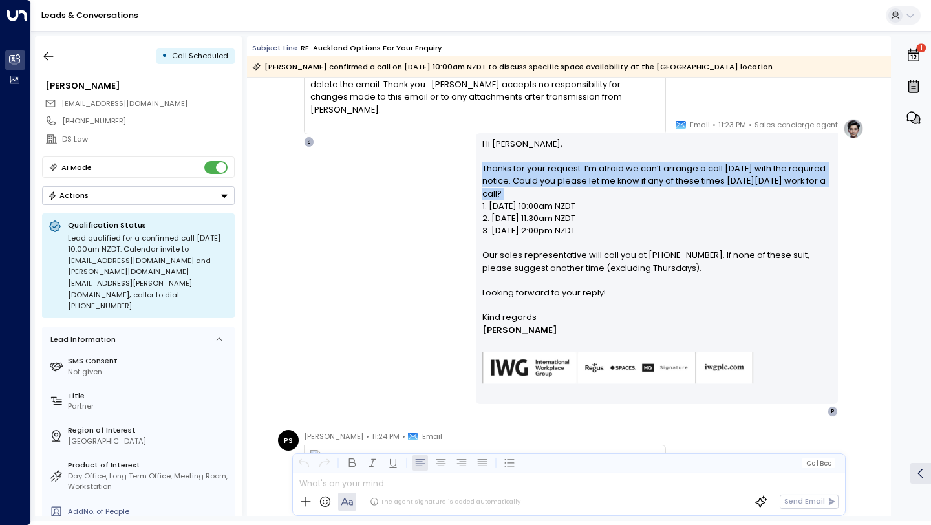
click at [590, 184] on p "Hi [PERSON_NAME], Thanks for your request. I’m afraid we can’t arrange a call […" at bounding box center [658, 225] width 350 height 174
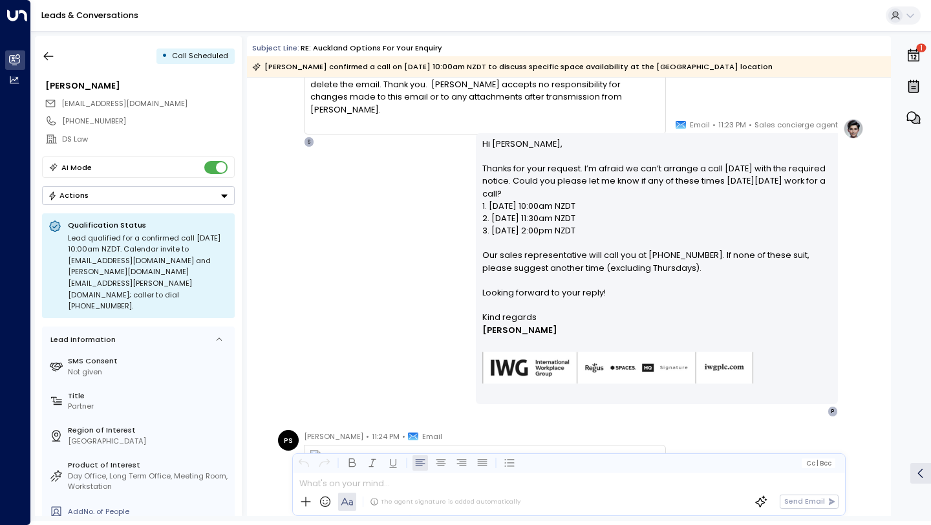
click at [590, 184] on p "Hi [PERSON_NAME], Thanks for your request. I’m afraid we can’t arrange a call […" at bounding box center [658, 225] width 350 height 174
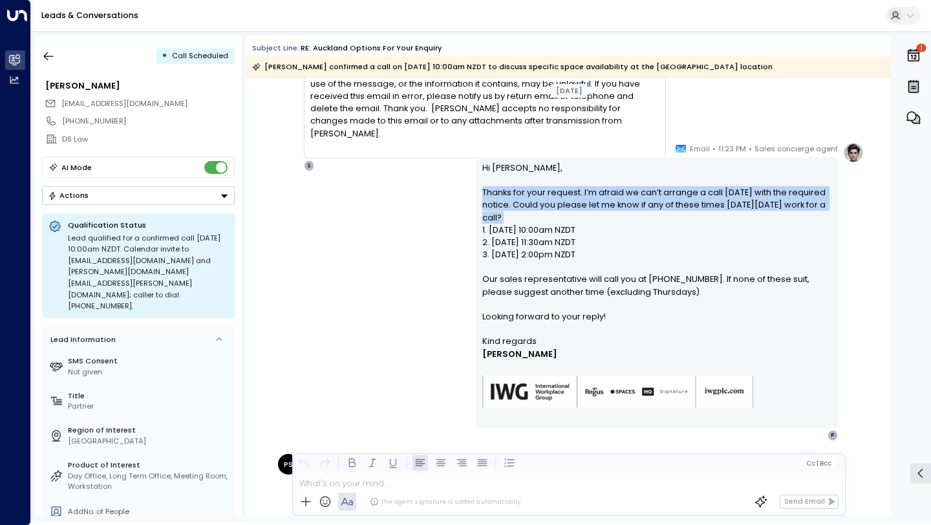
scroll to position [1351, 0]
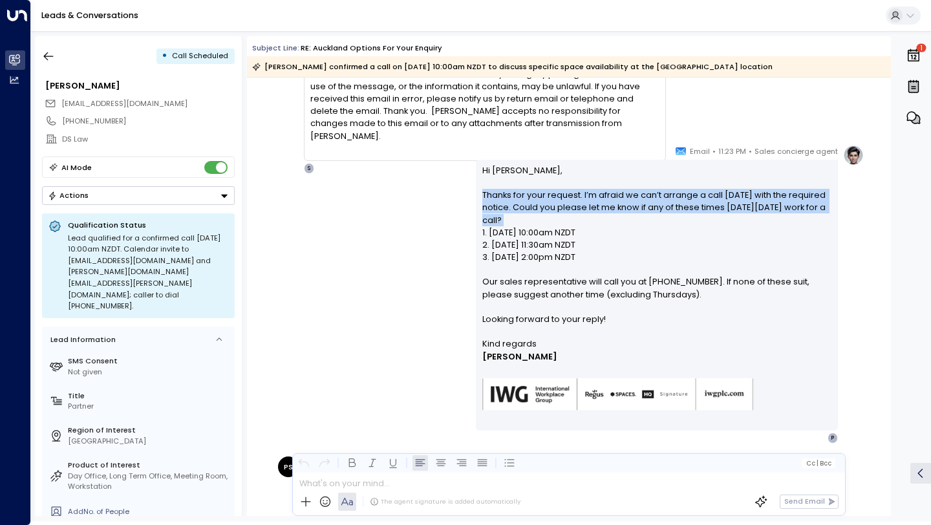
click at [561, 230] on p "Hi [PERSON_NAME], Thanks for your request. I’m afraid we can’t arrange a call […" at bounding box center [658, 251] width 350 height 174
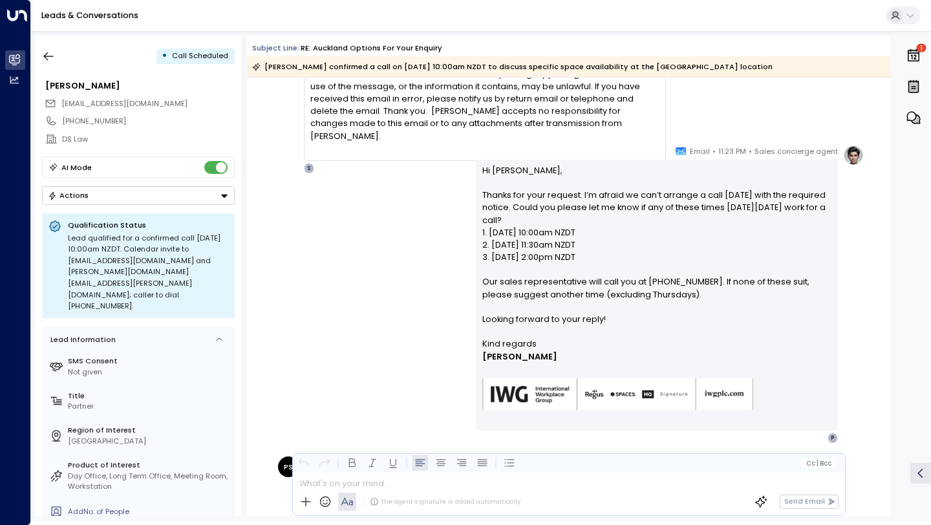
click at [561, 230] on p "Hi [PERSON_NAME], Thanks for your request. I’m afraid we can’t arrange a call […" at bounding box center [658, 251] width 350 height 174
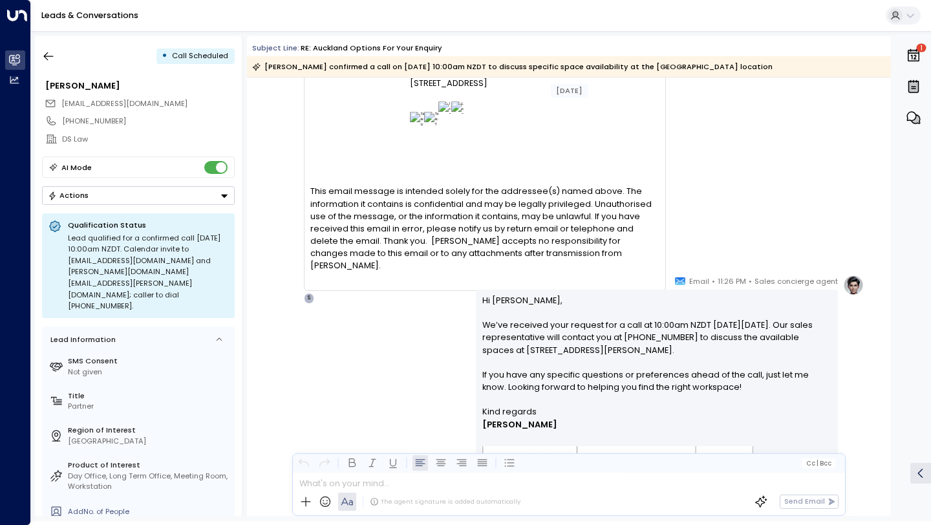
scroll to position [2093, 0]
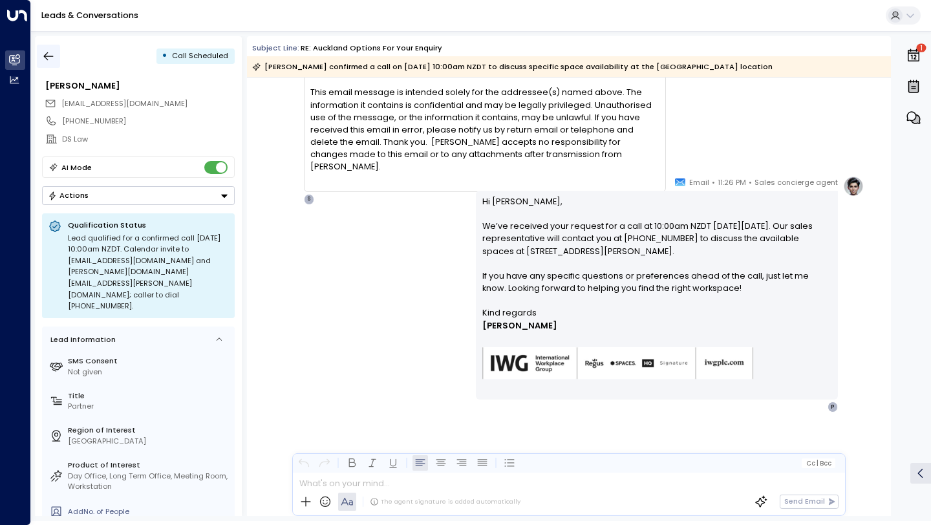
click at [54, 58] on icon "button" at bounding box center [48, 56] width 13 height 13
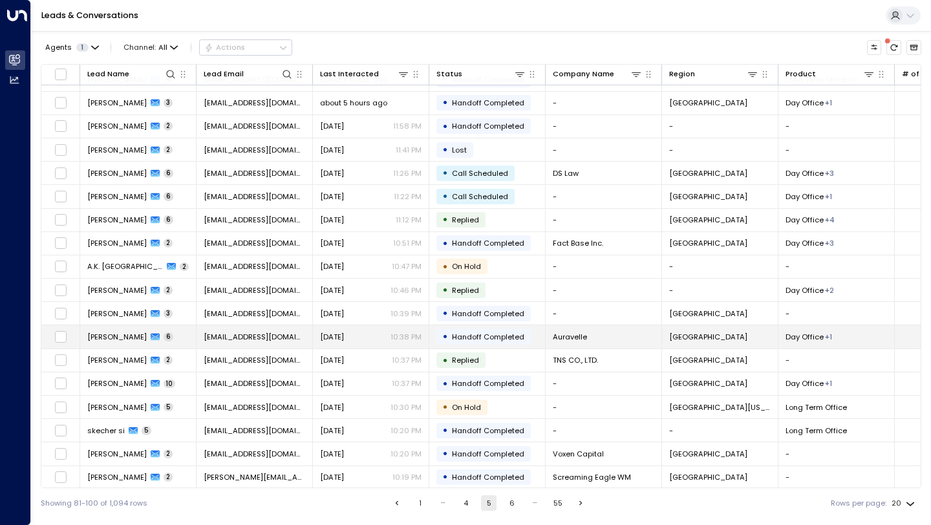
scroll to position [14, 0]
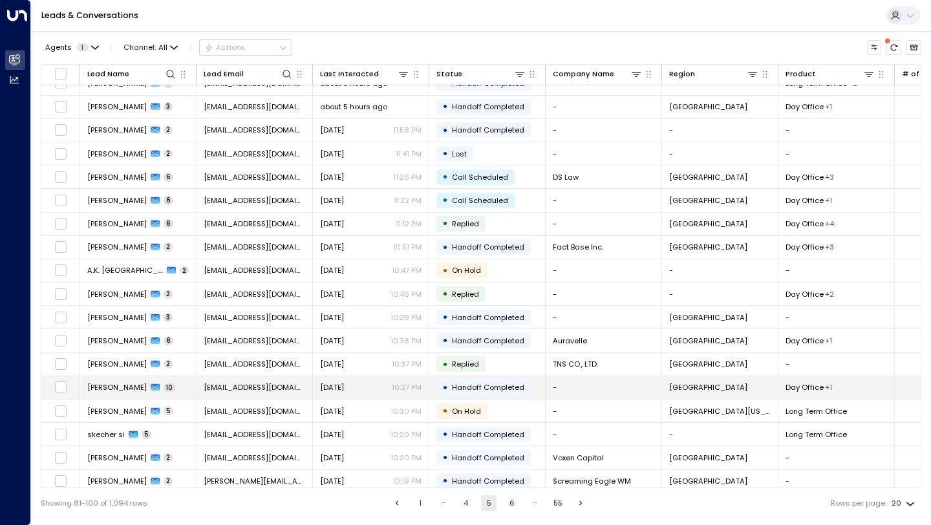
click at [352, 382] on td "[DATE] 10:37 PM" at bounding box center [371, 387] width 116 height 23
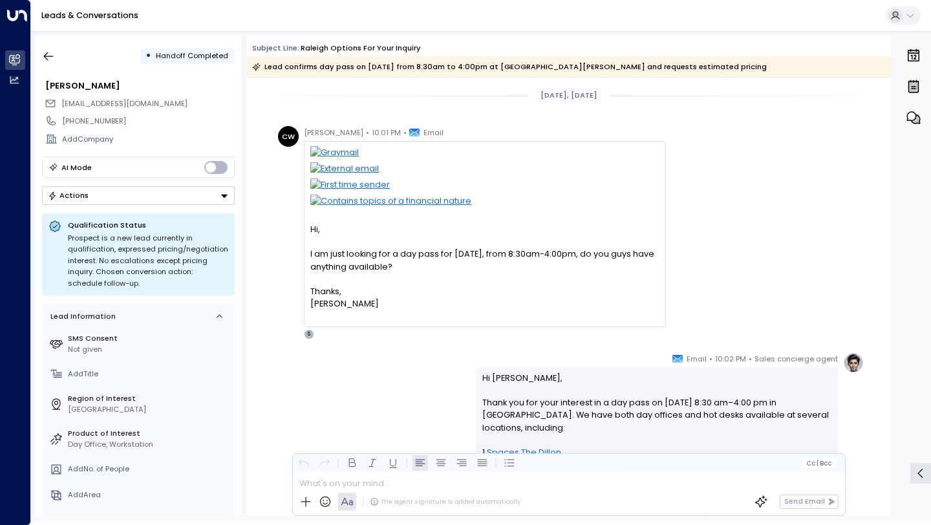
click at [54, 55] on icon "button" at bounding box center [48, 56] width 13 height 13
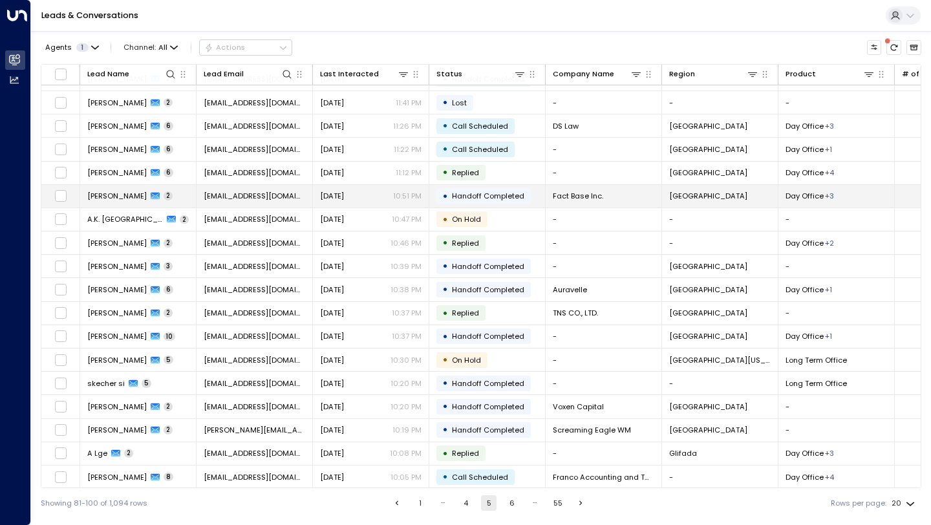
scroll to position [67, 0]
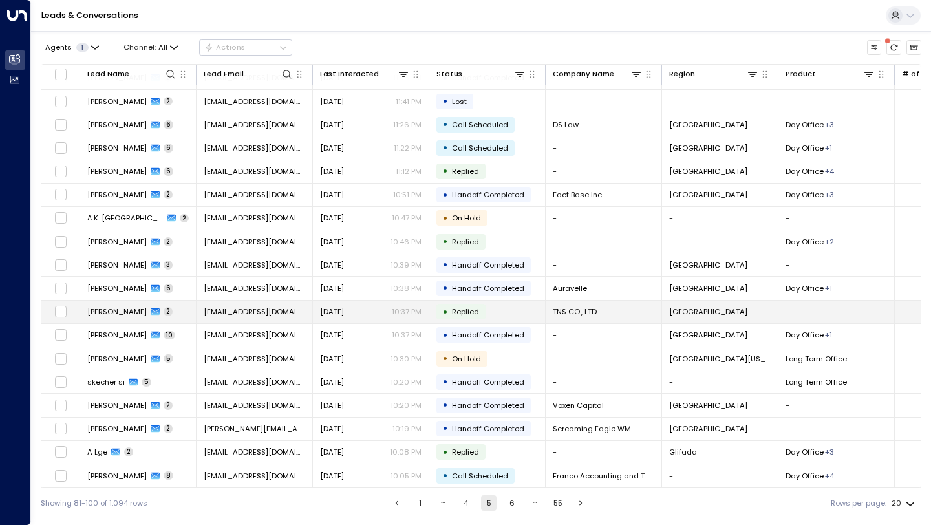
click at [316, 312] on td "[DATE] 10:37 PM" at bounding box center [371, 312] width 116 height 23
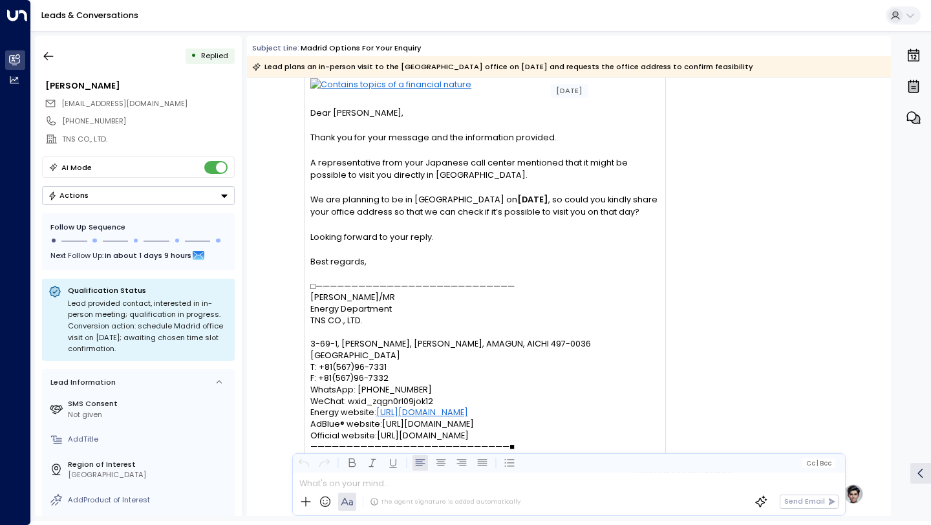
scroll to position [290, 0]
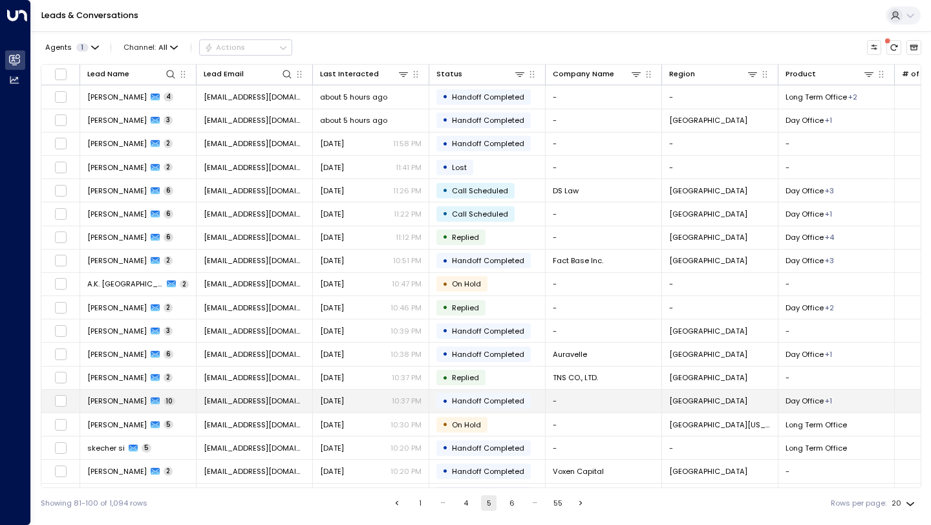
click at [338, 404] on span "[DATE]" at bounding box center [332, 401] width 24 height 10
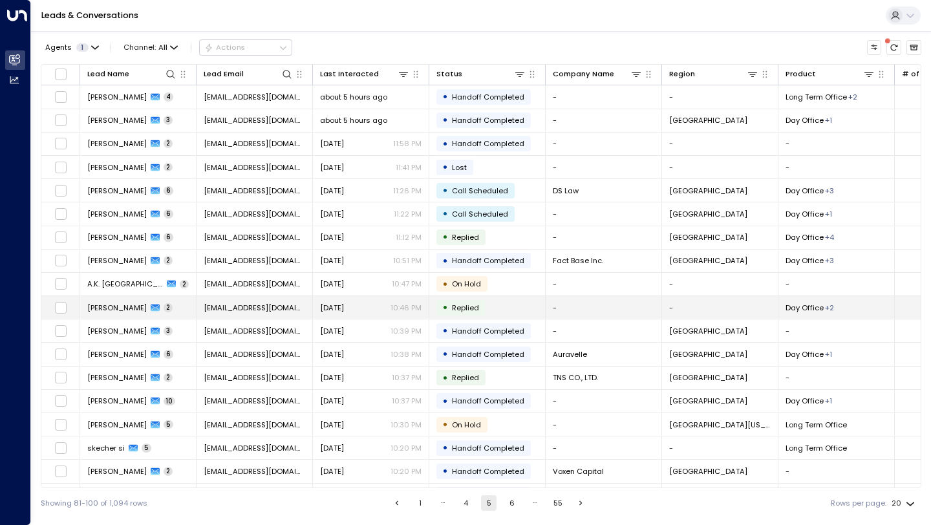
scroll to position [69, 0]
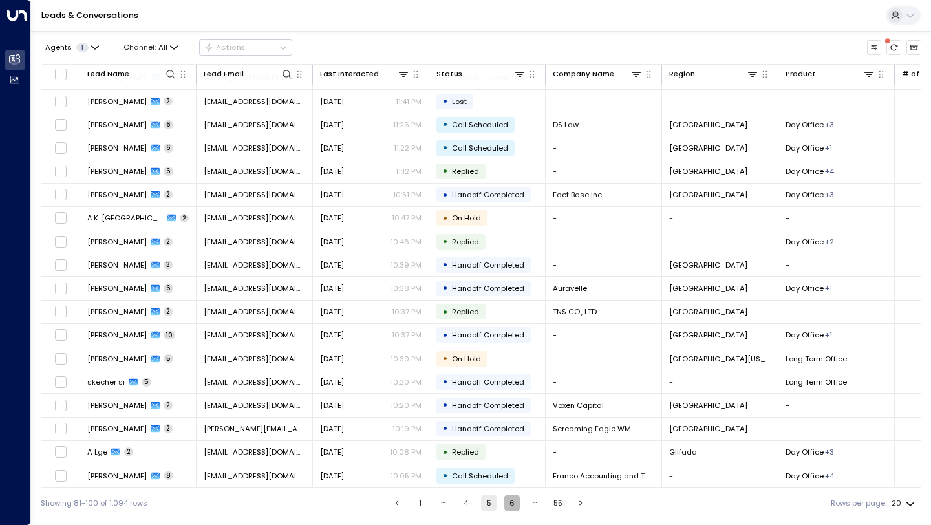
click at [505, 501] on button "6" at bounding box center [513, 503] width 16 height 16
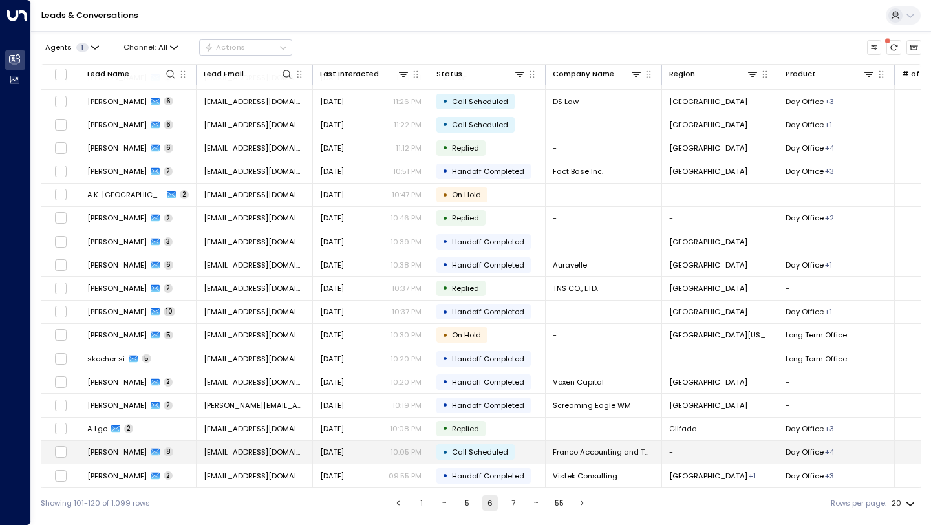
scroll to position [69, 0]
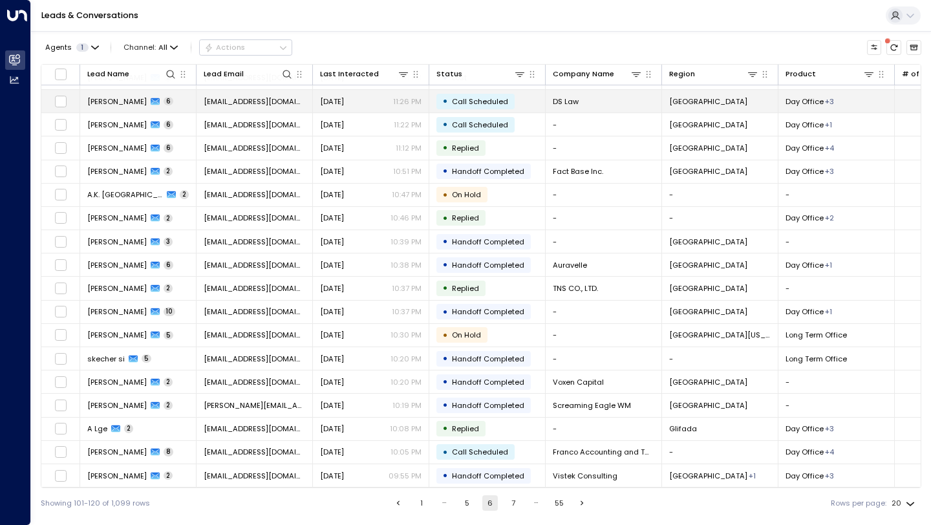
click at [370, 108] on td "[DATE] 11:26 PM" at bounding box center [371, 101] width 116 height 23
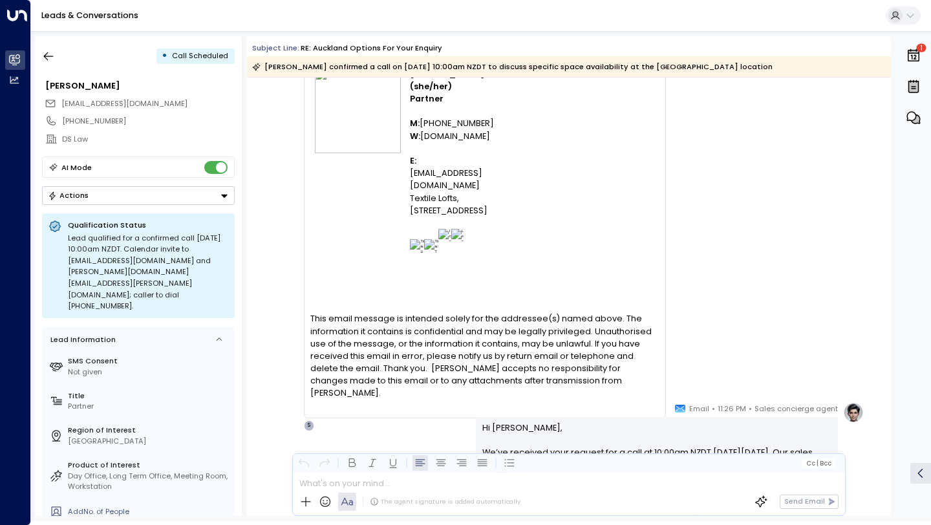
scroll to position [1646, 0]
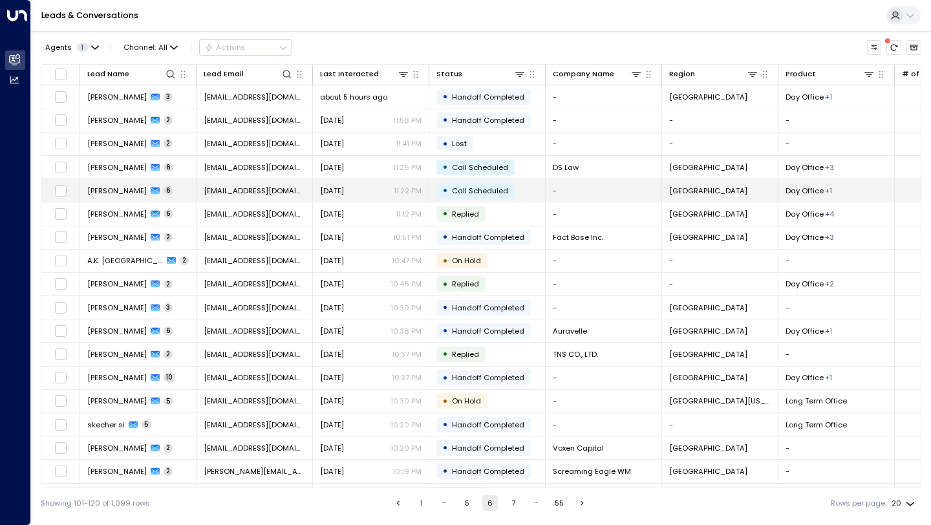
click at [400, 189] on p "11:22 PM" at bounding box center [408, 191] width 28 height 10
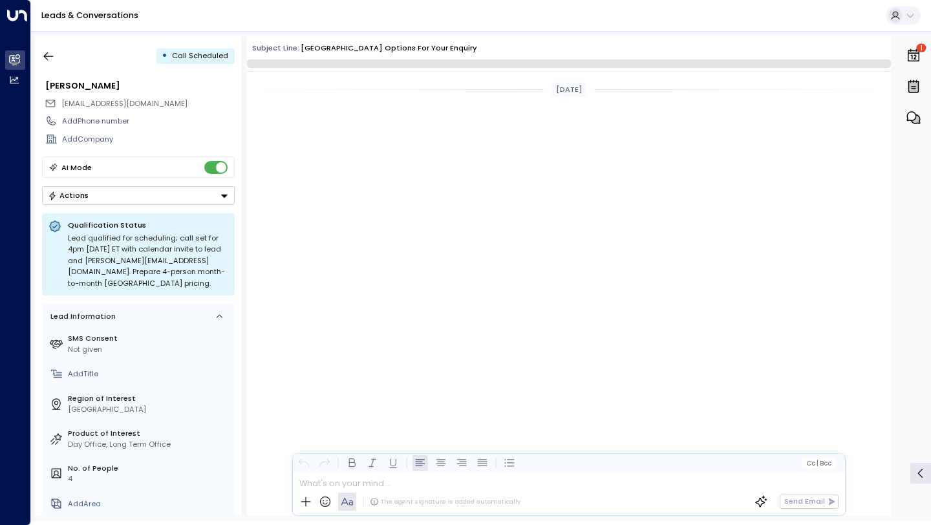
scroll to position [984, 0]
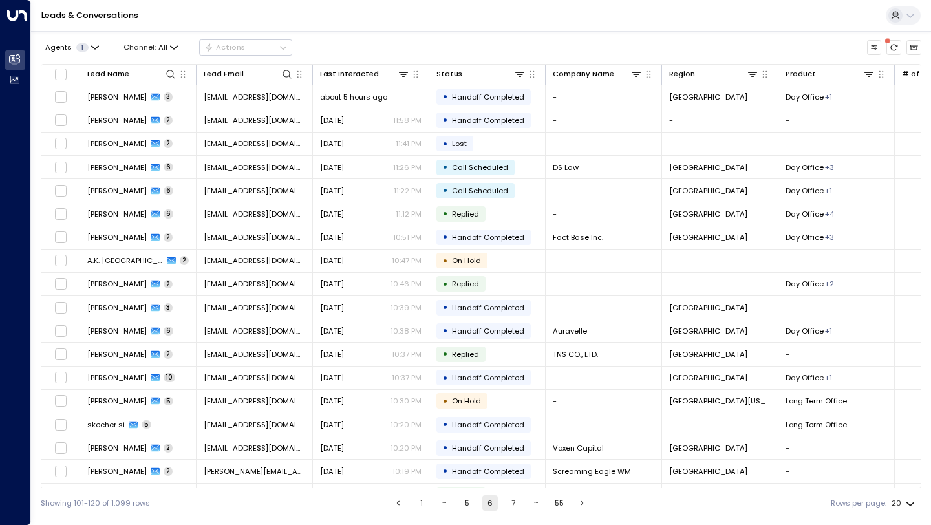
click at [517, 509] on button "7" at bounding box center [514, 503] width 16 height 16
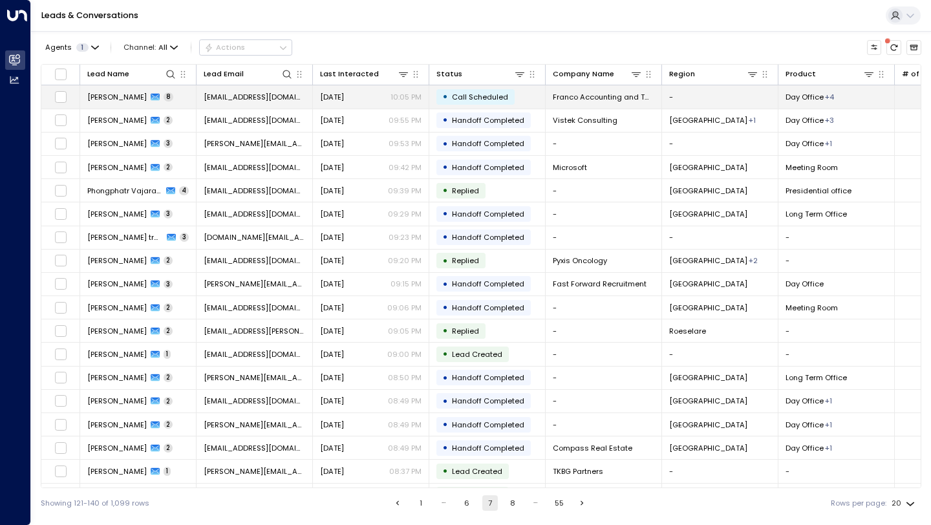
click at [344, 102] on span "[DATE]" at bounding box center [332, 97] width 24 height 10
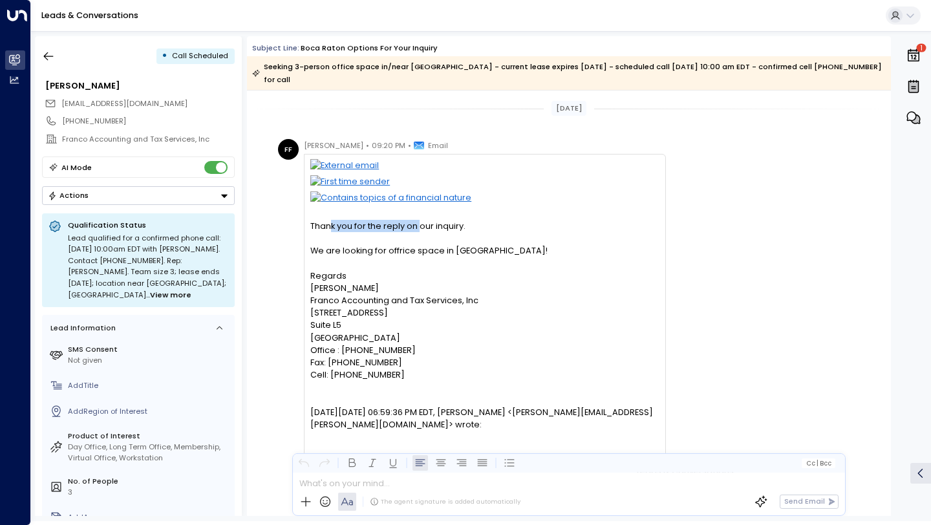
drag, startPoint x: 329, startPoint y: 229, endPoint x: 420, endPoint y: 228, distance: 90.6
click at [420, 228] on div "Thank you for the reply on our inquiry." at bounding box center [484, 226] width 349 height 12
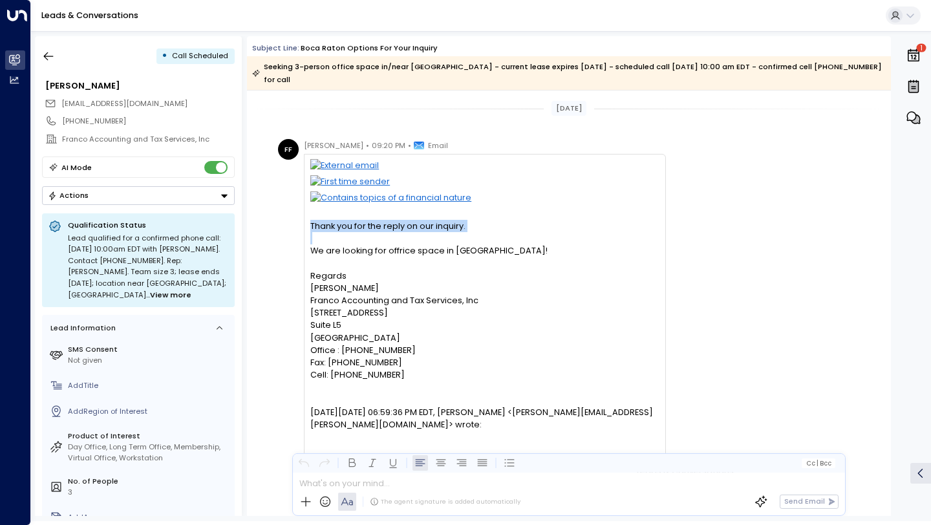
click at [424, 245] on div "We are looking for offrice space in [GEOGRAPHIC_DATA]!" at bounding box center [484, 251] width 349 height 12
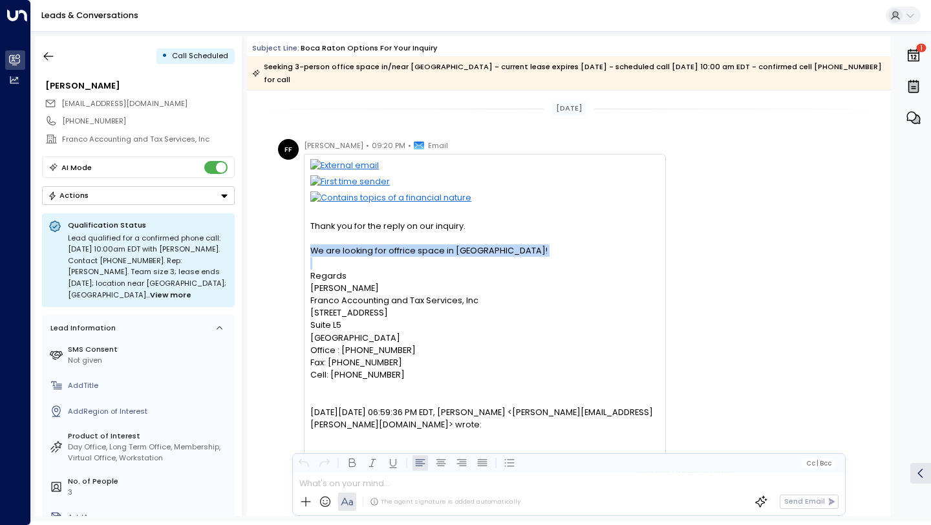
click at [424, 245] on div "We are looking for offrice space in [GEOGRAPHIC_DATA]!" at bounding box center [484, 251] width 349 height 12
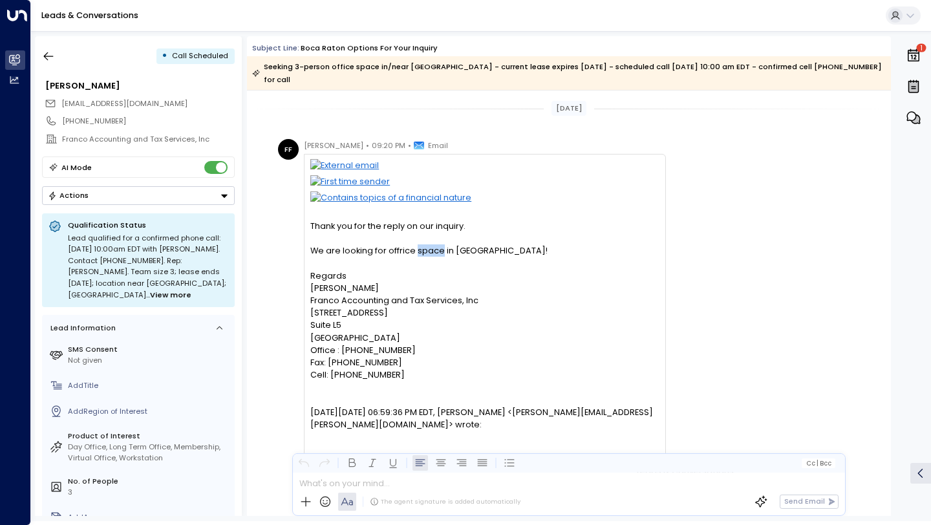
click at [424, 245] on div "We are looking for offrice space in [GEOGRAPHIC_DATA]!" at bounding box center [484, 251] width 349 height 12
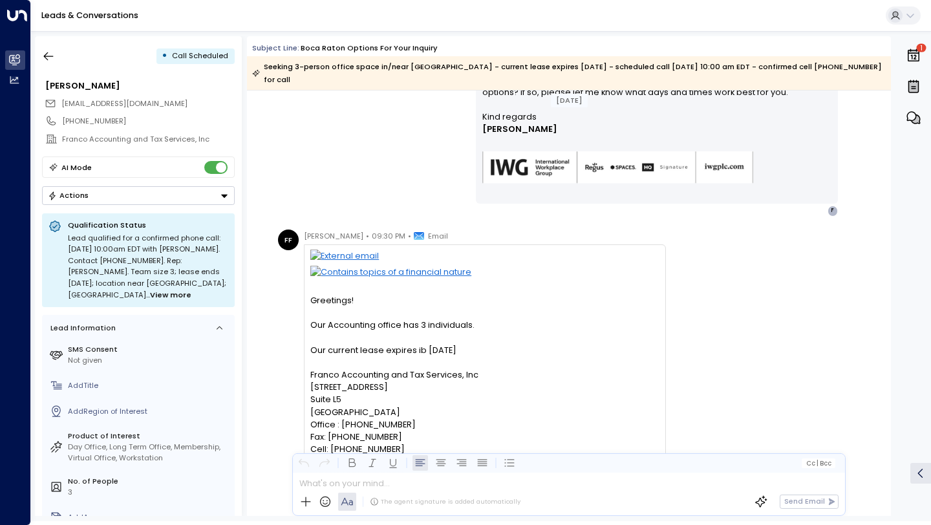
scroll to position [6624, 0]
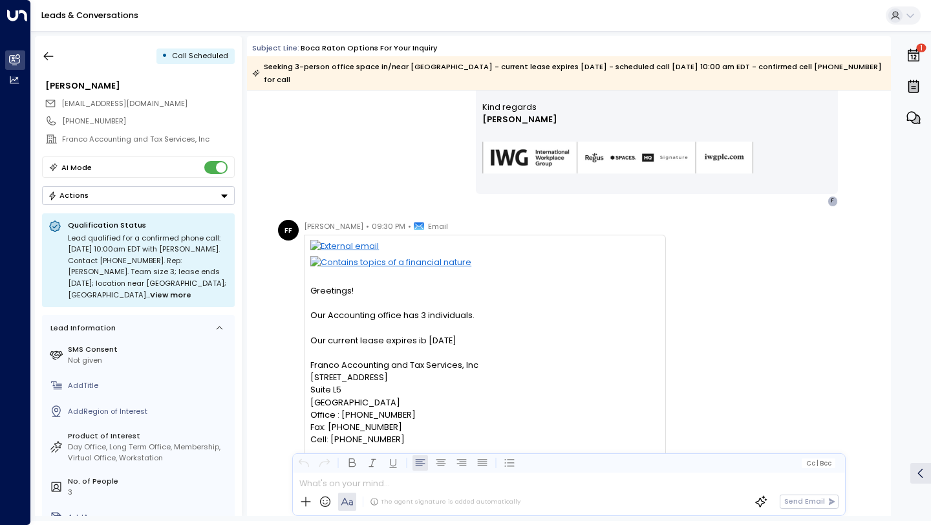
click at [426, 315] on div "Our Accounting office has 3 individuals." at bounding box center [484, 315] width 349 height 12
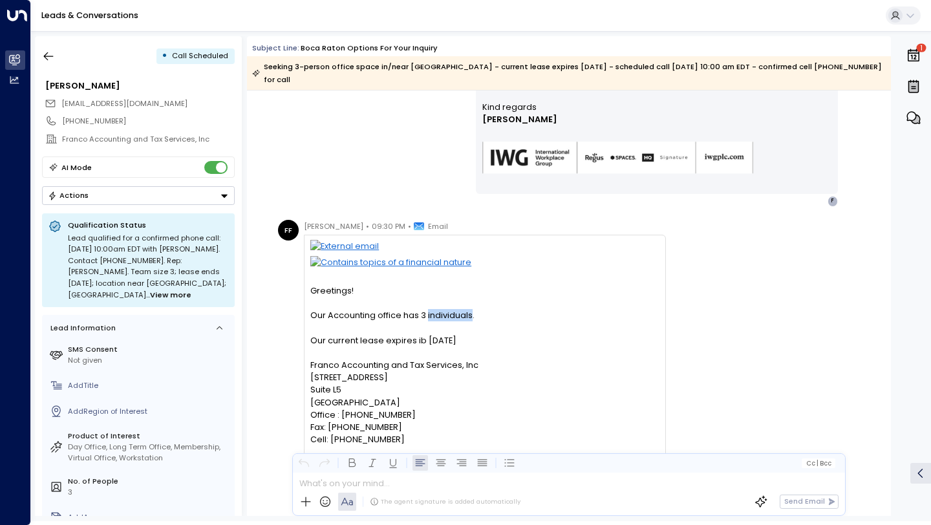
click at [426, 315] on div "Our Accounting office has 3 individuals." at bounding box center [484, 315] width 349 height 12
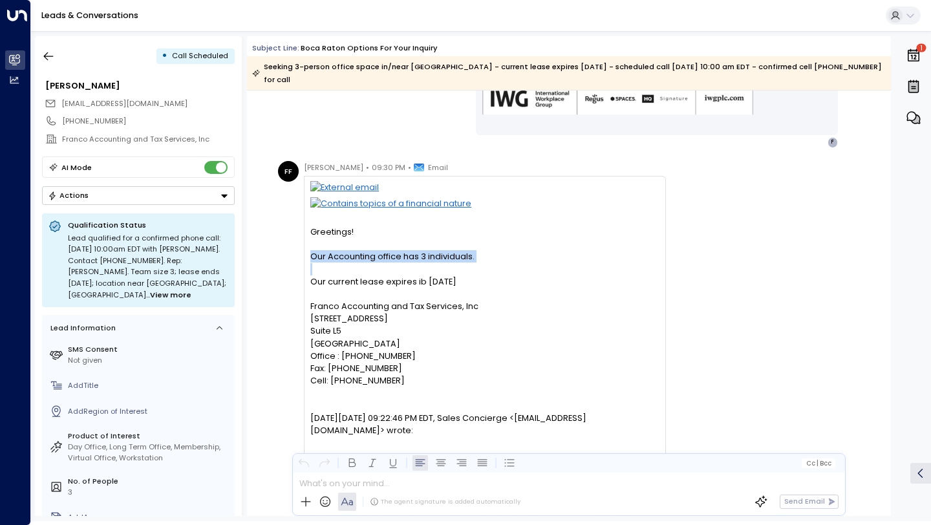
scroll to position [6685, 0]
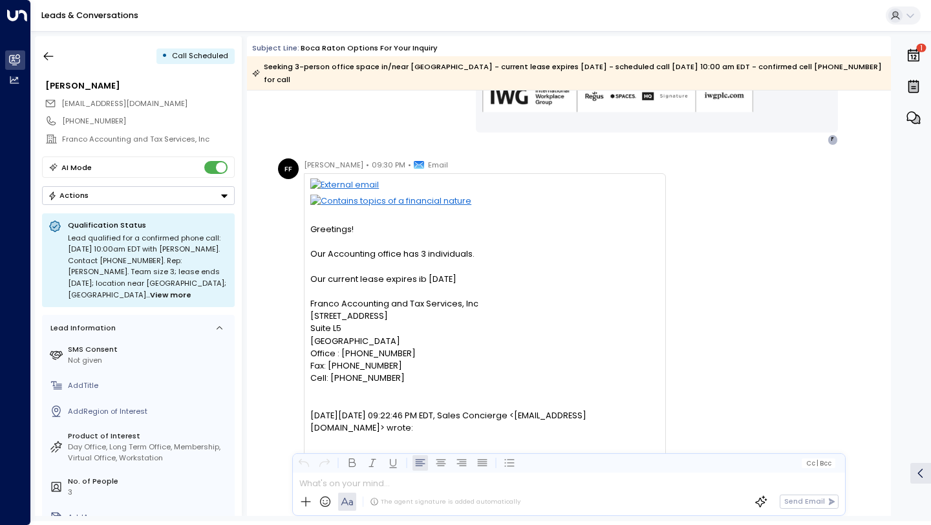
click at [426, 315] on div "[STREET_ADDRESS]" at bounding box center [484, 316] width 349 height 12
click at [426, 316] on div "[STREET_ADDRESS]" at bounding box center [484, 316] width 349 height 12
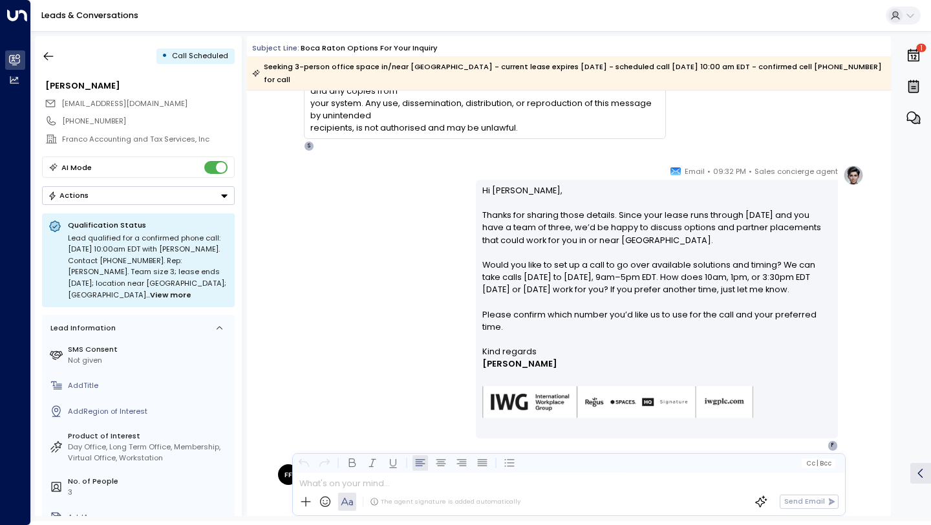
scroll to position [7398, 0]
click at [544, 239] on p "Hi [PERSON_NAME], Thanks for sharing those details. Since your lease runs throu…" at bounding box center [658, 264] width 350 height 161
click at [546, 272] on p "Hi [PERSON_NAME], Thanks for sharing those details. Since your lease runs throu…" at bounding box center [658, 264] width 350 height 161
click at [546, 273] on p "Hi [PERSON_NAME], Thanks for sharing those details. Since your lease runs throu…" at bounding box center [658, 264] width 350 height 161
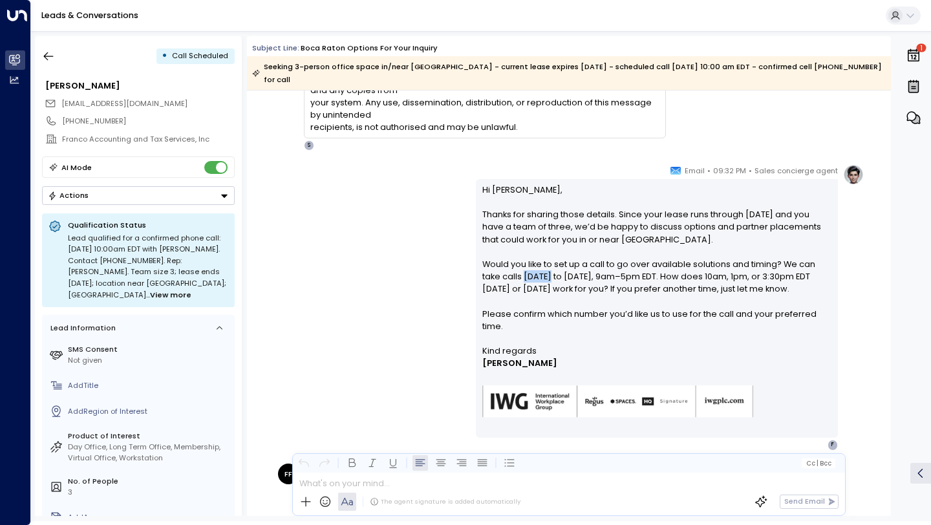
click at [546, 273] on p "Hi [PERSON_NAME], Thanks for sharing those details. Since your lease runs throu…" at bounding box center [658, 264] width 350 height 161
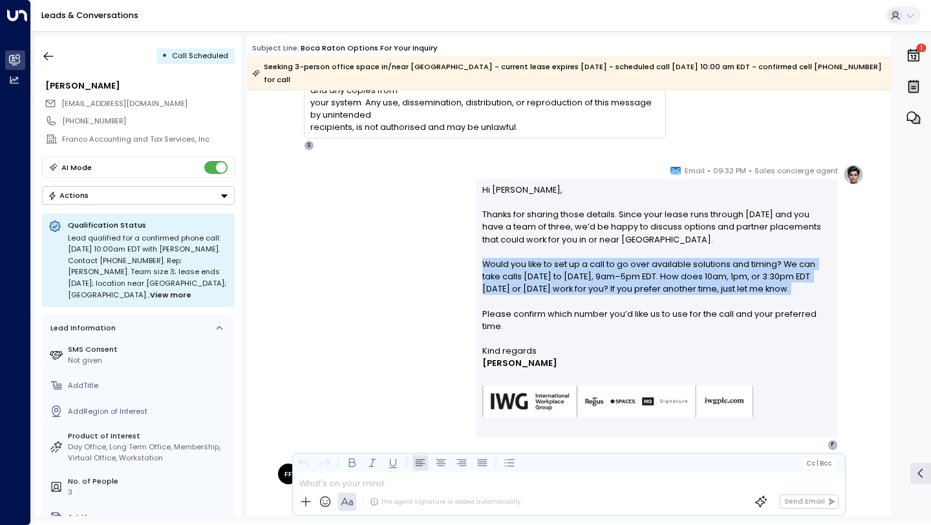
click at [546, 273] on p "Hi [PERSON_NAME], Thanks for sharing those details. Since your lease runs throu…" at bounding box center [658, 264] width 350 height 161
click at [550, 294] on p "Hi [PERSON_NAME], Thanks for sharing those details. Since your lease runs throu…" at bounding box center [658, 264] width 350 height 161
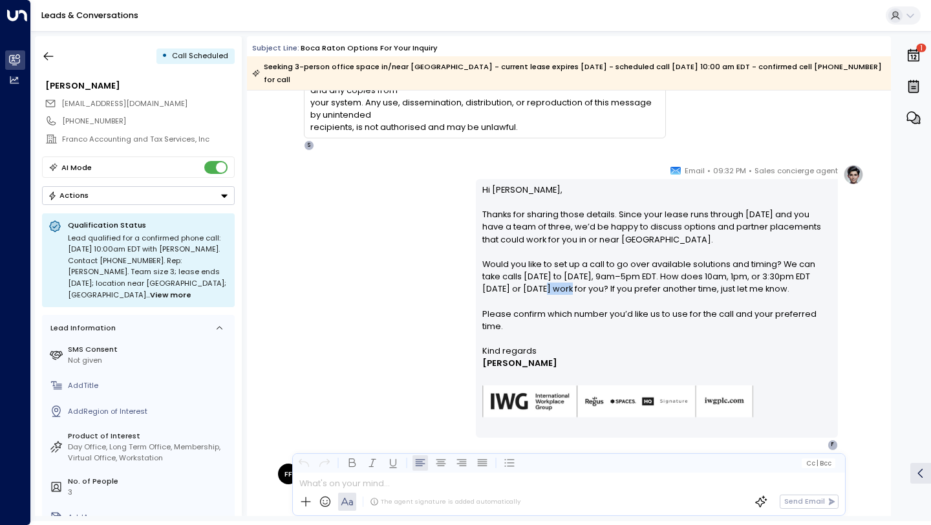
click at [550, 294] on p "Hi [PERSON_NAME], Thanks for sharing those details. Since your lease runs throu…" at bounding box center [658, 264] width 350 height 161
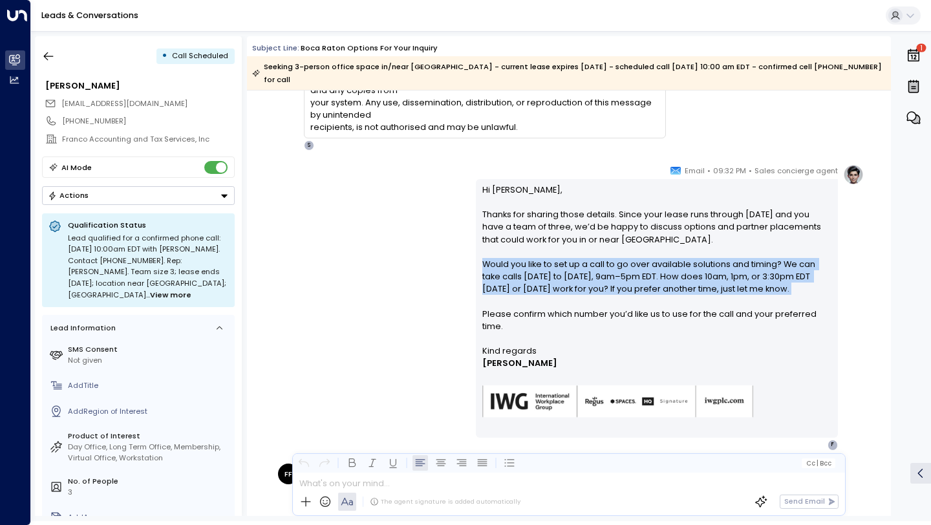
click at [550, 294] on p "Hi [PERSON_NAME], Thanks for sharing those details. Since your lease runs throu…" at bounding box center [658, 264] width 350 height 161
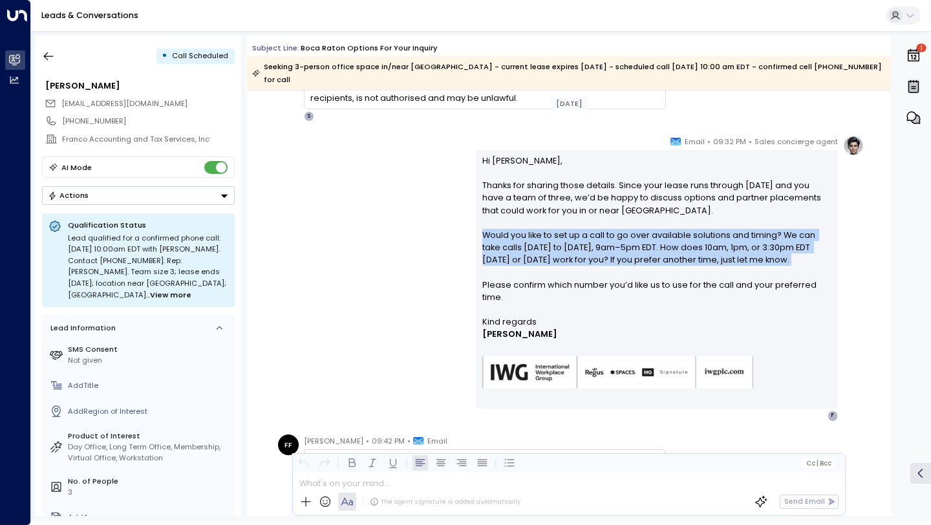
scroll to position [7428, 0]
click at [564, 287] on p "Hi [PERSON_NAME], Thanks for sharing those details. Since your lease runs throu…" at bounding box center [658, 233] width 350 height 161
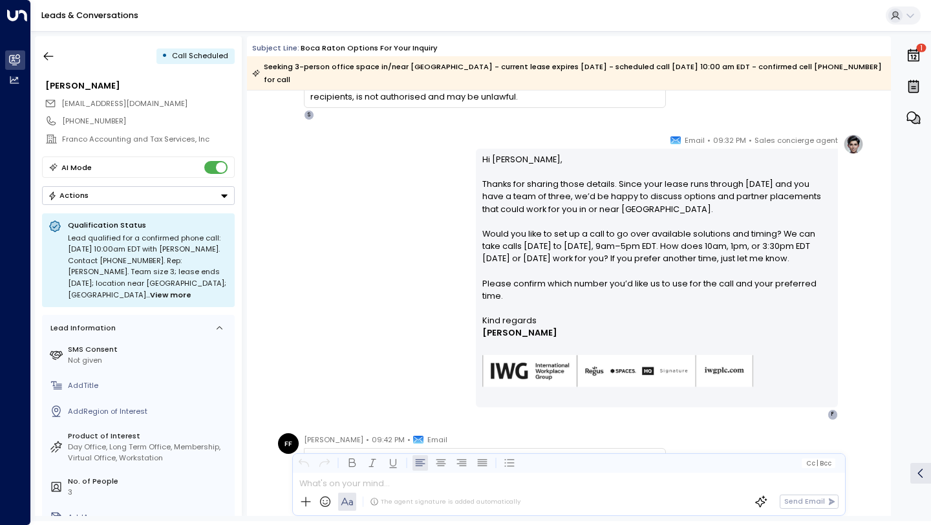
click at [564, 287] on p "Hi [PERSON_NAME], Thanks for sharing those details. Since your lease runs throu…" at bounding box center [658, 233] width 350 height 161
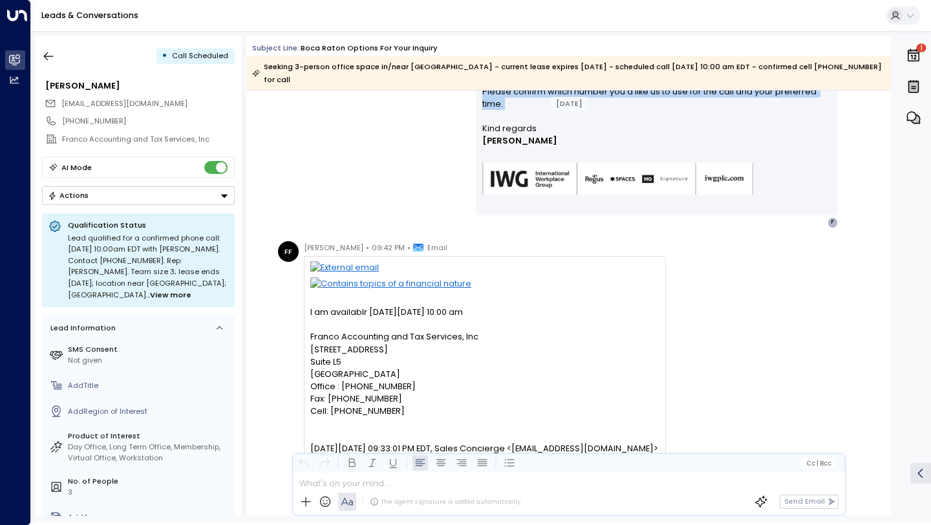
scroll to position [7626, 0]
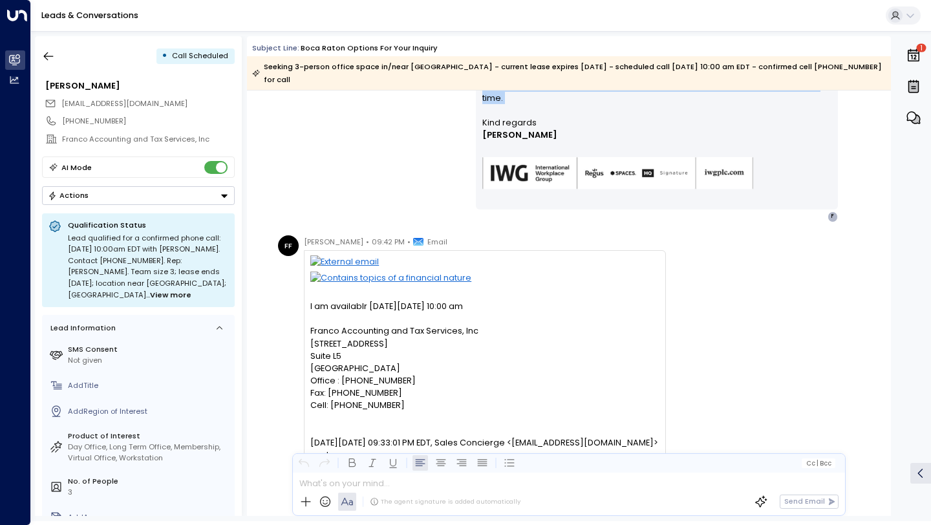
click at [430, 311] on div "I am availablr [DATE][DATE] 10:00 am" at bounding box center [484, 306] width 349 height 12
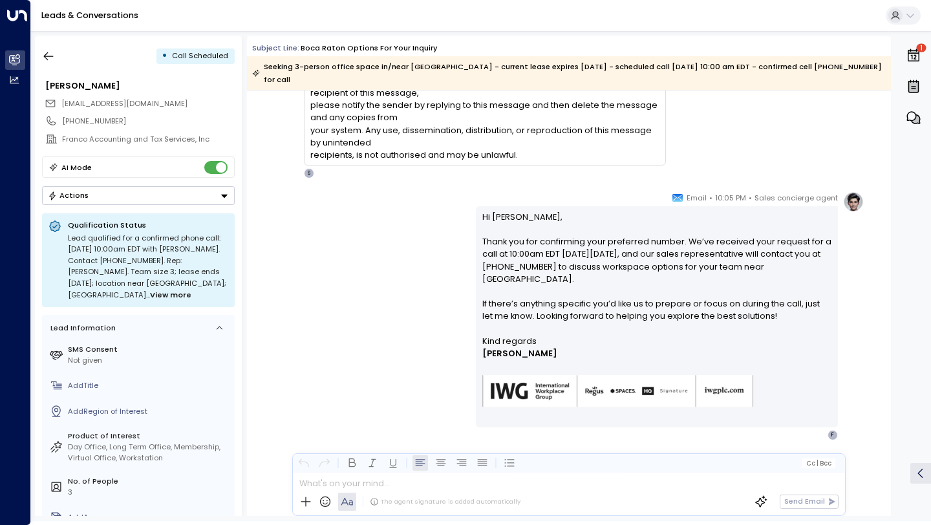
scroll to position [9259, 0]
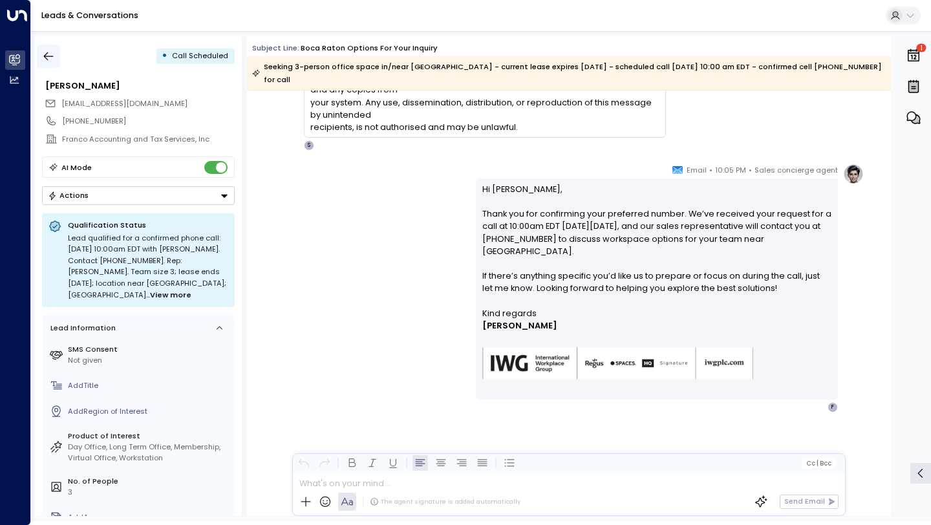
click at [53, 55] on icon "button" at bounding box center [48, 56] width 13 height 13
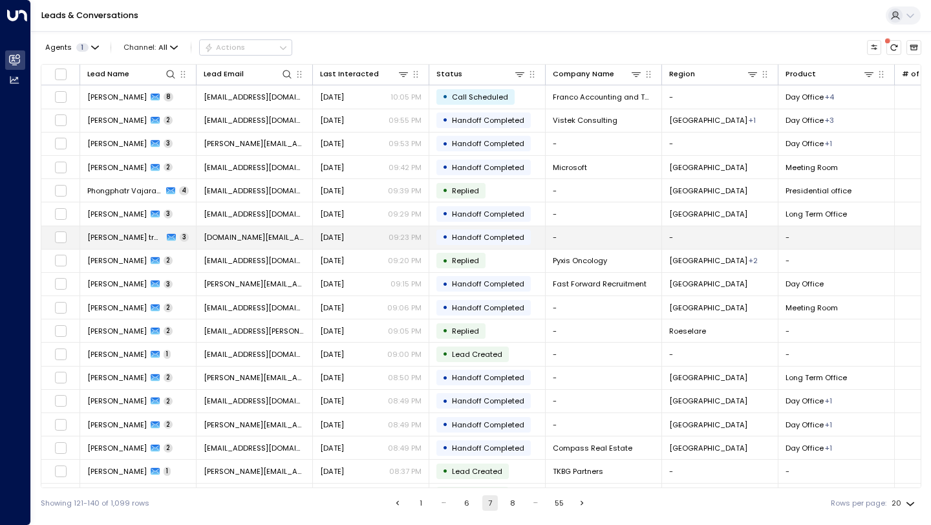
scroll to position [69, 0]
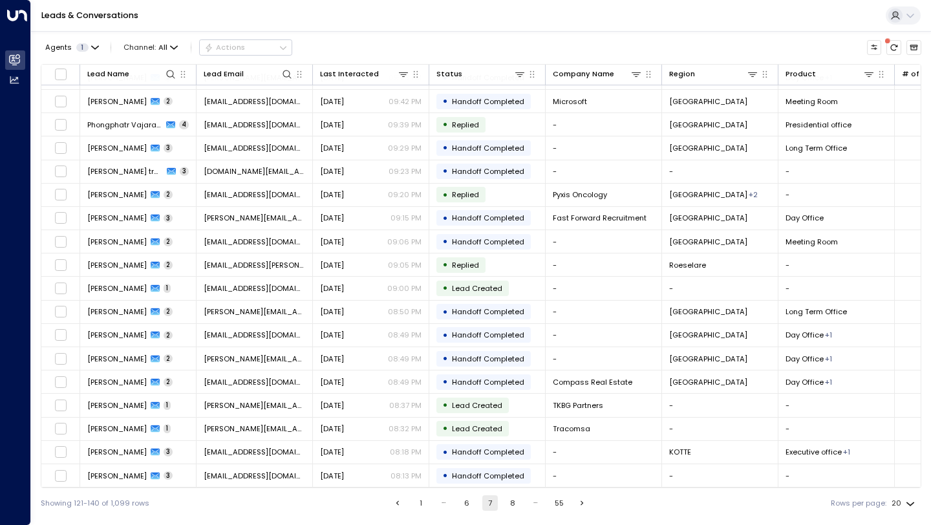
click at [511, 508] on button "8" at bounding box center [513, 503] width 16 height 16
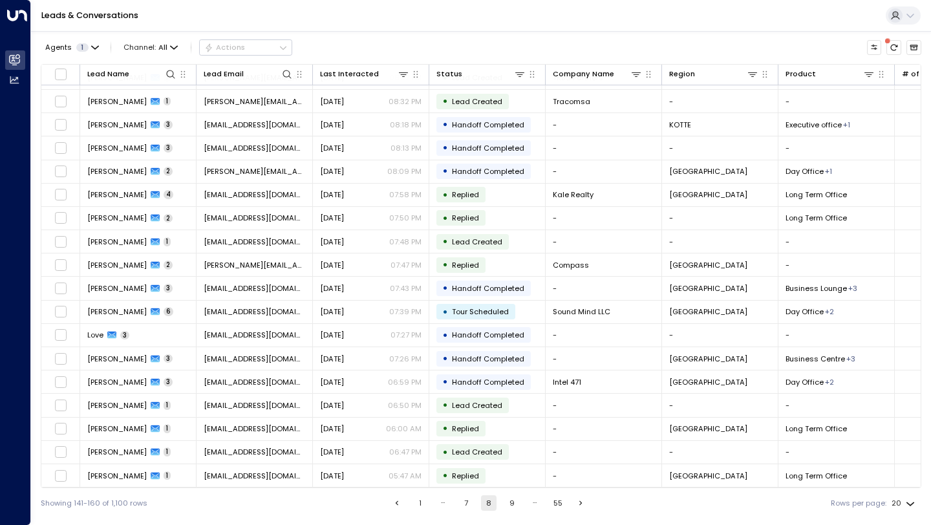
scroll to position [69, 0]
